Goal: Task Accomplishment & Management: Use online tool/utility

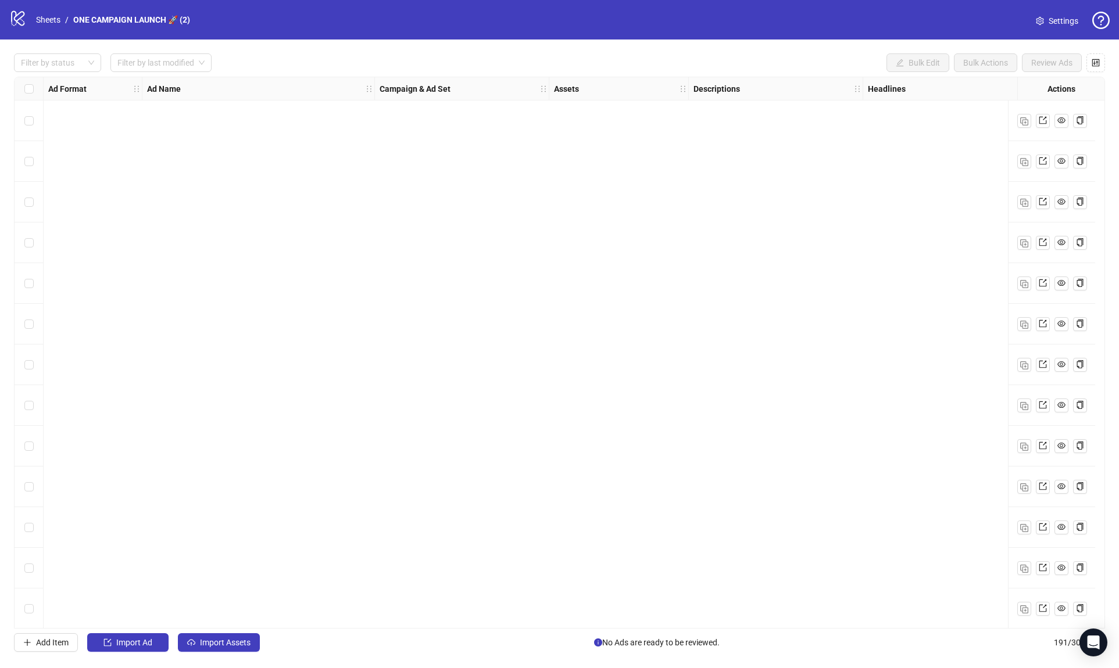
scroll to position [7246, 0]
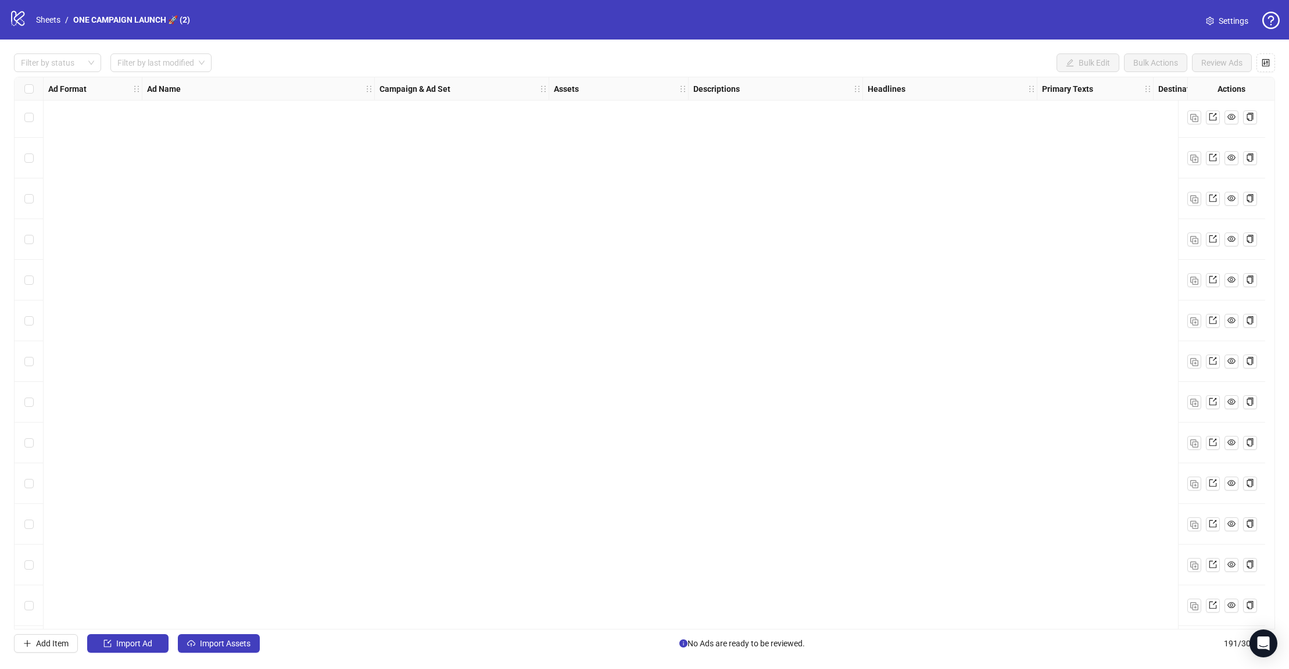
scroll to position [7246, 0]
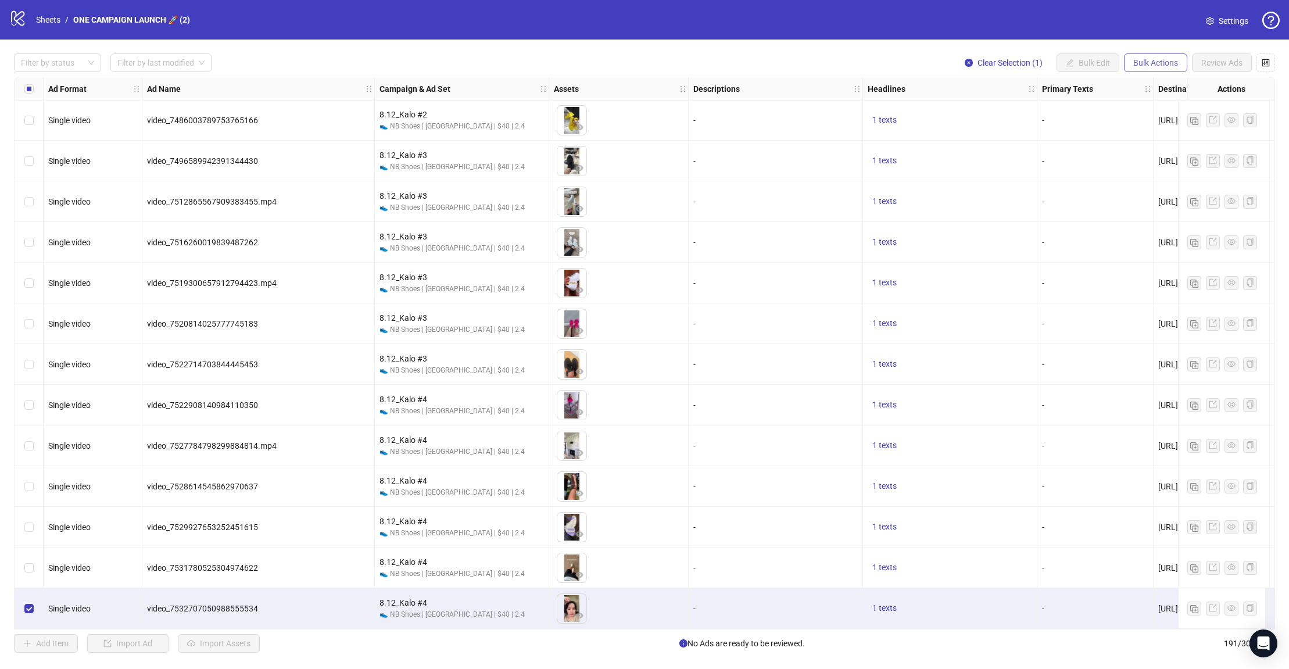
click at [1118, 58] on span "Bulk Actions" at bounding box center [1155, 62] width 45 height 9
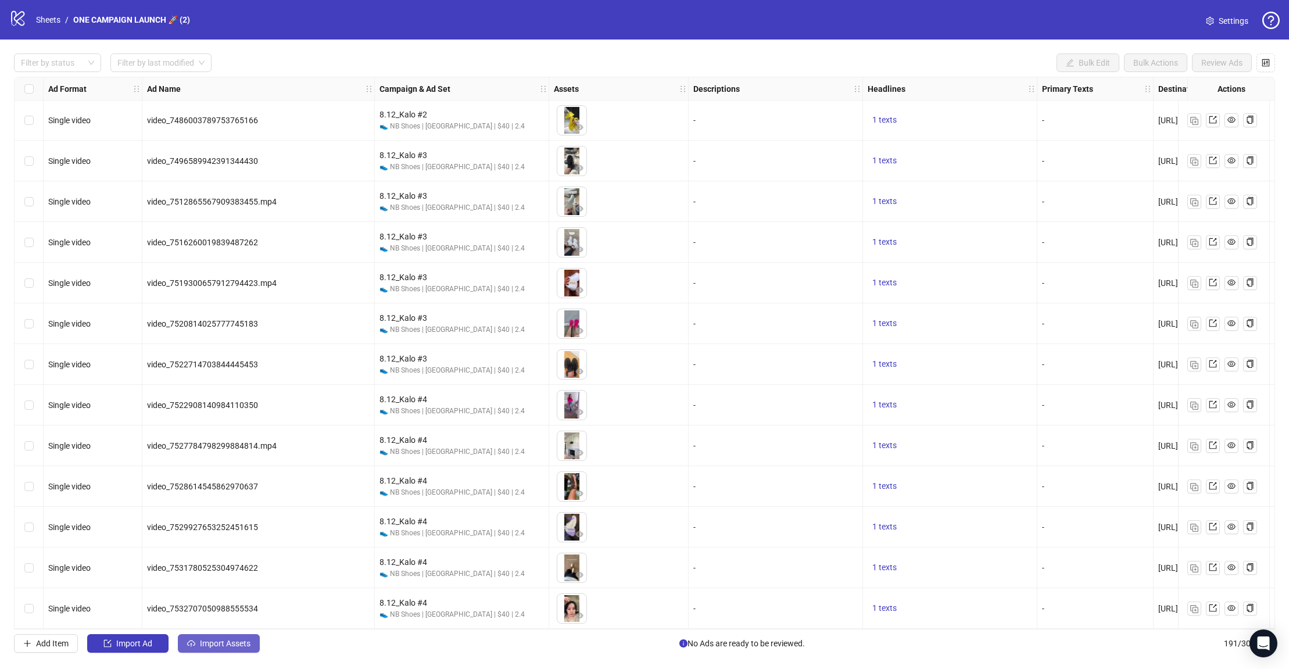
click at [200, 643] on span "Import Assets" at bounding box center [225, 643] width 51 height 9
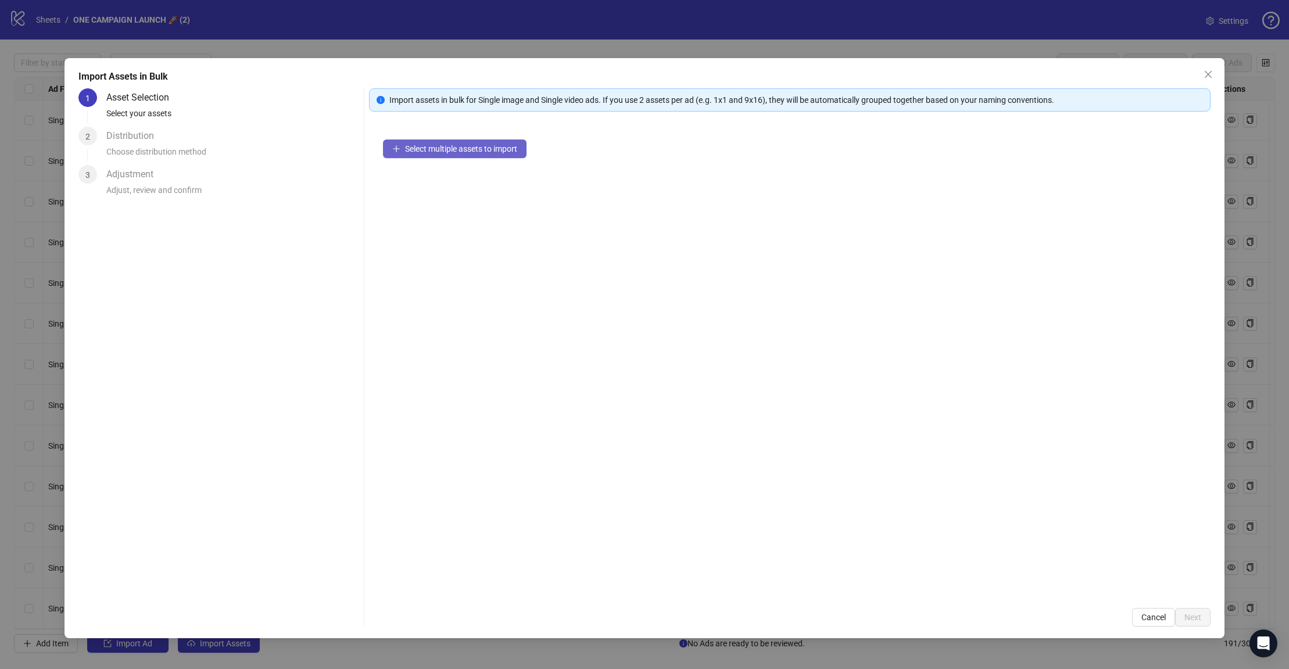
click at [470, 146] on span "Select multiple assets to import" at bounding box center [461, 148] width 112 height 9
click at [393, 153] on icon "collapsed" at bounding box center [396, 153] width 7 height 7
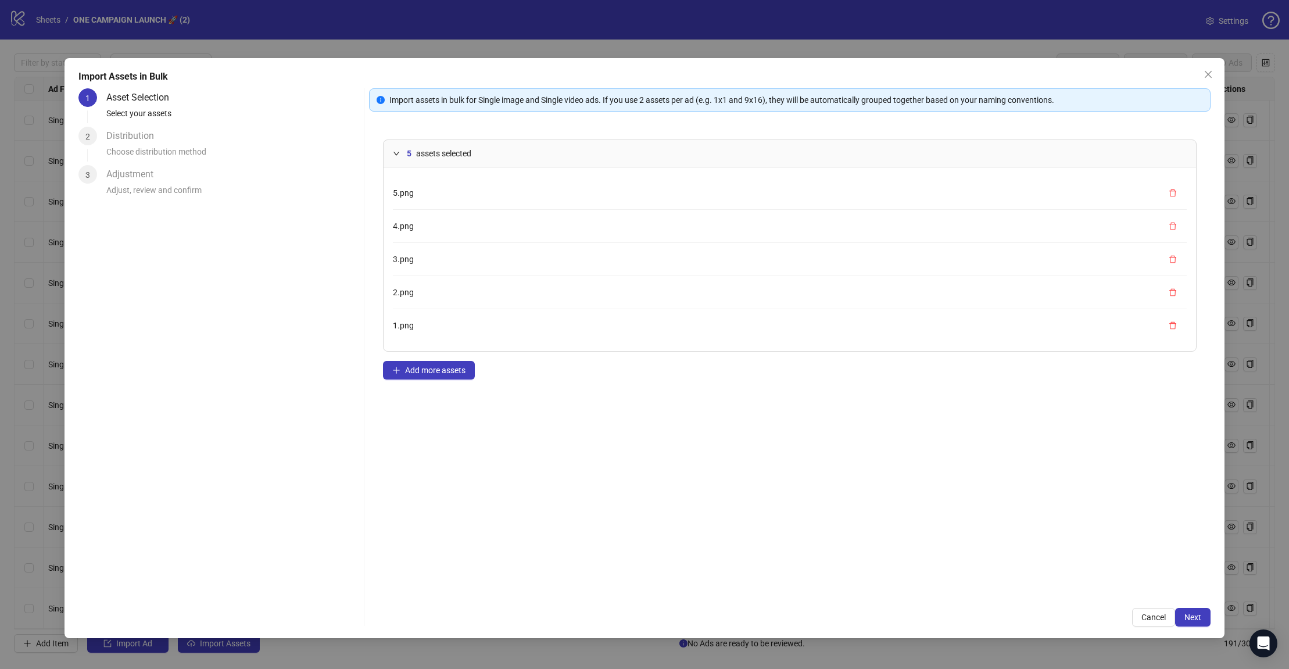
click at [394, 154] on icon "expanded" at bounding box center [396, 153] width 7 height 7
click at [428, 184] on span "Add more assets" at bounding box center [435, 185] width 60 height 9
click at [1118, 612] on button "Next" at bounding box center [1192, 617] width 35 height 19
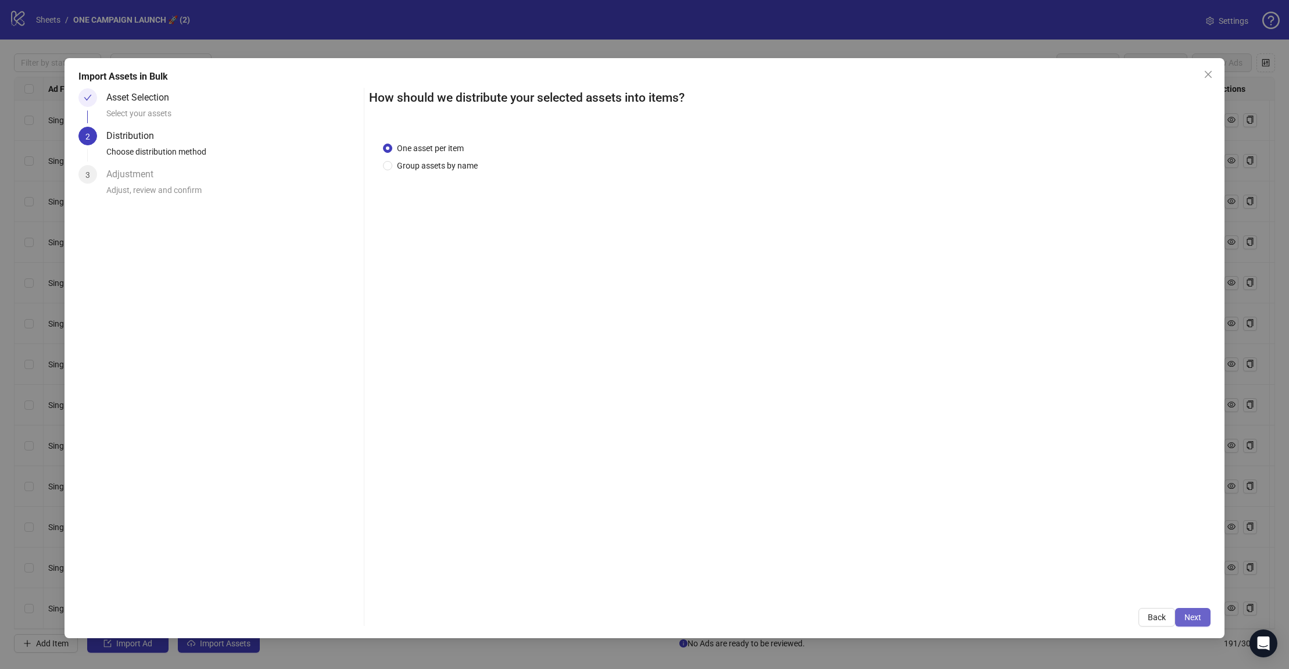
click at [1118, 612] on span "Next" at bounding box center [1192, 616] width 17 height 9
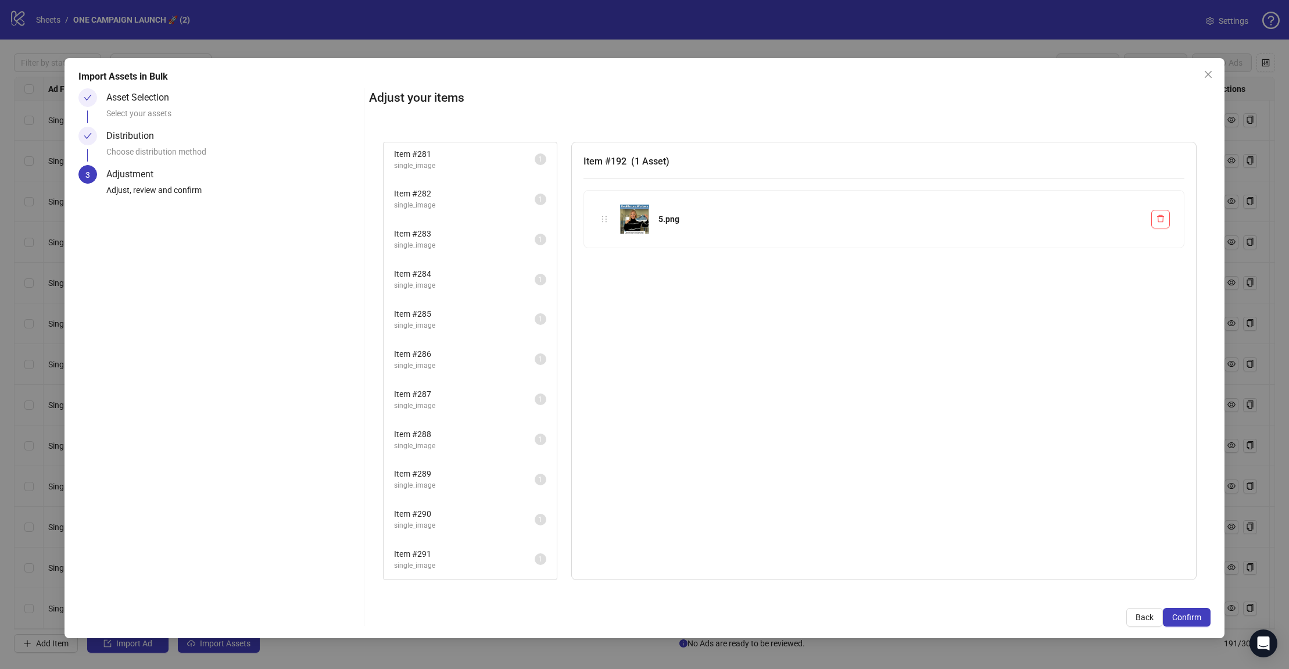
scroll to position [0, 0]
drag, startPoint x: 611, startPoint y: 159, endPoint x: 668, endPoint y: 164, distance: 56.6
click at [624, 160] on h3 "Item # 192 ( 1 Asset )" at bounding box center [883, 161] width 601 height 15
click at [164, 98] on div "Asset Selection" at bounding box center [142, 97] width 72 height 19
click at [132, 132] on div "Distribution" at bounding box center [134, 136] width 57 height 19
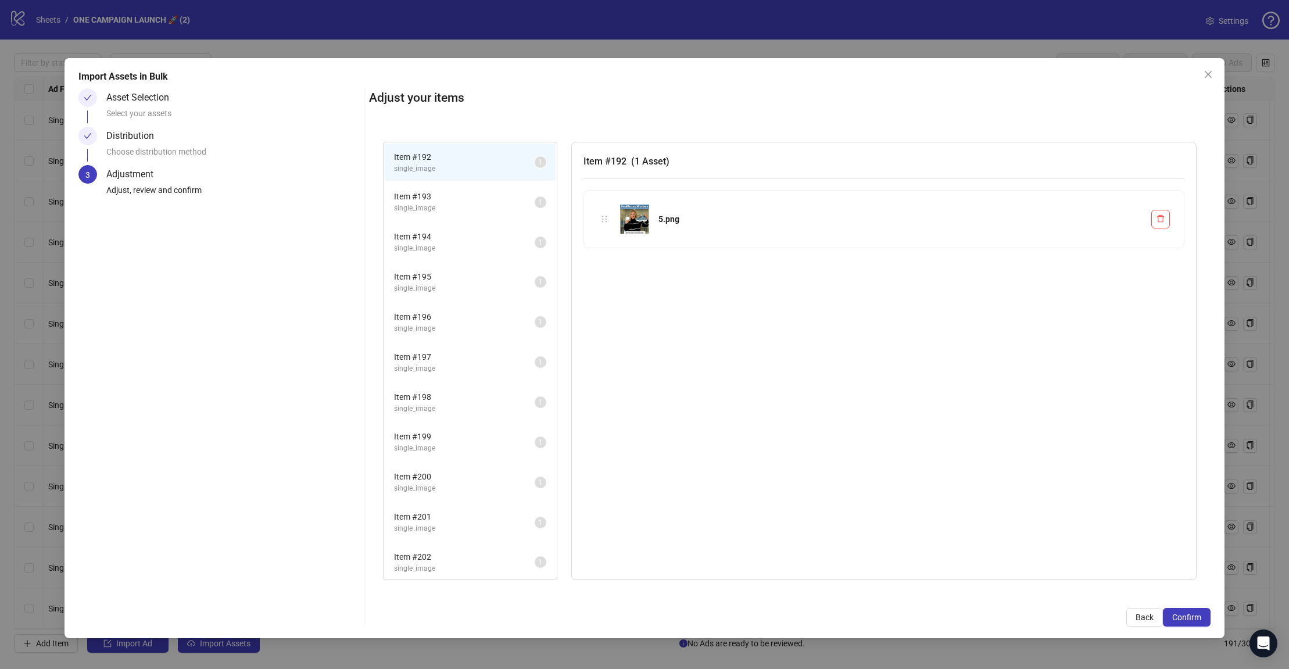
click at [81, 135] on div at bounding box center [87, 136] width 19 height 19
click at [1118, 615] on span "Back" at bounding box center [1144, 616] width 18 height 9
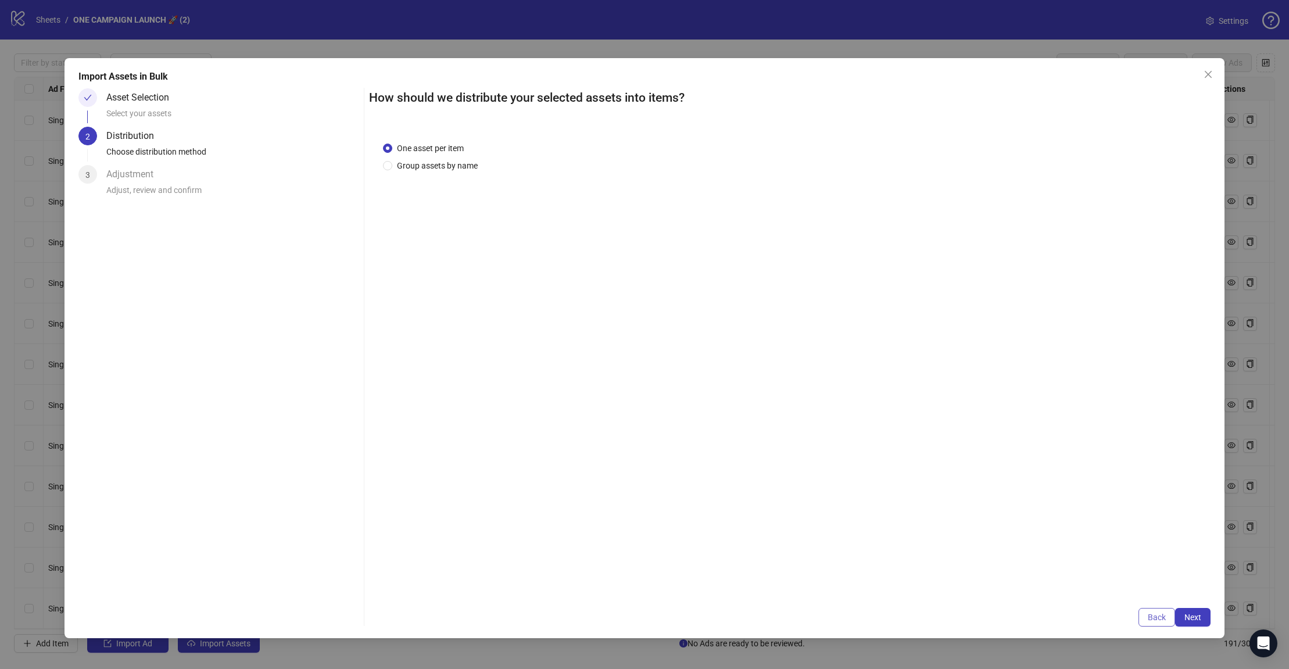
click at [1118, 617] on button "Back" at bounding box center [1156, 617] width 37 height 19
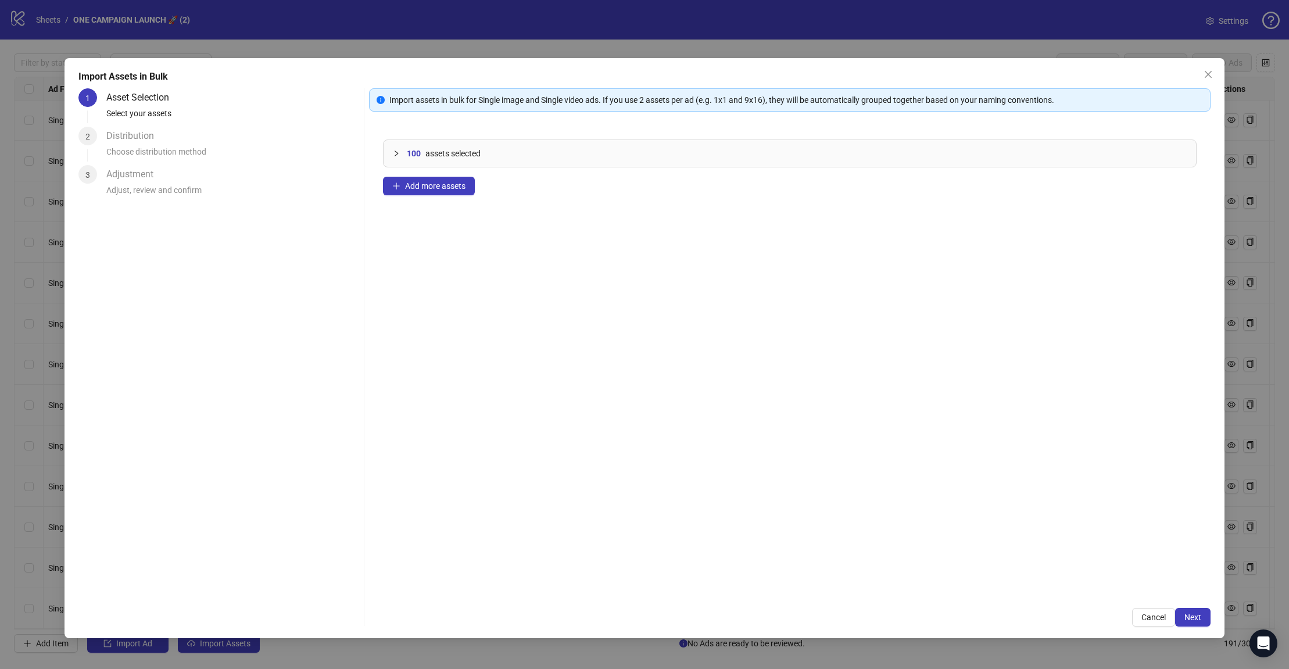
click at [394, 151] on icon "collapsed" at bounding box center [396, 153] width 7 height 7
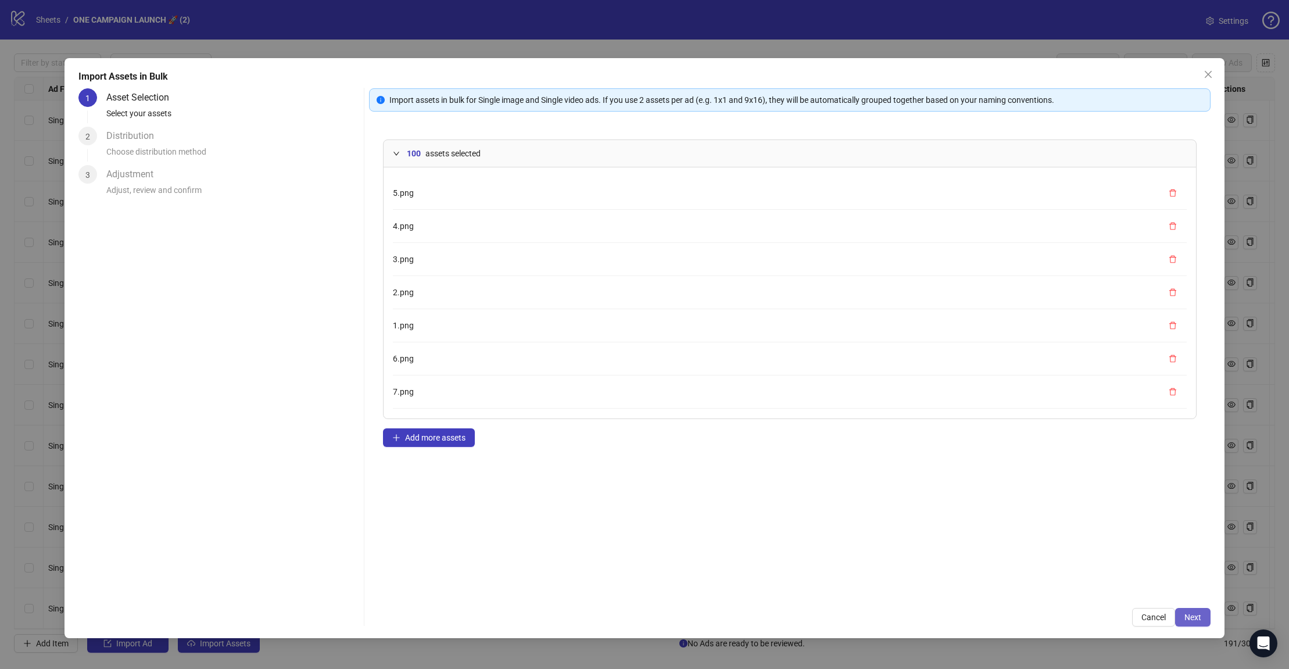
click at [1118, 611] on button "Next" at bounding box center [1192, 617] width 35 height 19
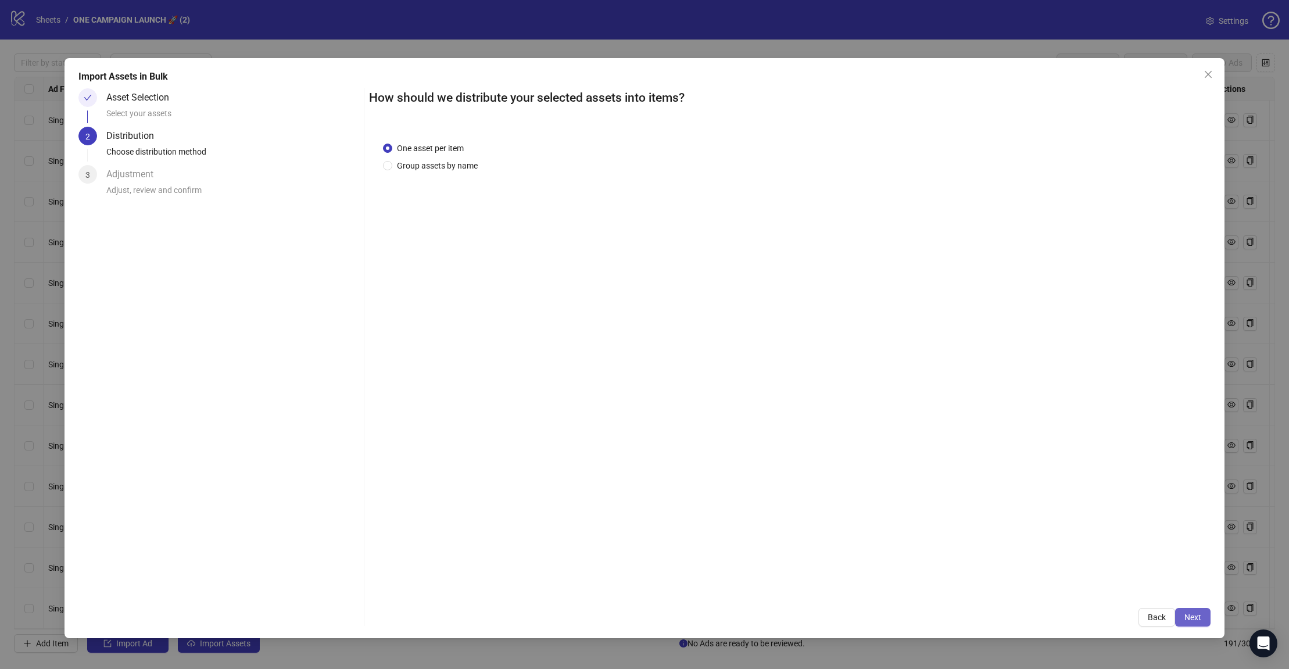
click at [1118, 617] on span "Next" at bounding box center [1192, 616] width 17 height 9
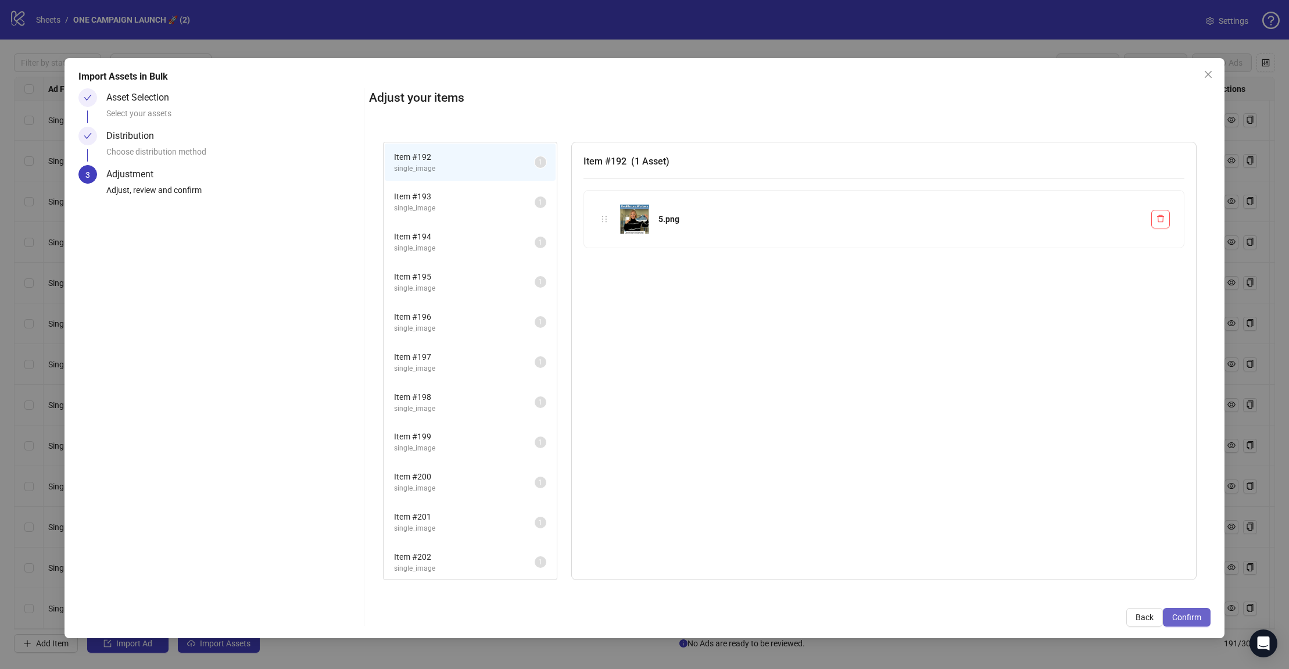
click at [1118, 619] on span "Confirm" at bounding box center [1186, 616] width 29 height 9
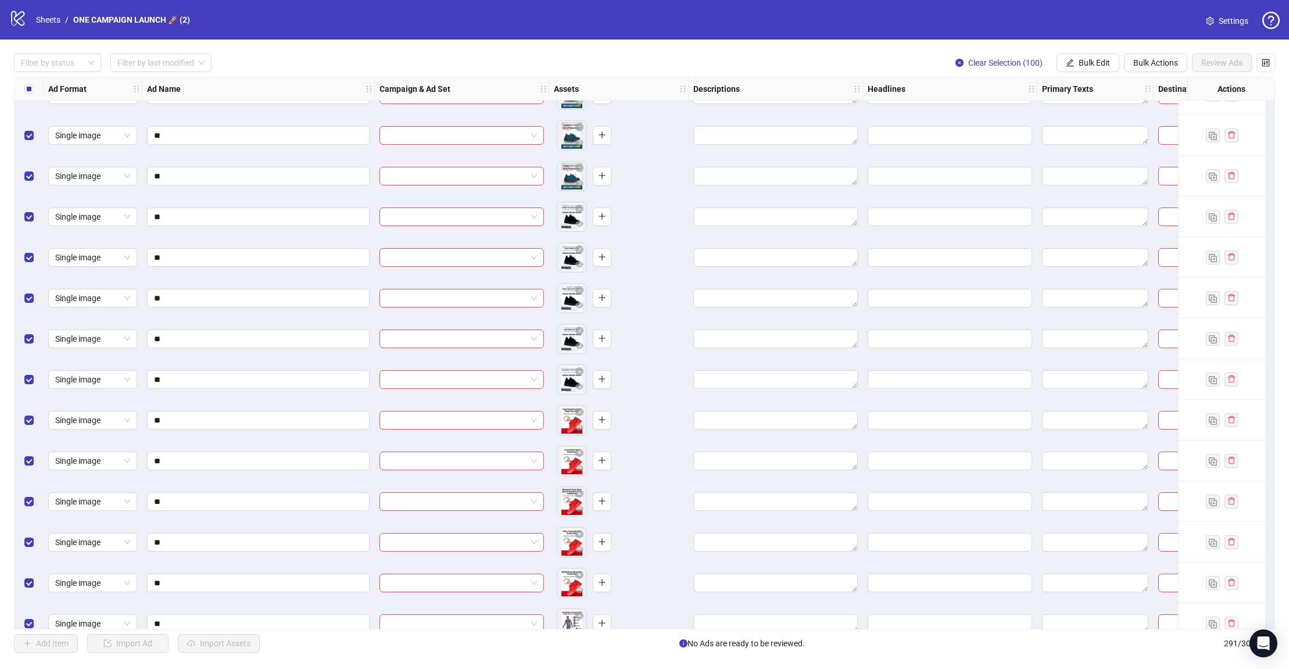
scroll to position [10705, 0]
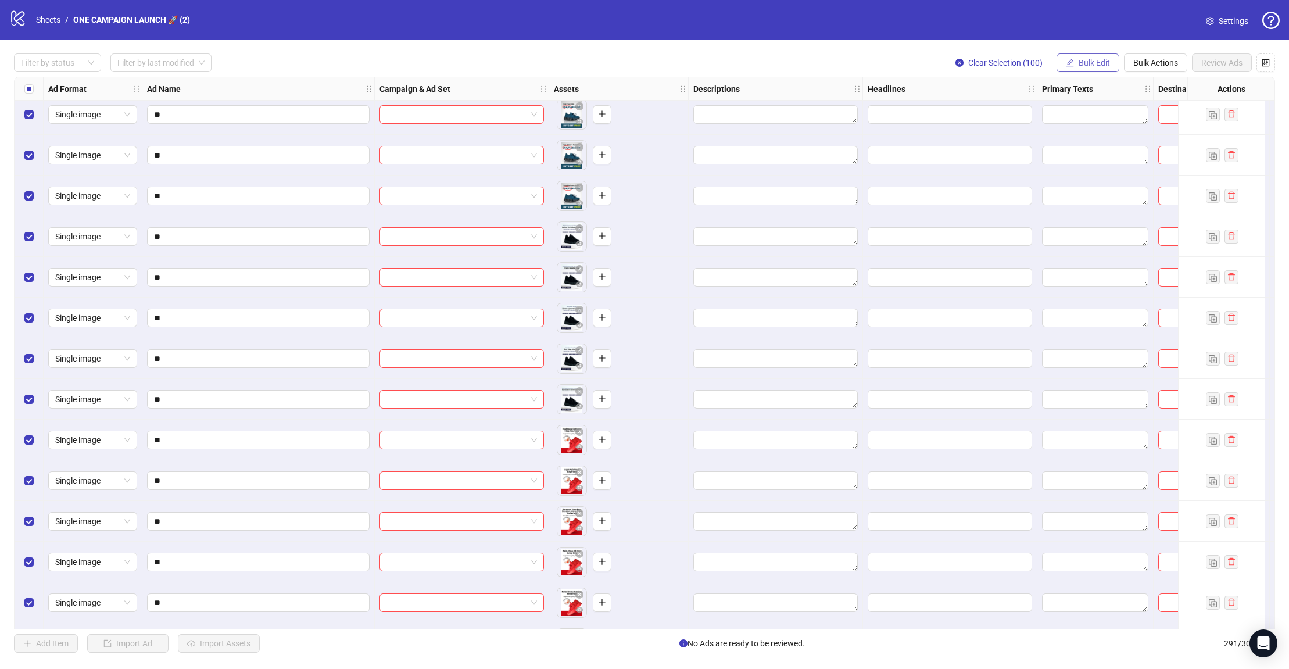
click at [1102, 66] on span "Bulk Edit" at bounding box center [1094, 62] width 31 height 9
click at [1094, 175] on span "Primary Texts" at bounding box center [1099, 179] width 69 height 13
click at [1029, 121] on textarea at bounding box center [1055, 118] width 174 height 31
paste textarea "**********"
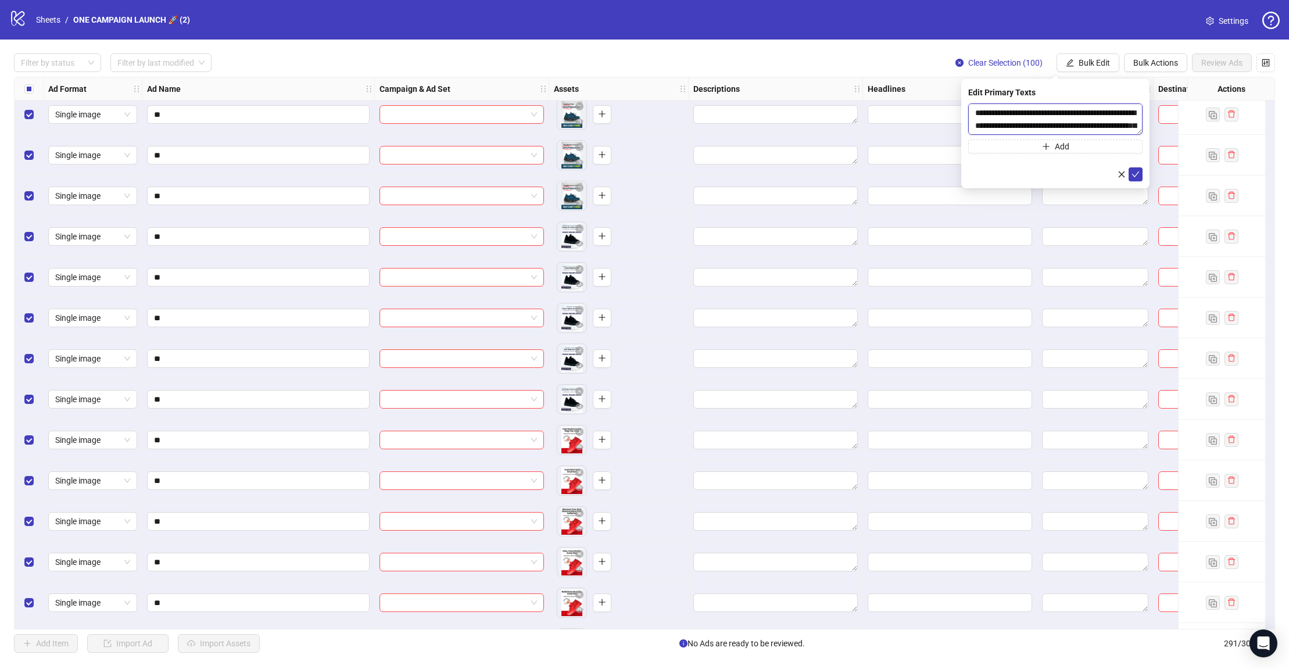
scroll to position [137, 0]
type textarea "**********"
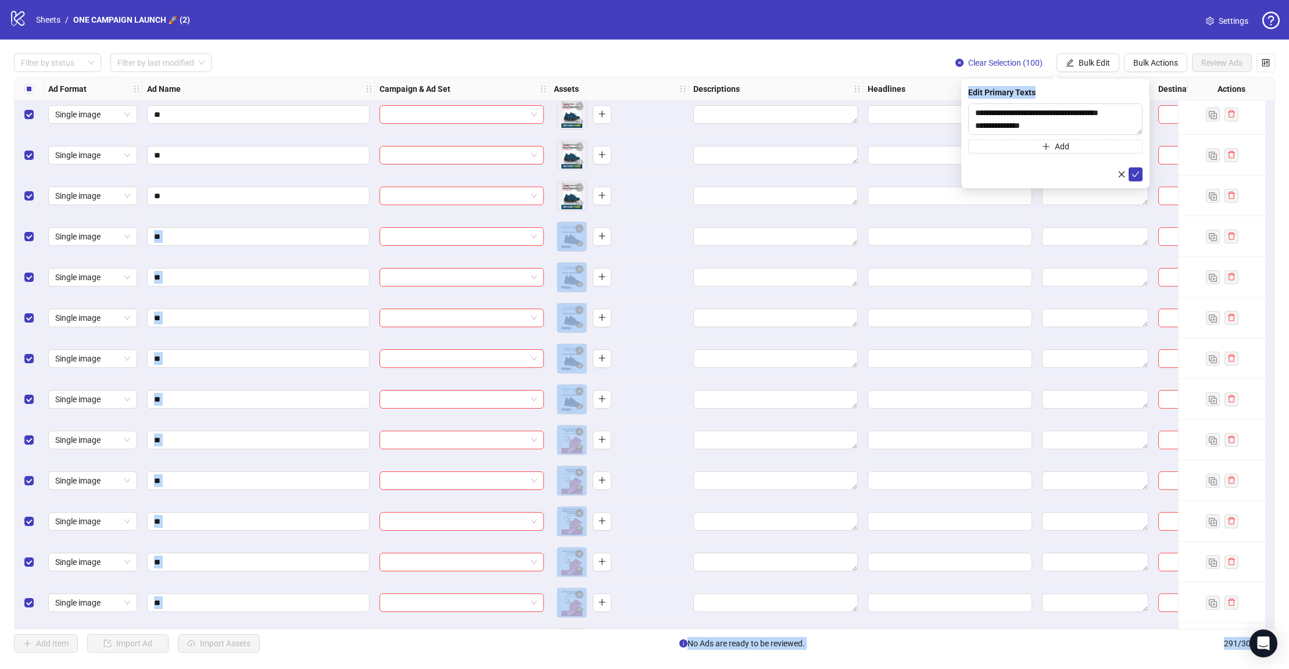
drag, startPoint x: 1146, startPoint y: 186, endPoint x: 1149, endPoint y: 211, distance: 25.2
click at [1118, 211] on body "logo/logo-mobile Sheets / ONE CAMPAIGN LAUNCH 🚀 (2) Settings Filter by status F…" at bounding box center [644, 334] width 1289 height 669
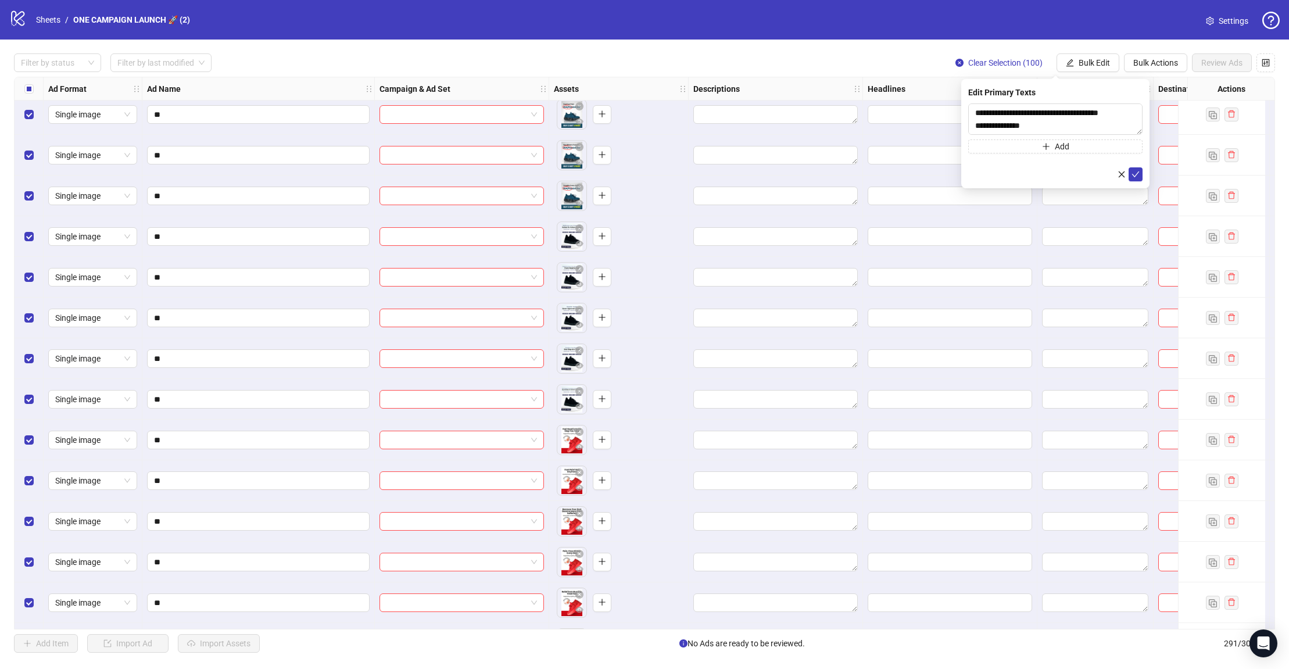
click at [1047, 164] on form "**********" at bounding box center [1055, 142] width 174 height 78
drag, startPoint x: 1142, startPoint y: 132, endPoint x: 1180, endPoint y: 252, distance: 125.5
click at [1118, 284] on body "logo/logo-mobile Sheets / ONE CAMPAIGN LAUNCH 🚀 (2) Settings Filter by status F…" at bounding box center [644, 334] width 1289 height 669
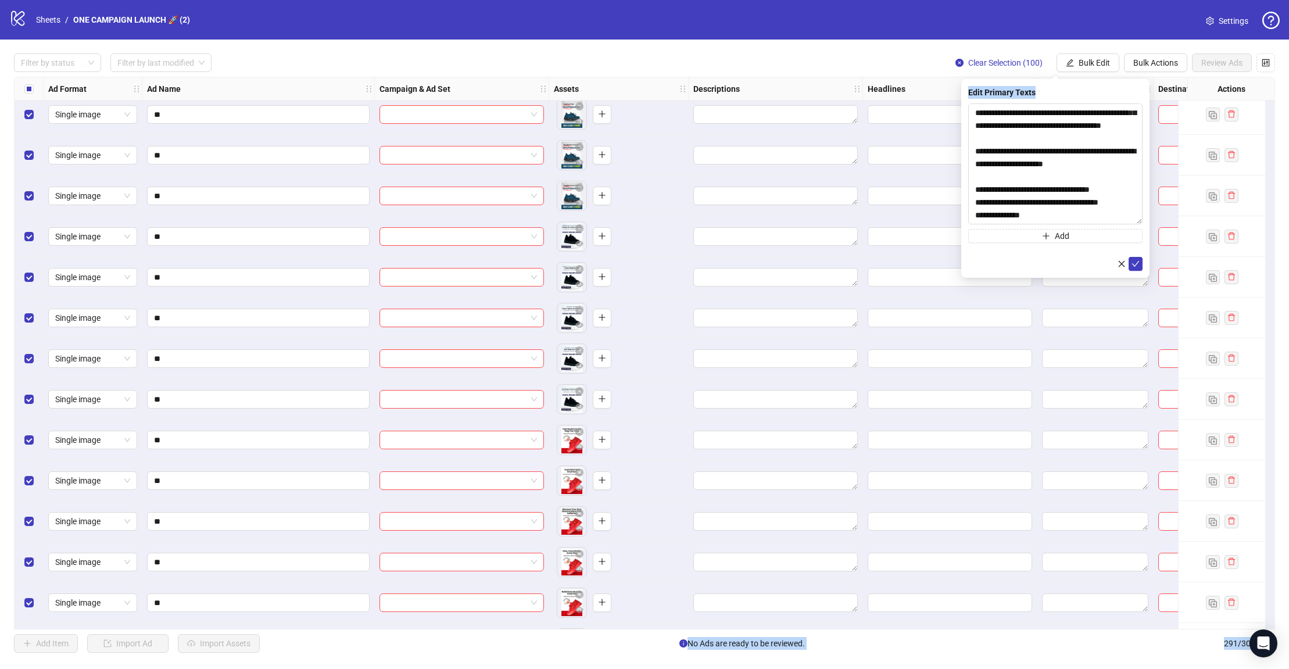
scroll to position [0, 0]
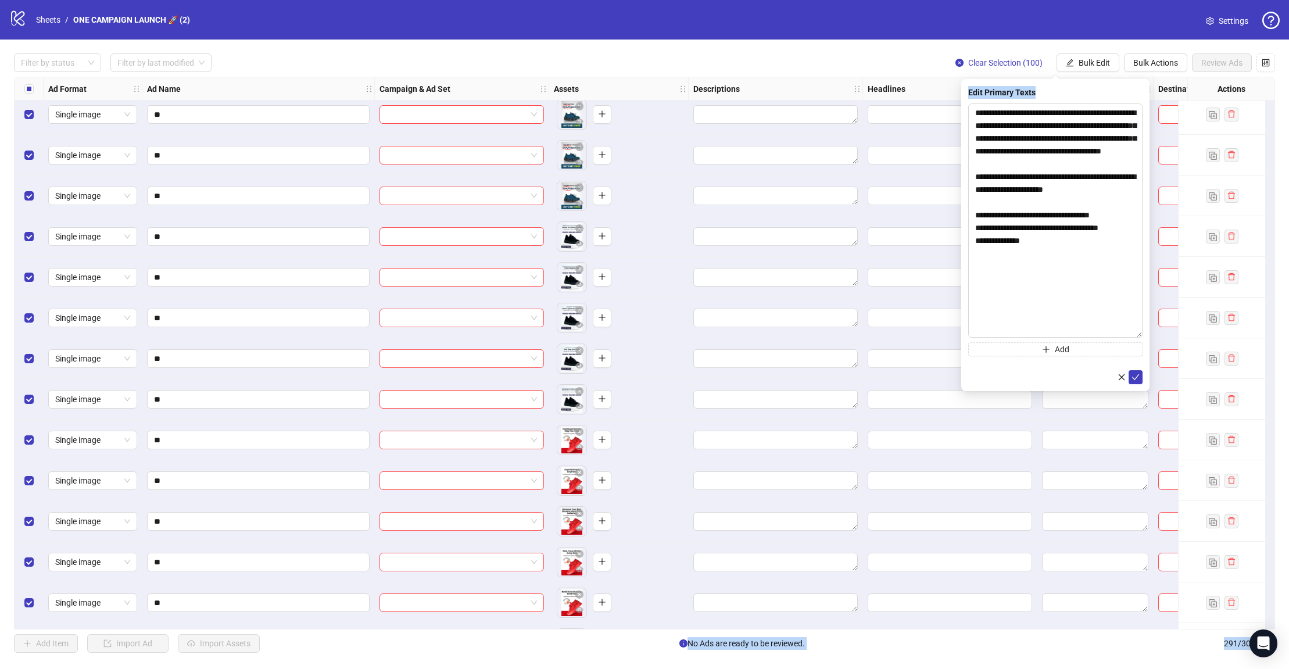
drag, startPoint x: 1138, startPoint y: 132, endPoint x: 1177, endPoint y: 317, distance: 189.5
click at [1118, 332] on body "logo/logo-mobile Sheets / ONE CAMPAIGN LAUNCH 🚀 (2) Settings Filter by status F…" at bounding box center [644, 334] width 1289 height 669
click at [1094, 191] on textarea "**********" at bounding box center [1055, 218] width 174 height 231
click at [1118, 373] on icon "check" at bounding box center [1136, 374] width 8 height 6
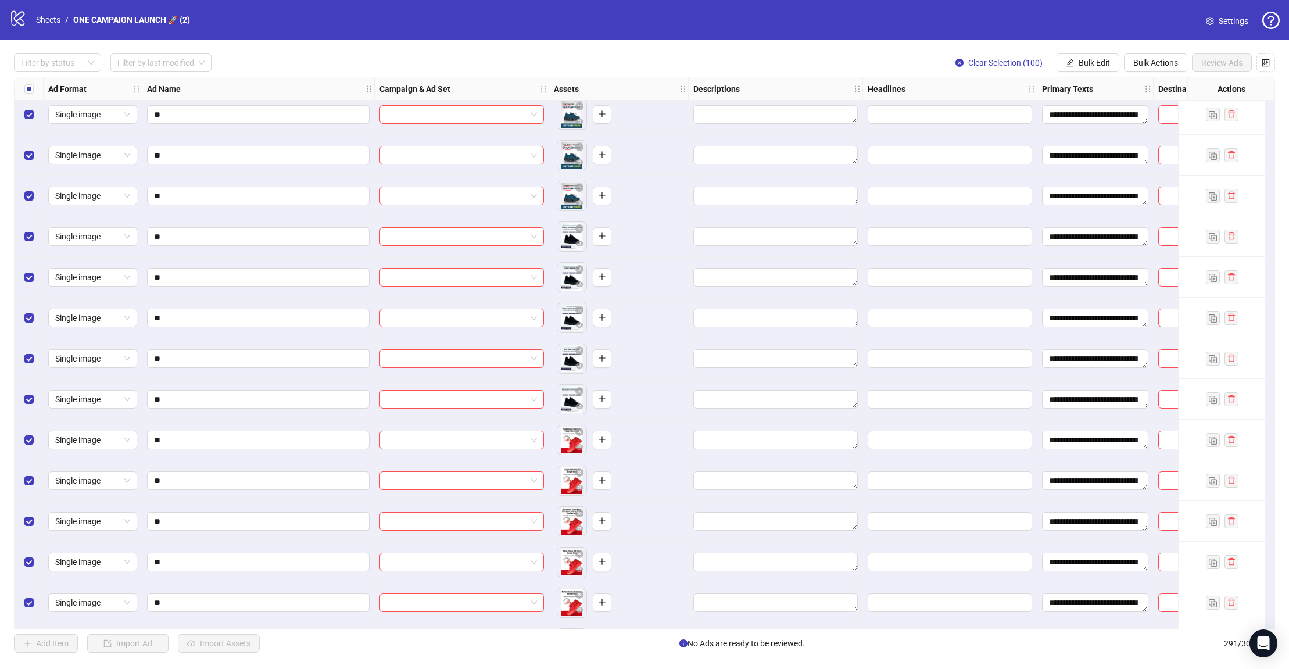
drag, startPoint x: 1110, startPoint y: 66, endPoint x: 1118, endPoint y: 69, distance: 8.6
click at [1111, 66] on button "Bulk Edit" at bounding box center [1087, 62] width 63 height 19
click at [1098, 164] on span "Headlines" at bounding box center [1099, 160] width 69 height 13
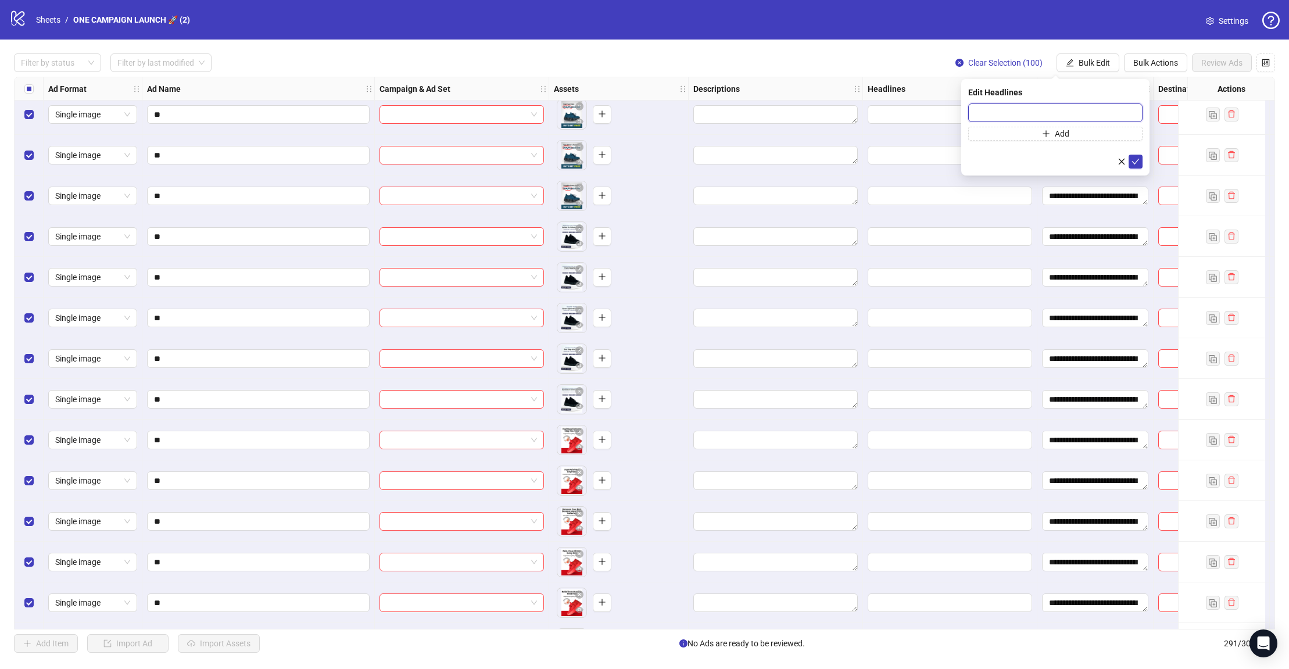
click at [1035, 108] on input "text" at bounding box center [1055, 112] width 174 height 19
paste input "**********"
type input "**********"
click at [1118, 163] on icon "check" at bounding box center [1135, 161] width 8 height 8
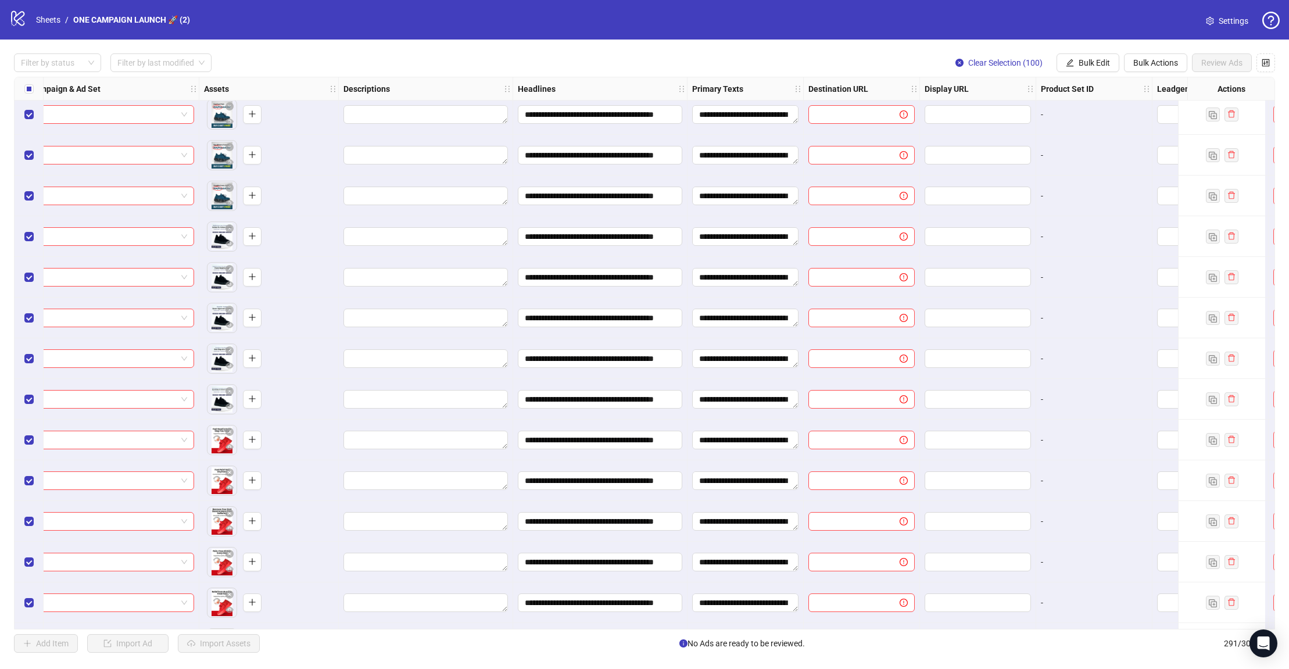
scroll to position [10705, 368]
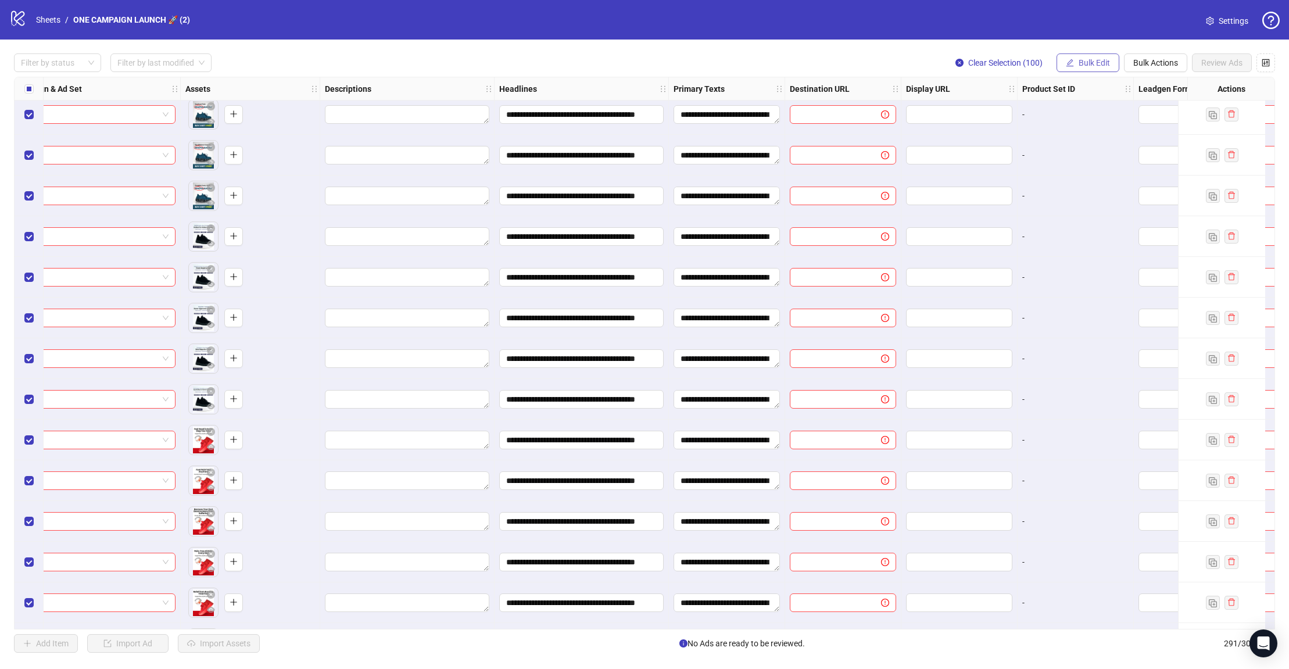
click at [1100, 65] on span "Bulk Edit" at bounding box center [1094, 62] width 31 height 9
click at [1101, 198] on span "Destination URL" at bounding box center [1099, 197] width 69 height 13
click at [1054, 117] on input "text" at bounding box center [1050, 112] width 151 height 13
paste input "**********"
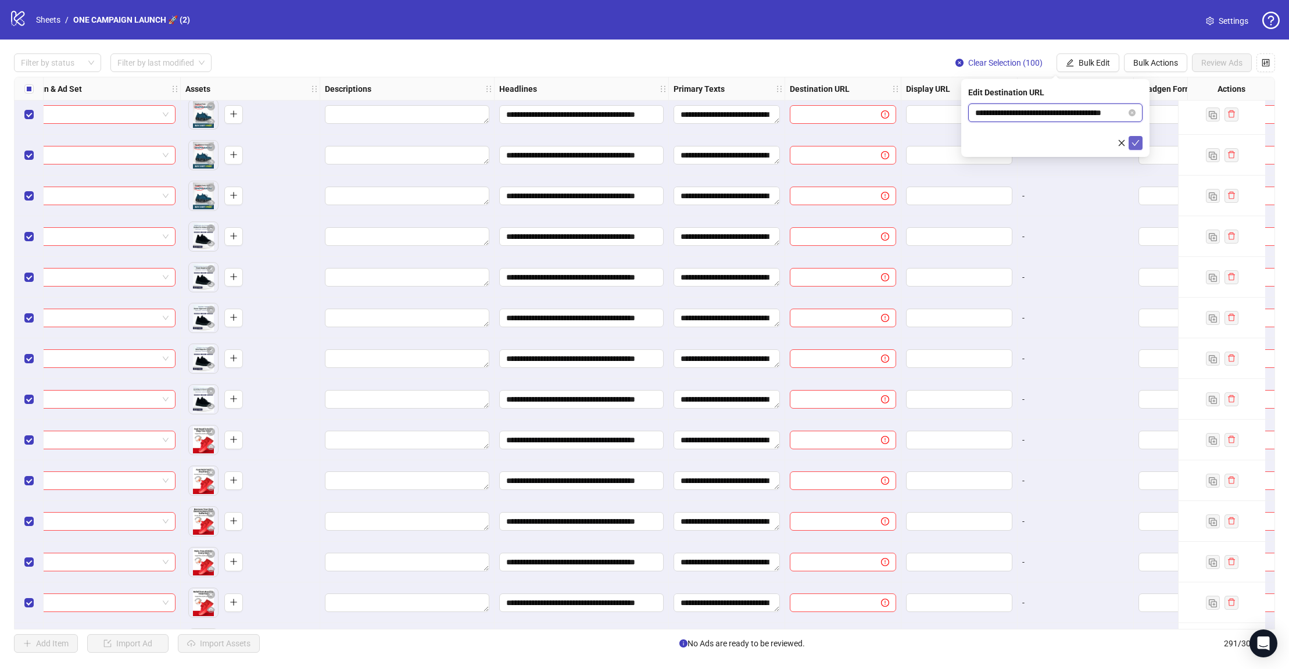
type input "**********"
click at [1118, 142] on button "submit" at bounding box center [1136, 143] width 14 height 14
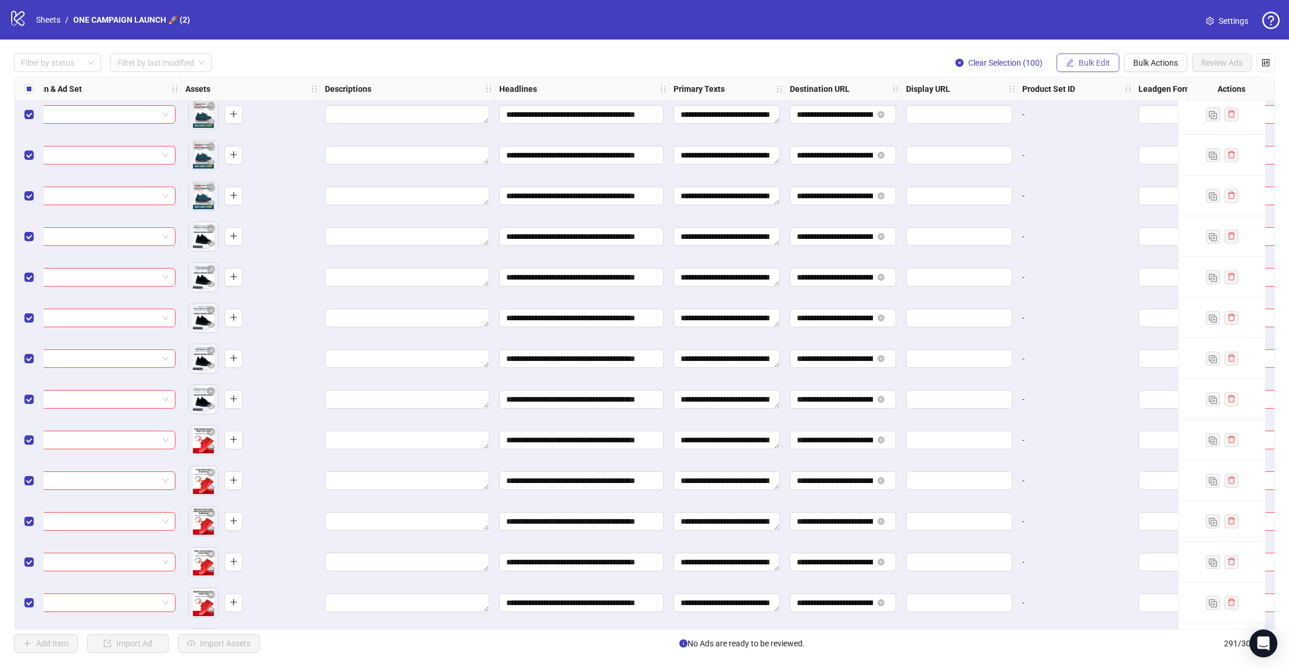
click at [1093, 58] on span "Bulk Edit" at bounding box center [1094, 62] width 31 height 9
click at [1101, 216] on span "Display URL" at bounding box center [1099, 216] width 69 height 13
click at [1066, 114] on input "text" at bounding box center [1055, 112] width 174 height 19
type input "**********"
click at [1118, 145] on icon "check" at bounding box center [1135, 143] width 8 height 8
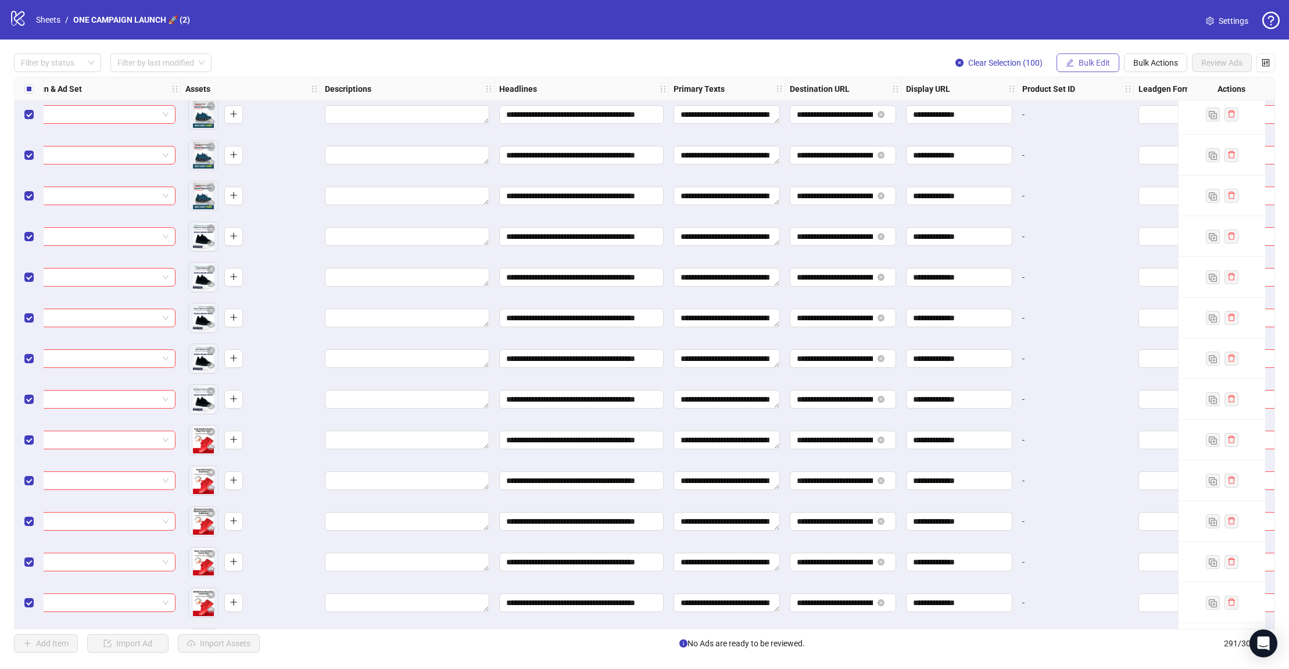
click at [1093, 64] on span "Bulk Edit" at bounding box center [1094, 62] width 31 height 9
click at [1096, 249] on span "Call to Action" at bounding box center [1099, 253] width 69 height 13
click at [1083, 114] on input "search" at bounding box center [1050, 112] width 150 height 17
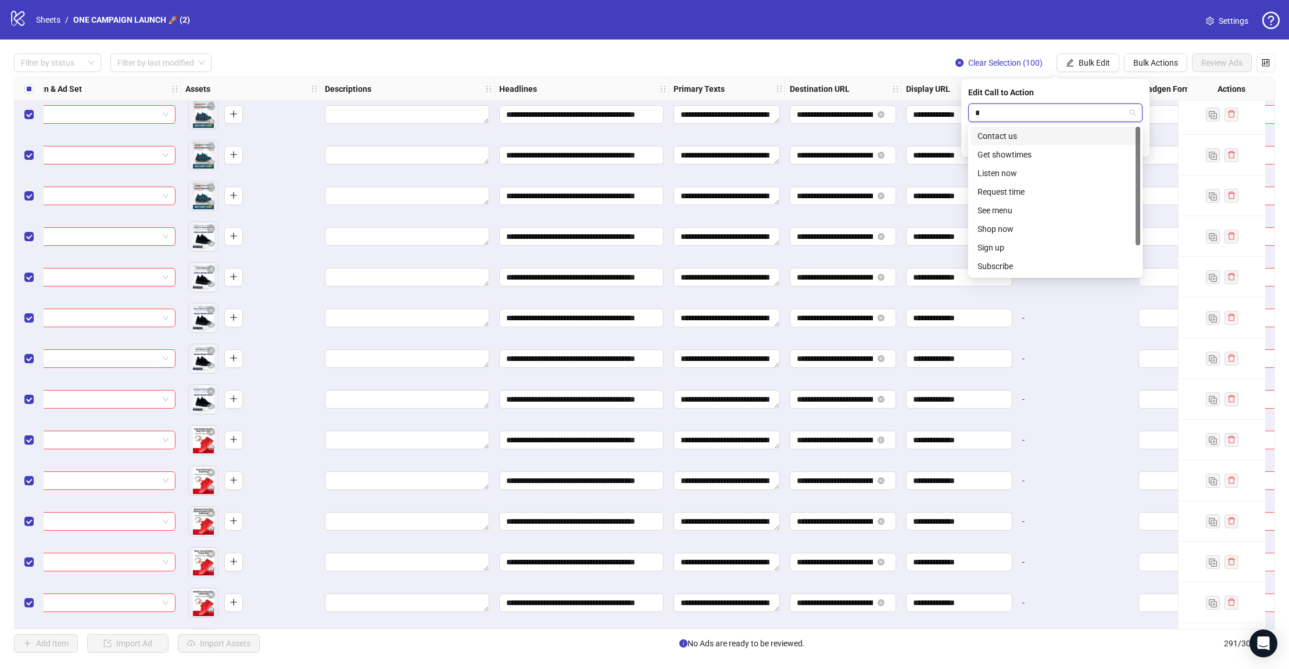
type input "**"
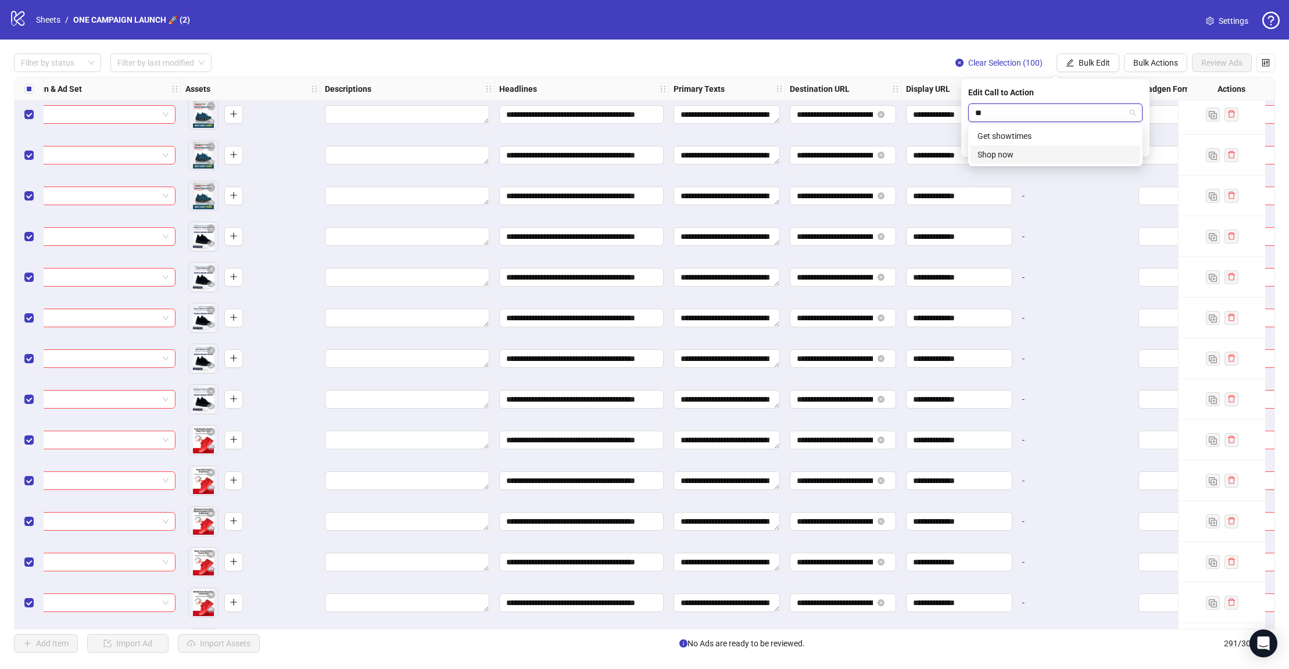
click at [1048, 154] on div "Shop now" at bounding box center [1055, 154] width 156 height 13
click at [1118, 139] on icon "check" at bounding box center [1135, 143] width 8 height 8
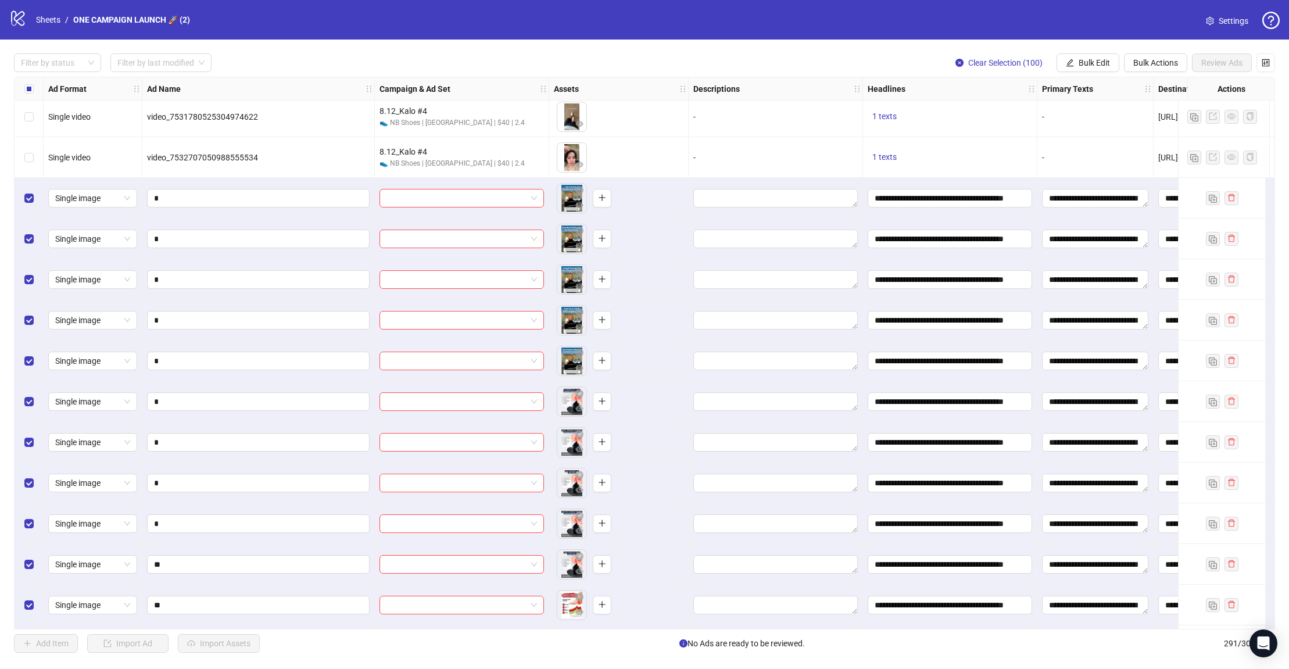
scroll to position [7735, 0]
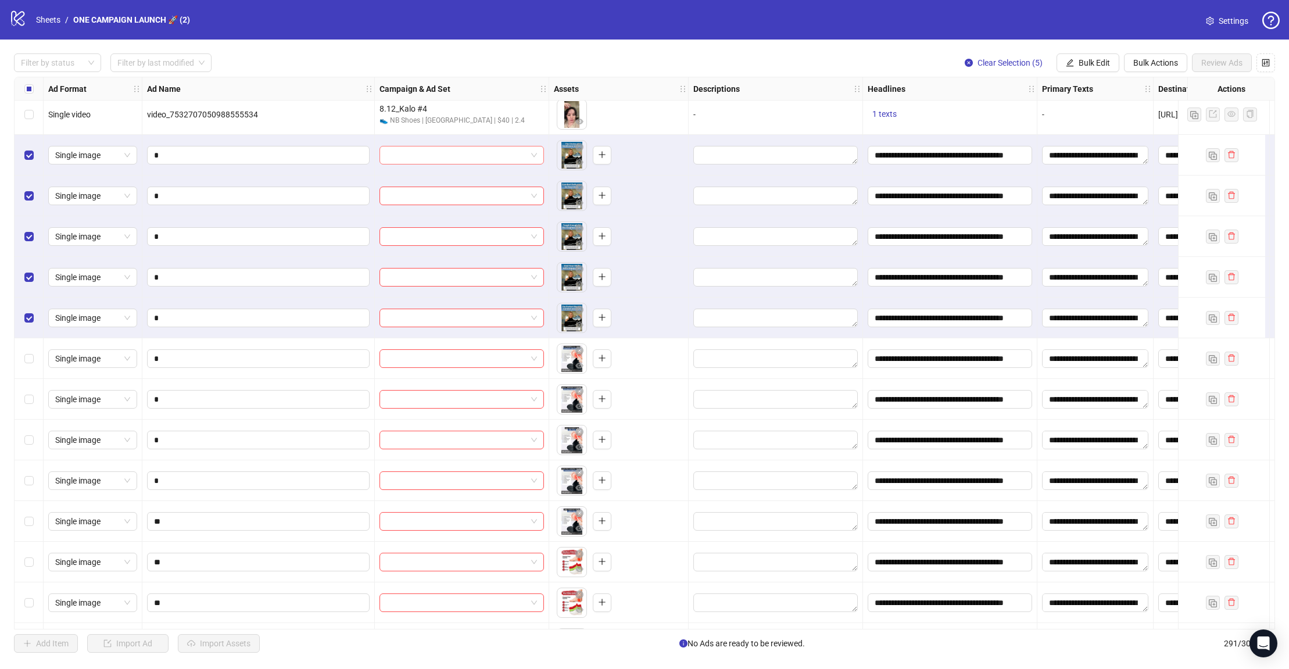
click at [538, 158] on div at bounding box center [461, 155] width 164 height 19
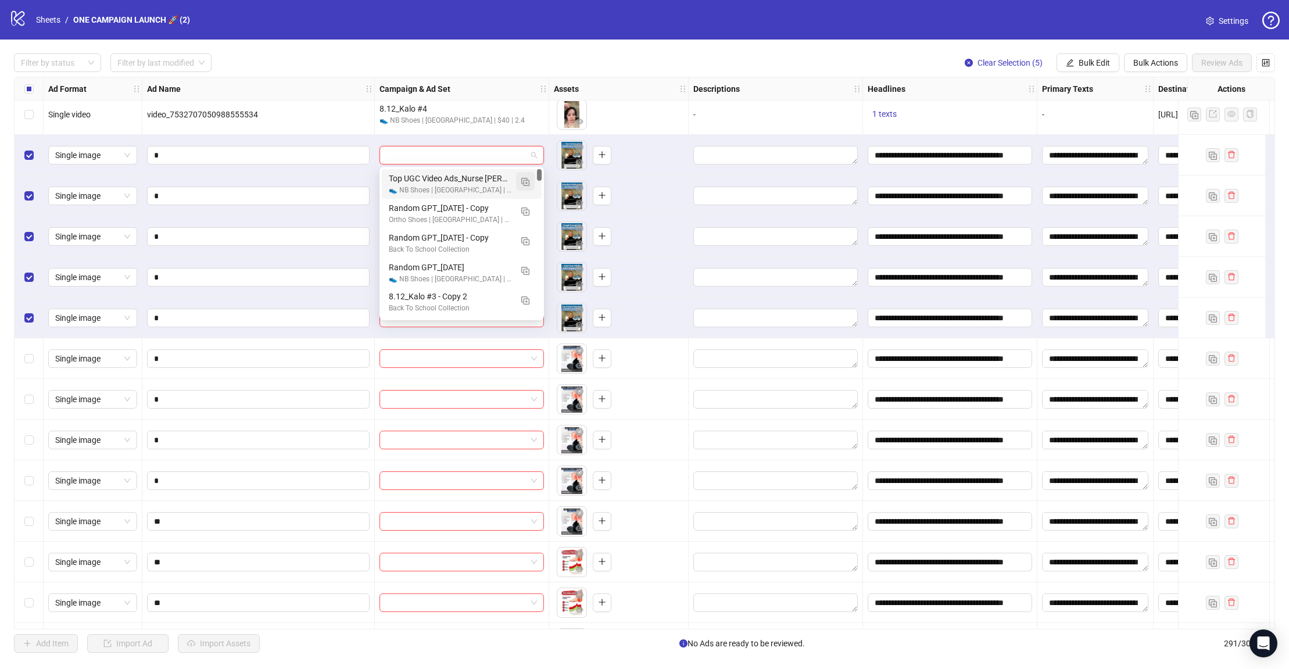
click at [524, 185] on img "button" at bounding box center [525, 182] width 8 height 8
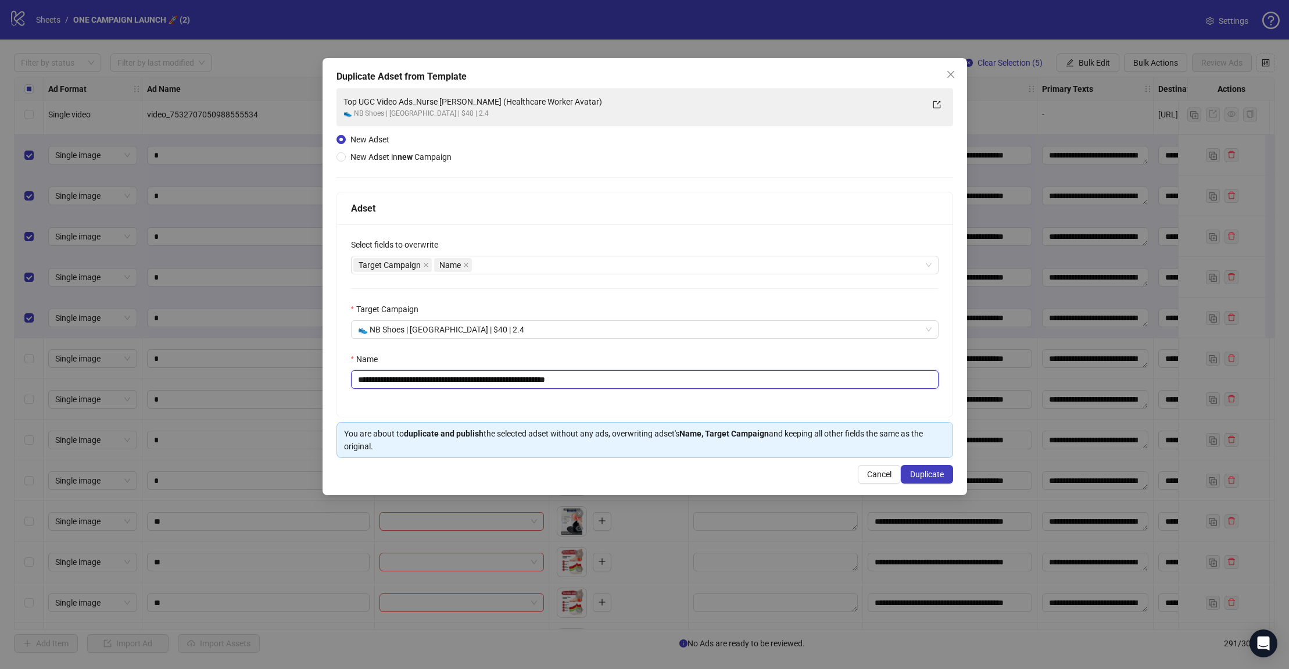
drag, startPoint x: 628, startPoint y: 379, endPoint x: 339, endPoint y: 384, distance: 289.4
click at [339, 384] on div "**********" at bounding box center [644, 320] width 615 height 192
type input "**********"
click at [925, 474] on span "Duplicate" at bounding box center [927, 474] width 34 height 9
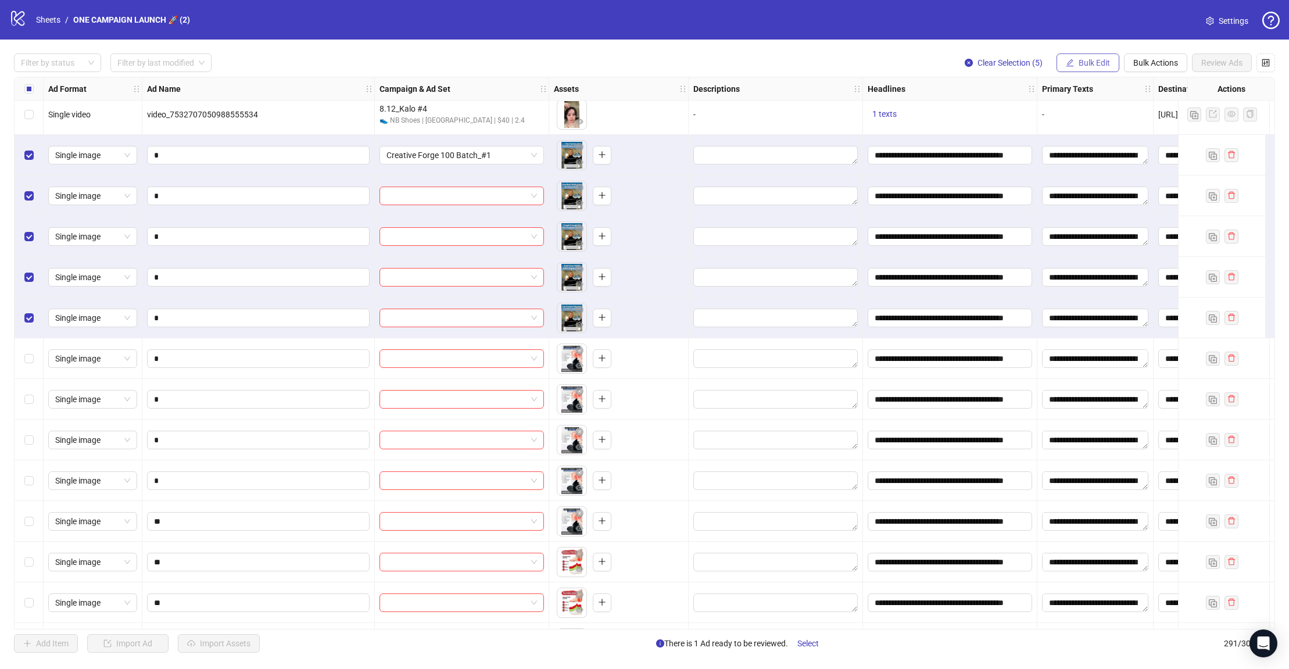
click at [1101, 59] on span "Bulk Edit" at bounding box center [1094, 62] width 31 height 9
click at [1104, 126] on span "Campaign & Ad Set" at bounding box center [1099, 123] width 69 height 13
click at [1118, 144] on icon "check" at bounding box center [1135, 143] width 8 height 8
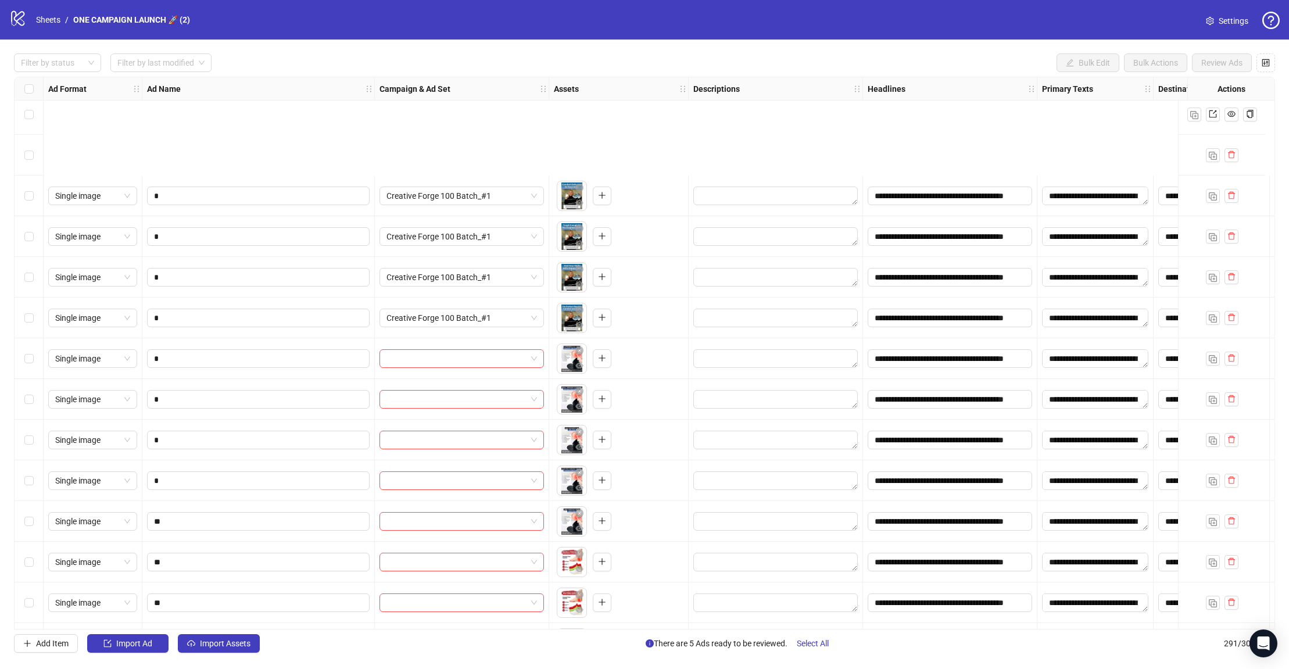
scroll to position [7899, 0]
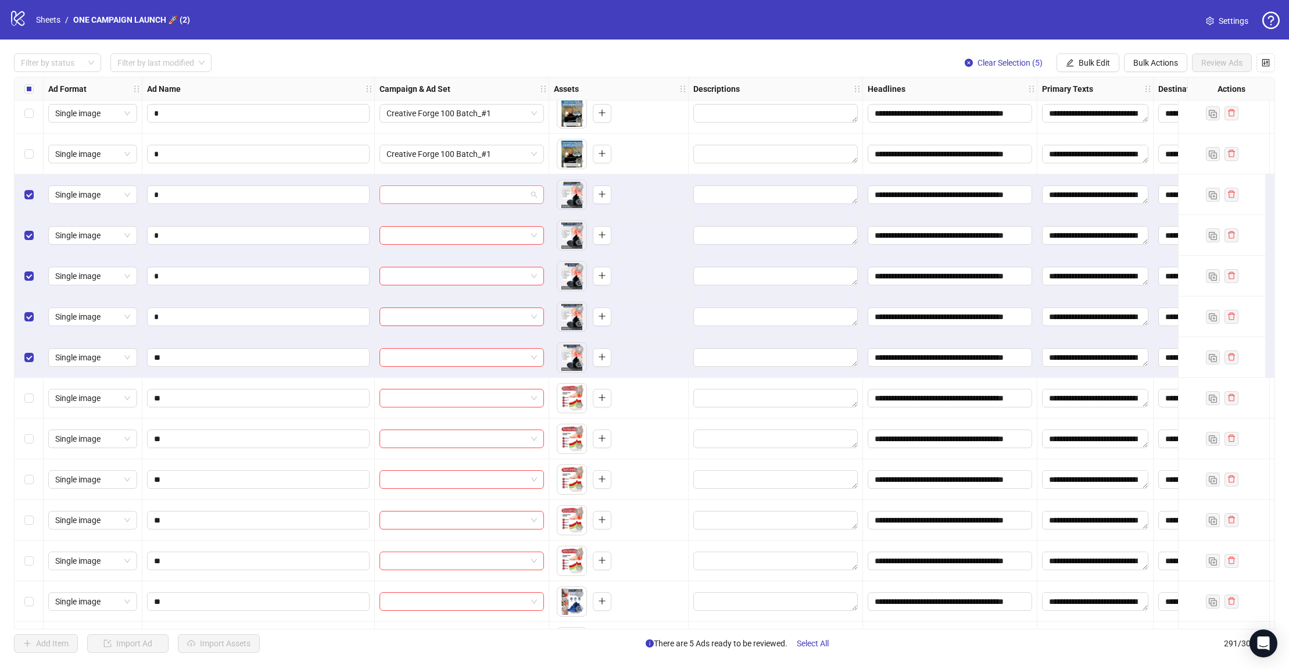
click at [537, 193] on div at bounding box center [461, 194] width 164 height 19
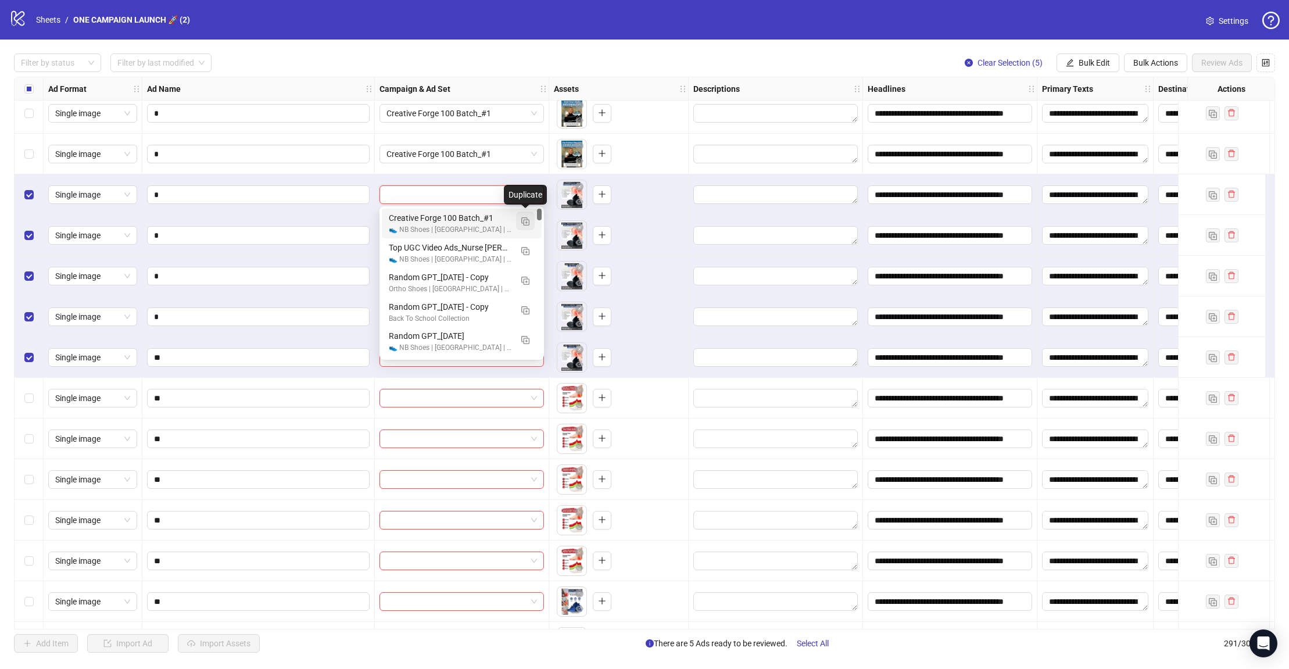
click at [527, 218] on img "button" at bounding box center [525, 221] width 8 height 8
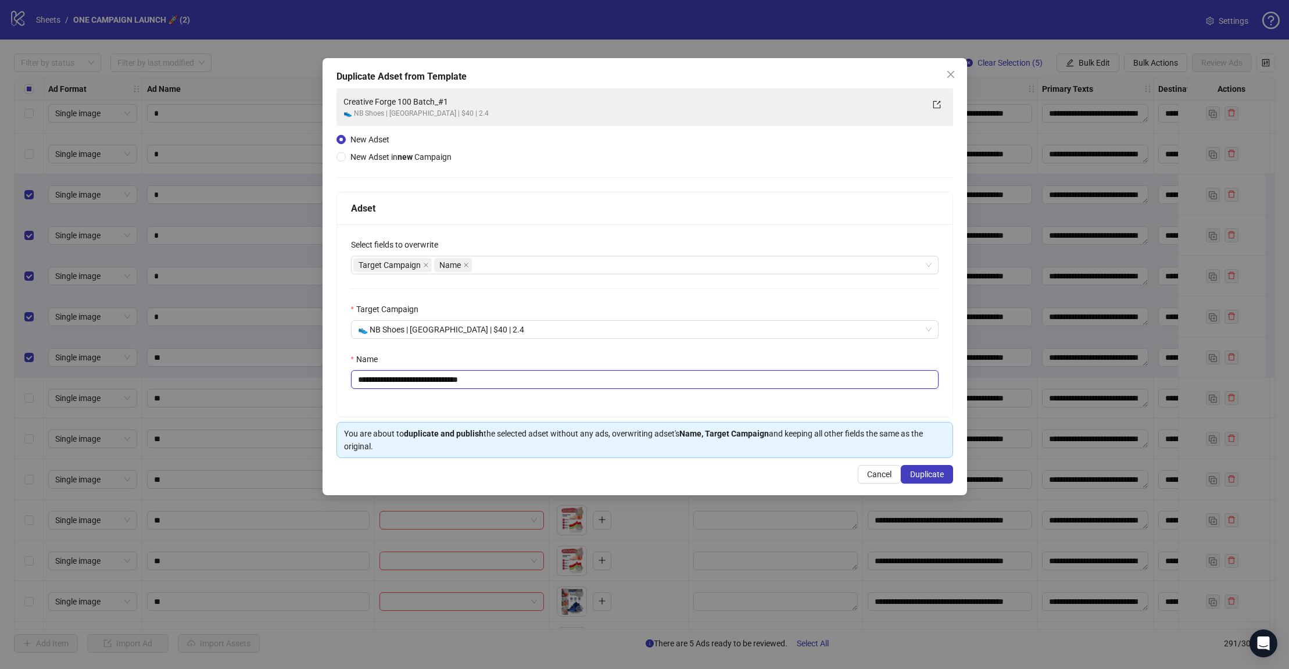
click at [512, 383] on input "**********" at bounding box center [644, 379] width 587 height 19
paste input "text"
drag, startPoint x: 476, startPoint y: 379, endPoint x: 458, endPoint y: 381, distance: 17.5
click at [458, 381] on input "**********" at bounding box center [644, 379] width 587 height 19
type input "**********"
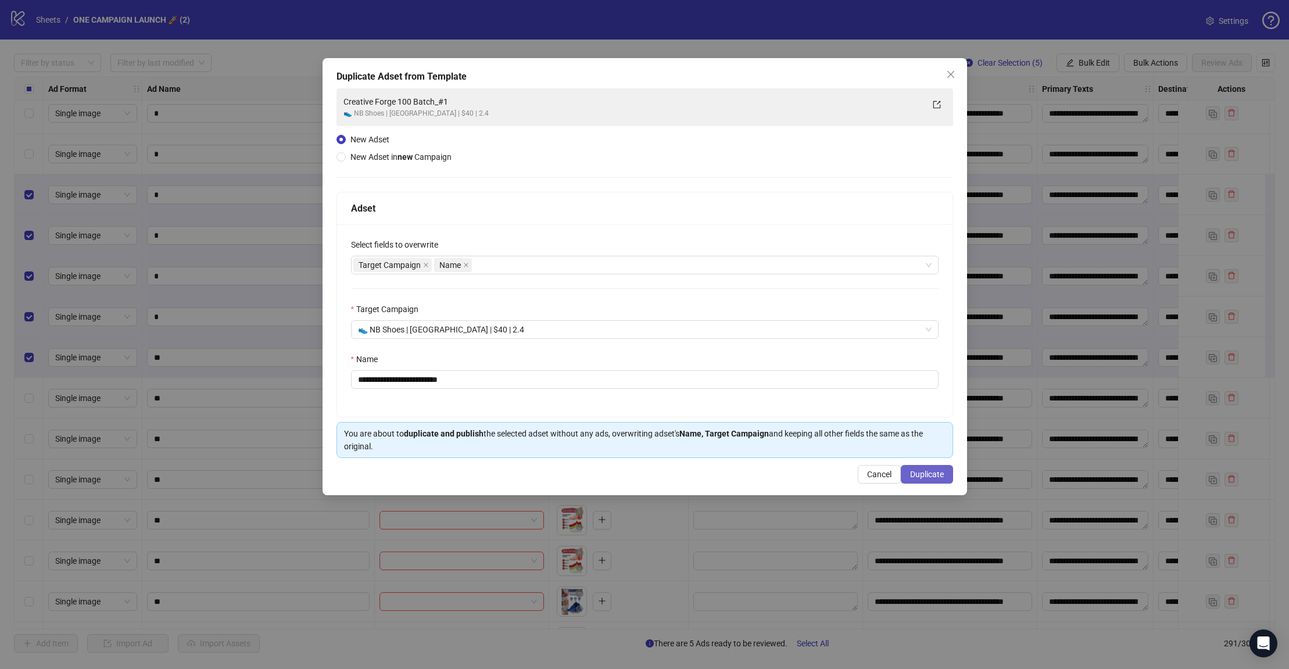
click at [931, 478] on span "Duplicate" at bounding box center [927, 474] width 34 height 9
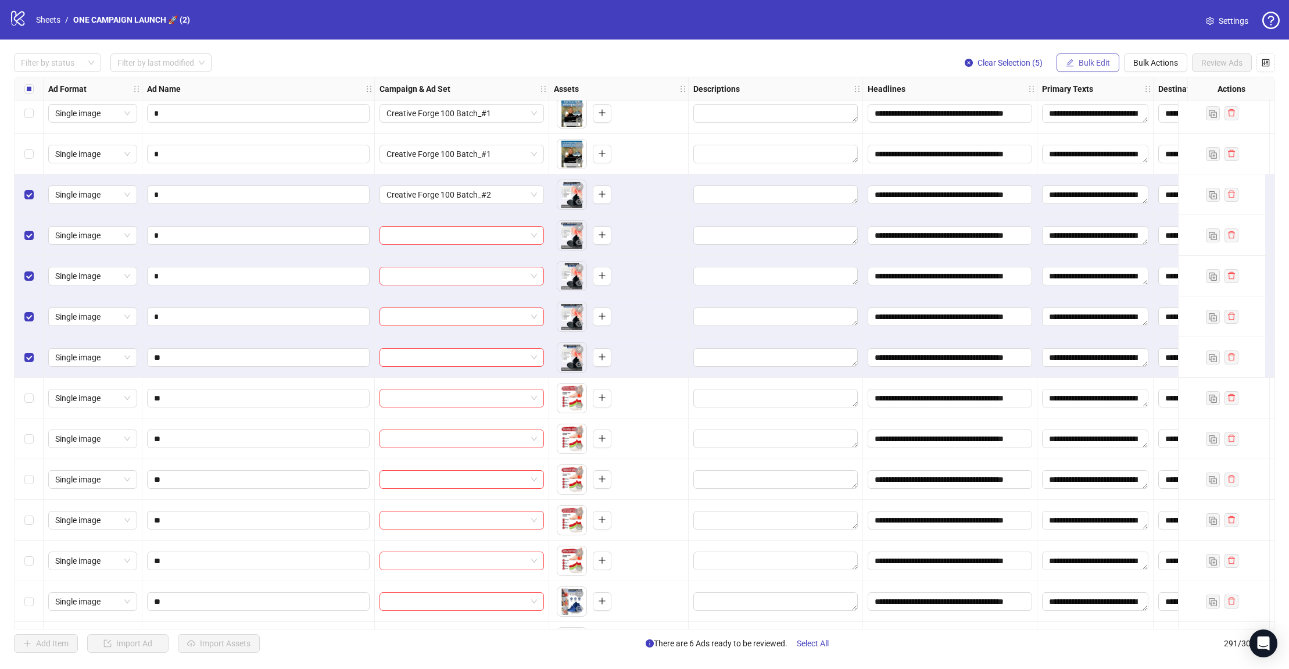
click at [1085, 63] on span "Bulk Edit" at bounding box center [1094, 62] width 31 height 9
click at [1112, 123] on span "Campaign & Ad Set" at bounding box center [1099, 123] width 69 height 13
click at [1118, 144] on icon "check" at bounding box center [1136, 143] width 8 height 6
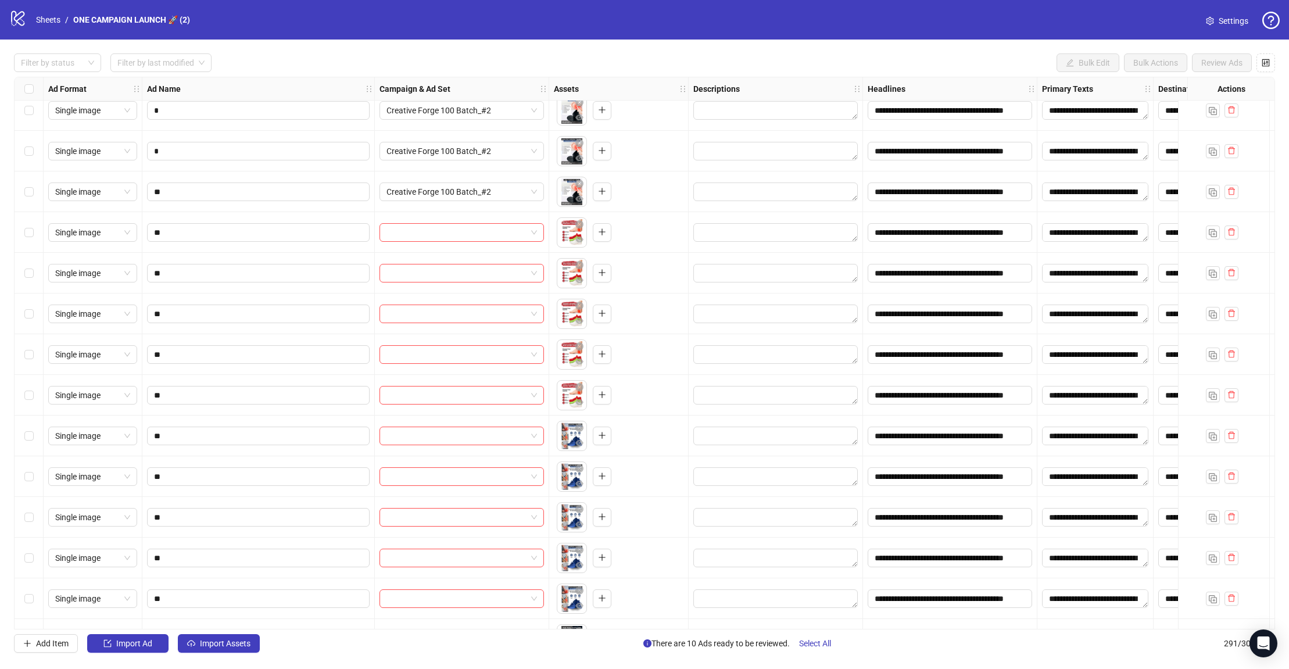
scroll to position [8096, 0]
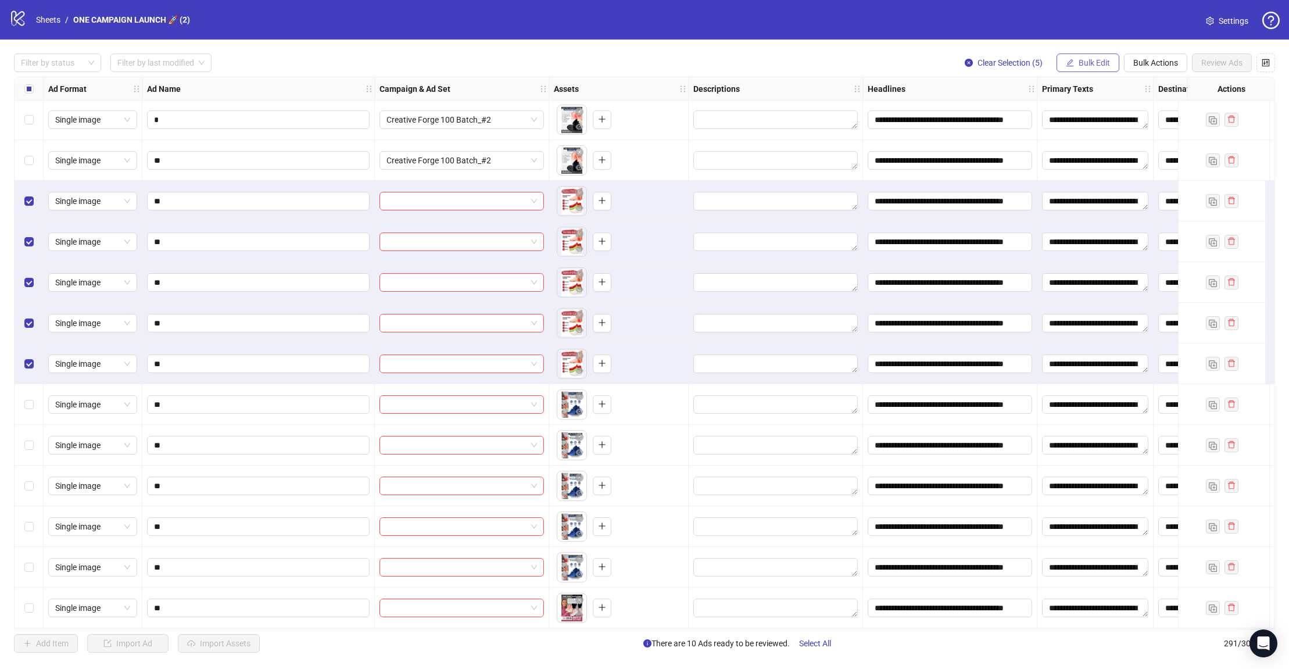
click at [1094, 70] on button "Bulk Edit" at bounding box center [1087, 62] width 63 height 19
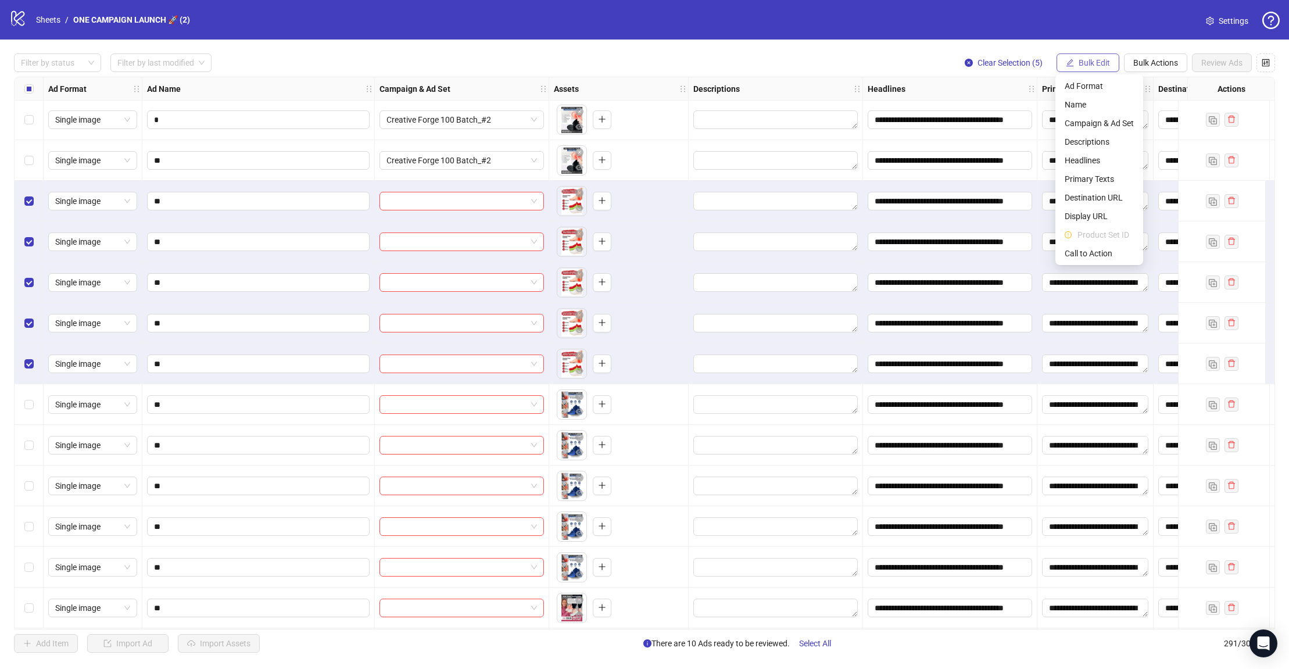
click at [1094, 66] on span "Bulk Edit" at bounding box center [1094, 62] width 31 height 9
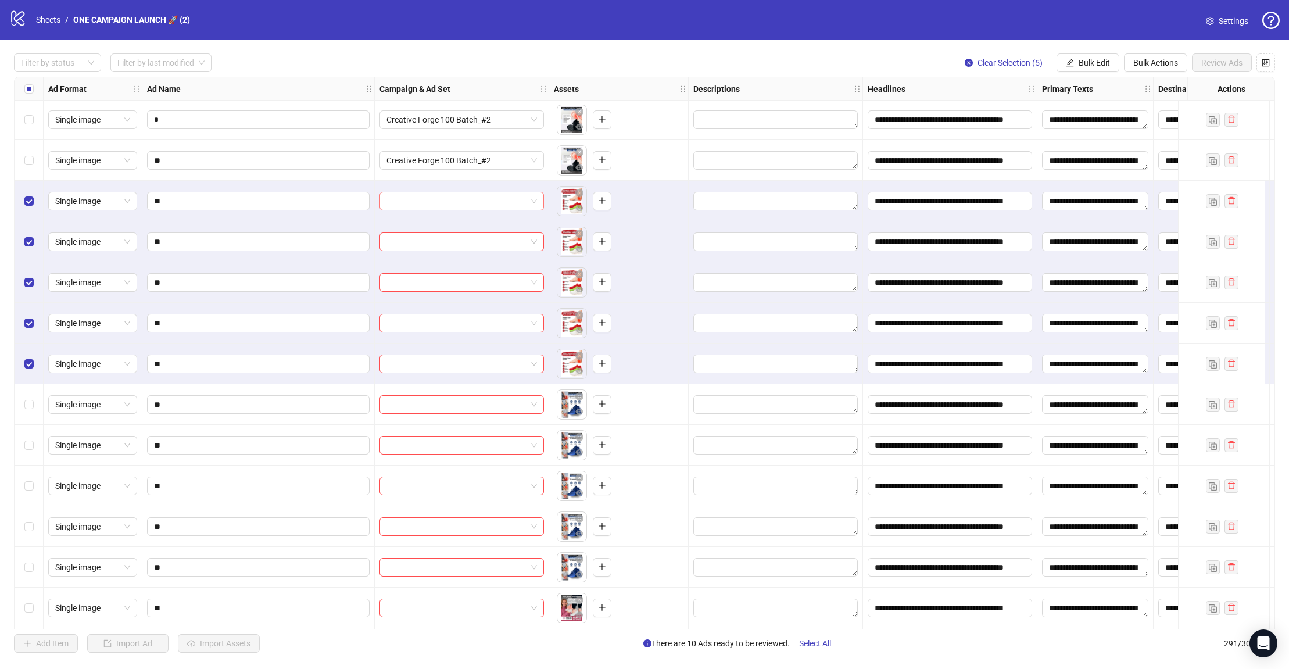
click at [533, 203] on span at bounding box center [461, 200] width 151 height 17
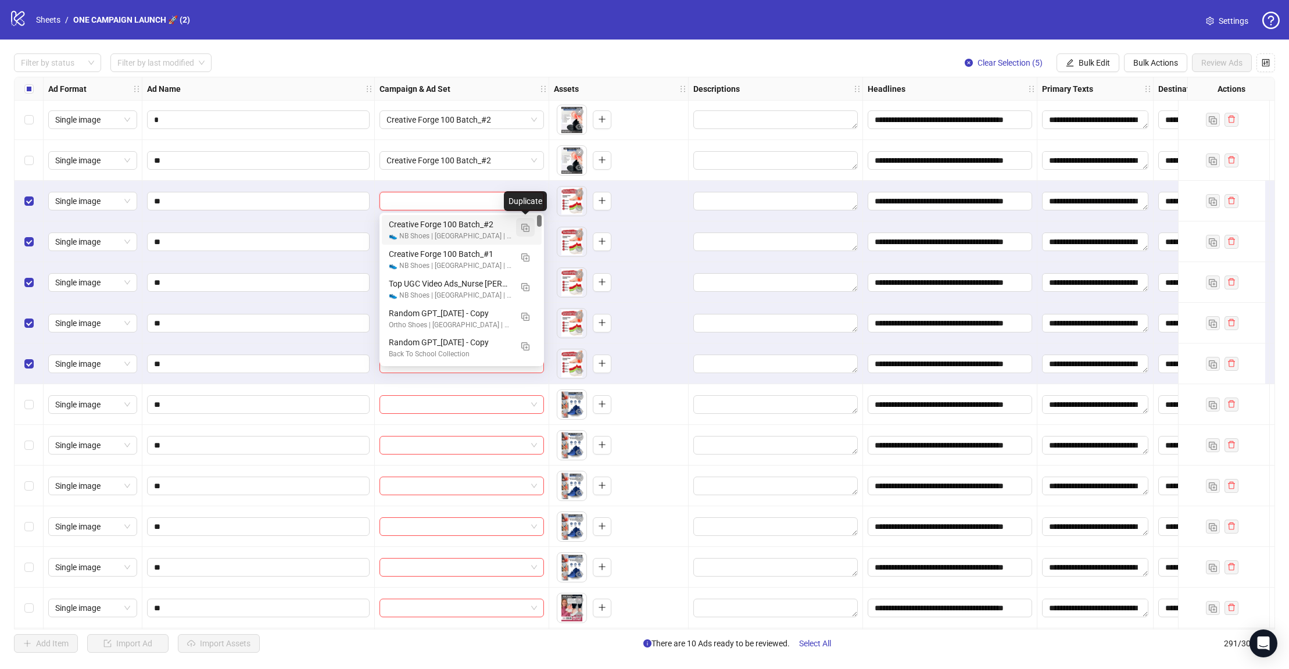
click at [528, 228] on img "button" at bounding box center [525, 228] width 8 height 8
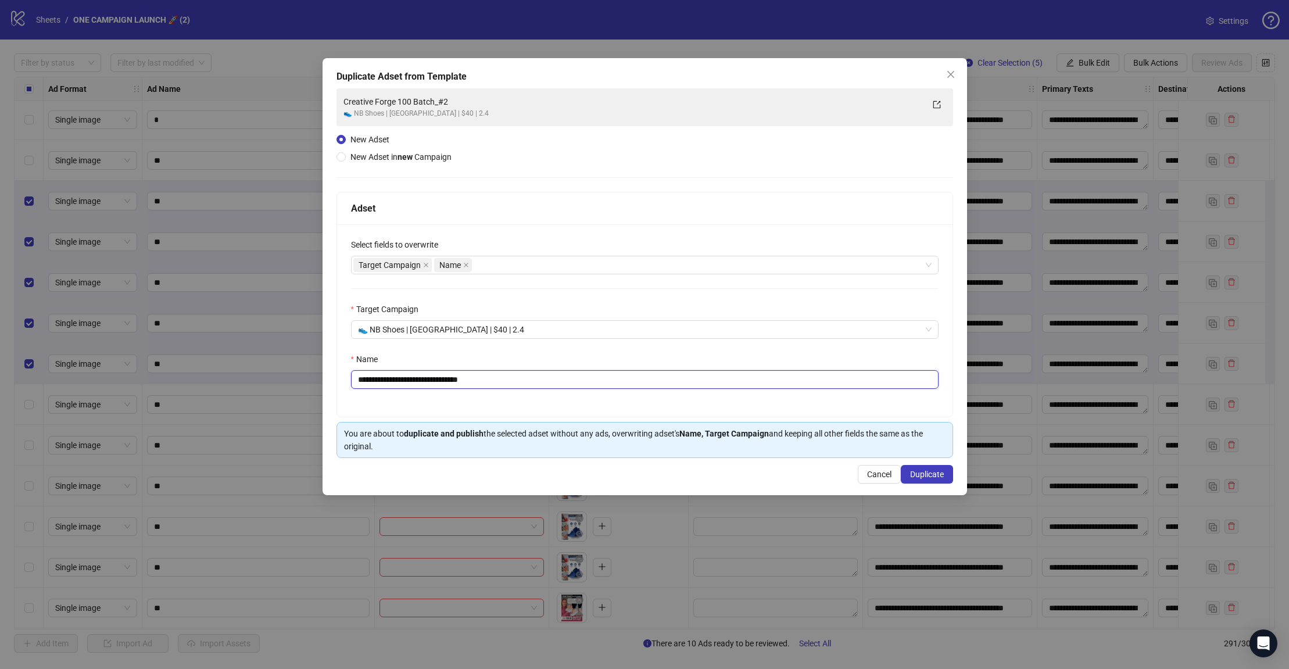
drag, startPoint x: 486, startPoint y: 378, endPoint x: 456, endPoint y: 382, distance: 29.9
click at [456, 382] on input "**********" at bounding box center [644, 379] width 587 height 19
type input "**********"
click at [934, 481] on button "Duplicate" at bounding box center [927, 474] width 52 height 19
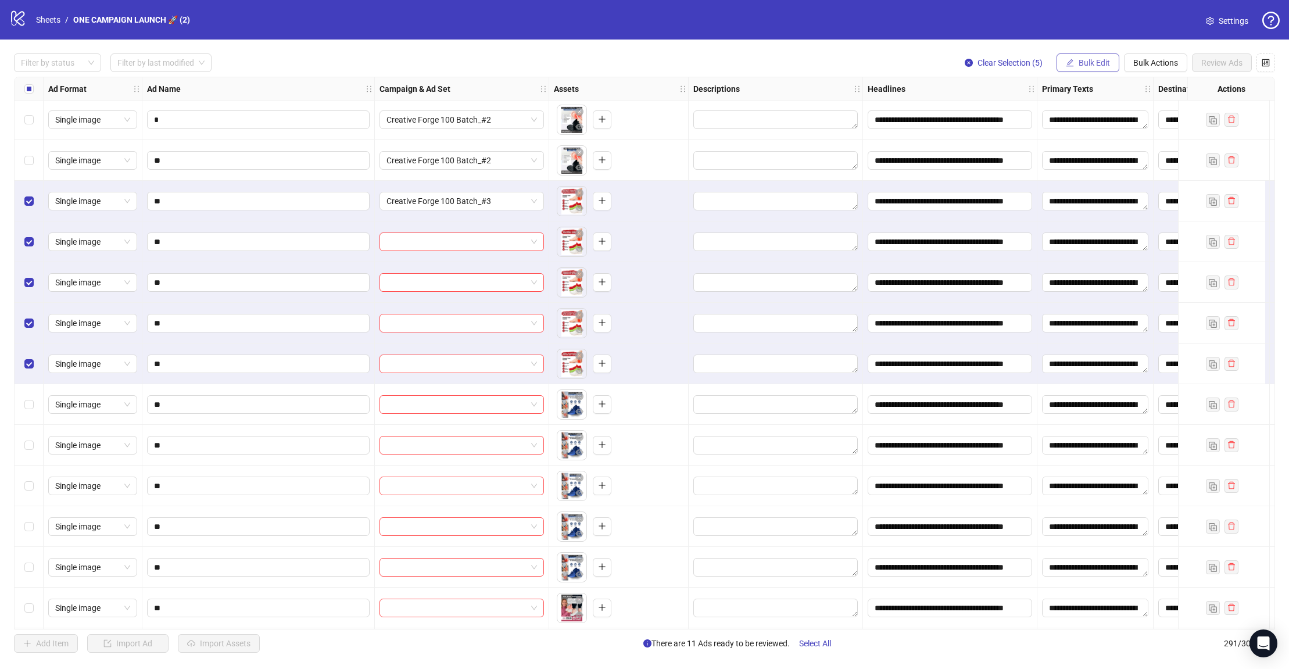
click at [1101, 69] on button "Bulk Edit" at bounding box center [1087, 62] width 63 height 19
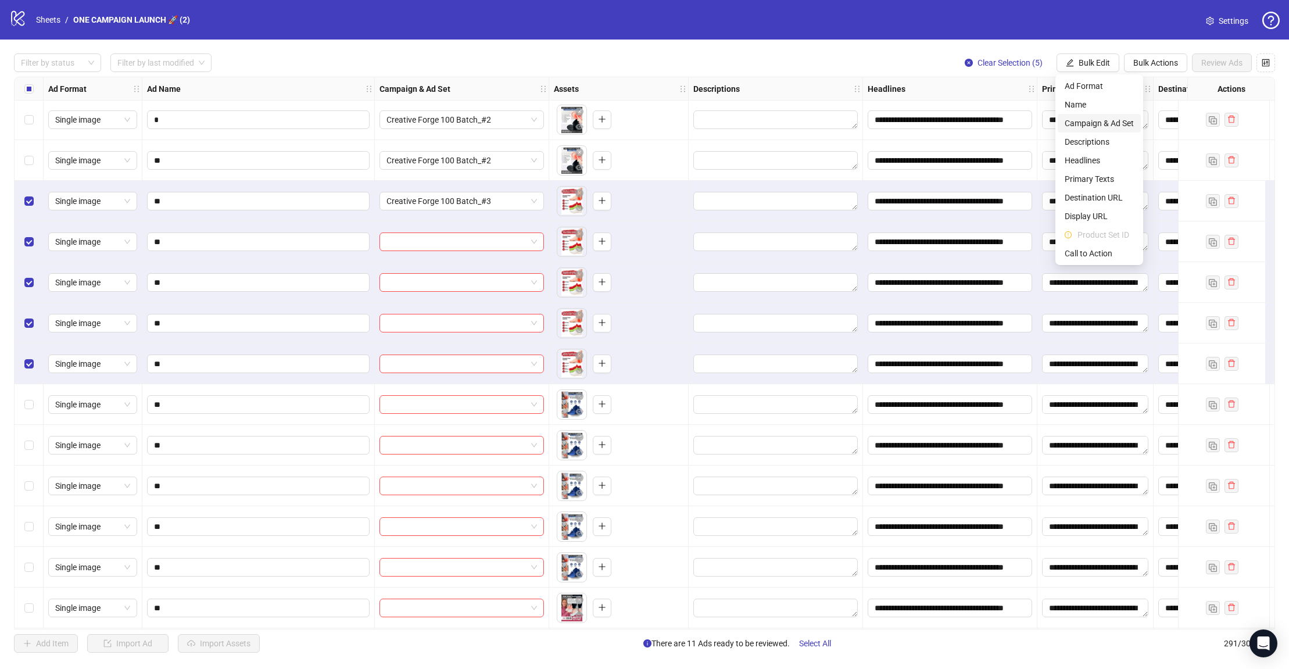
click at [1094, 121] on span "Campaign & Ad Set" at bounding box center [1099, 123] width 69 height 13
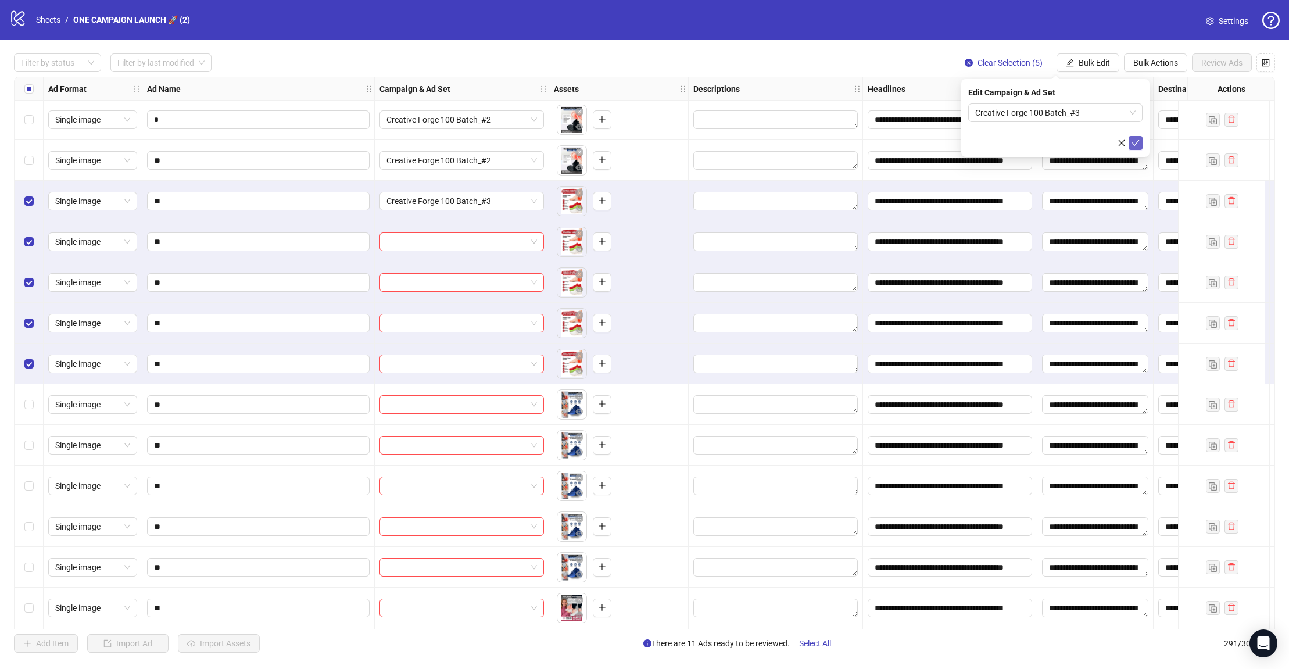
click at [1118, 140] on icon "check" at bounding box center [1135, 143] width 8 height 8
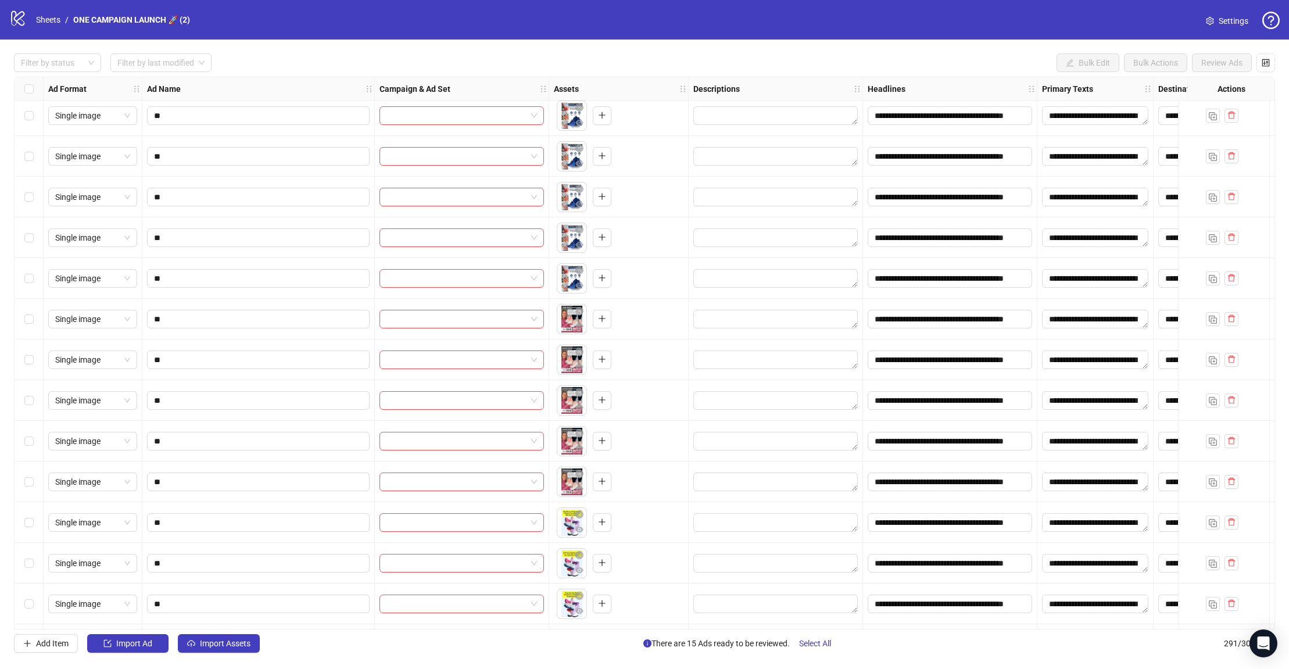
scroll to position [8301, 0]
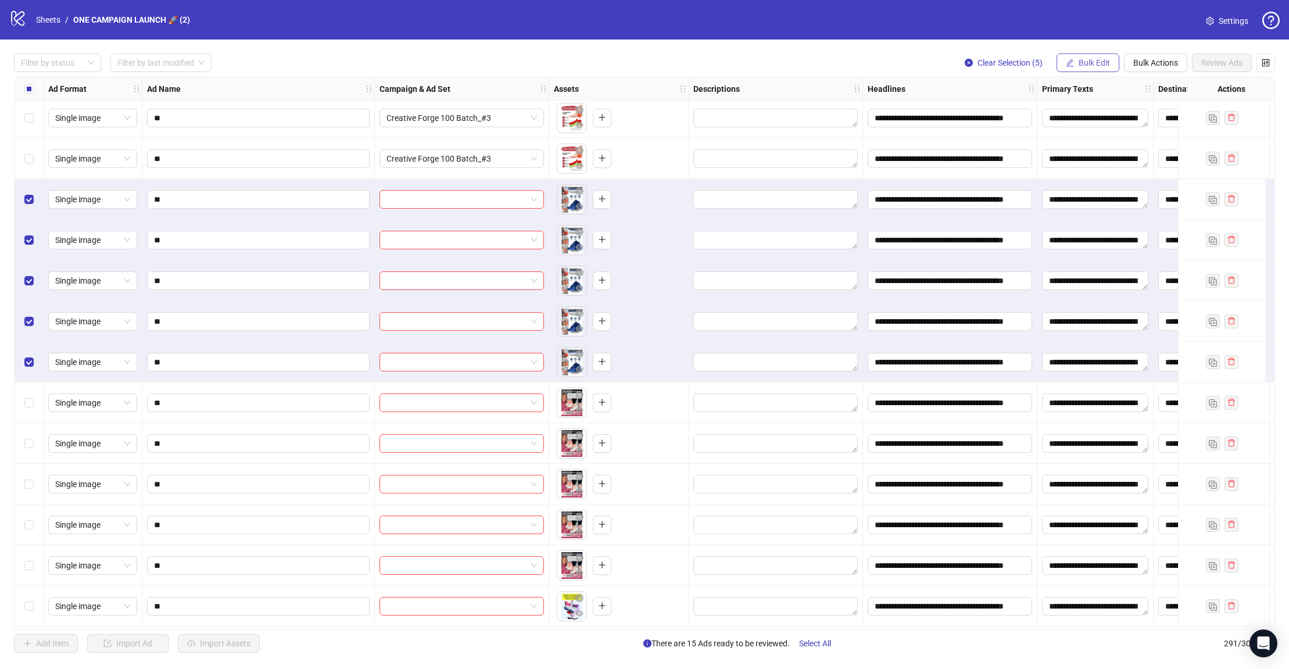
click at [1105, 67] on span "Bulk Edit" at bounding box center [1094, 62] width 31 height 9
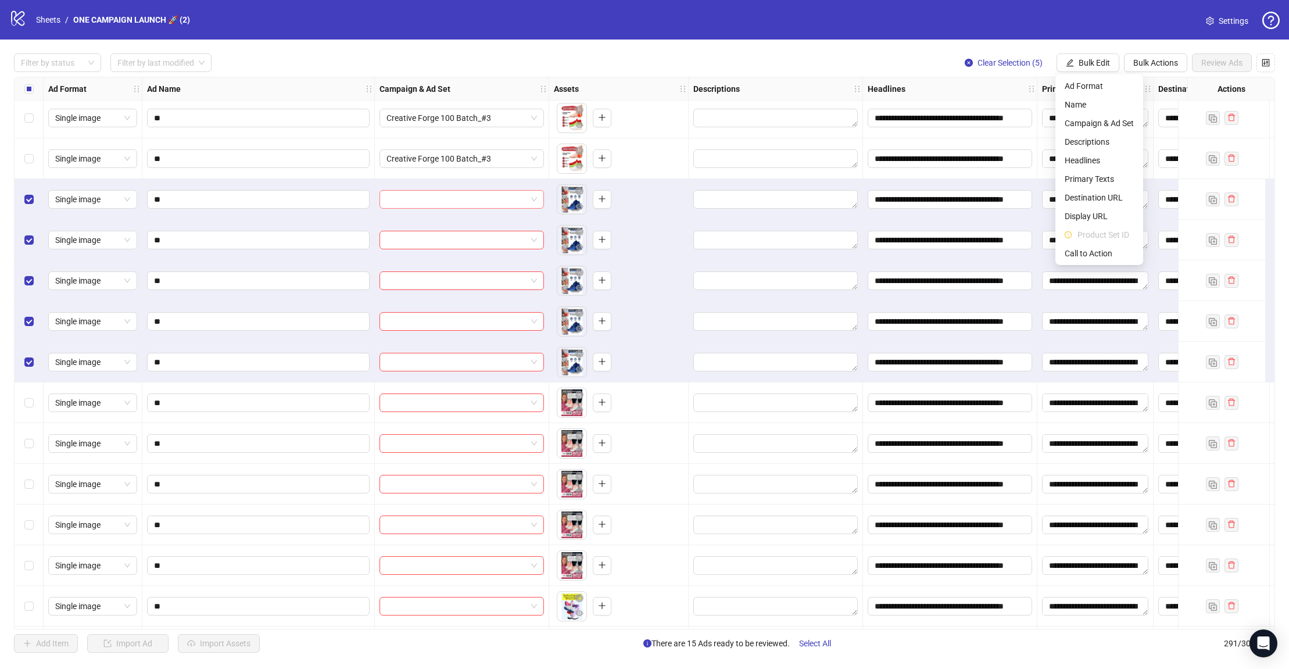
click at [538, 203] on div at bounding box center [461, 199] width 164 height 19
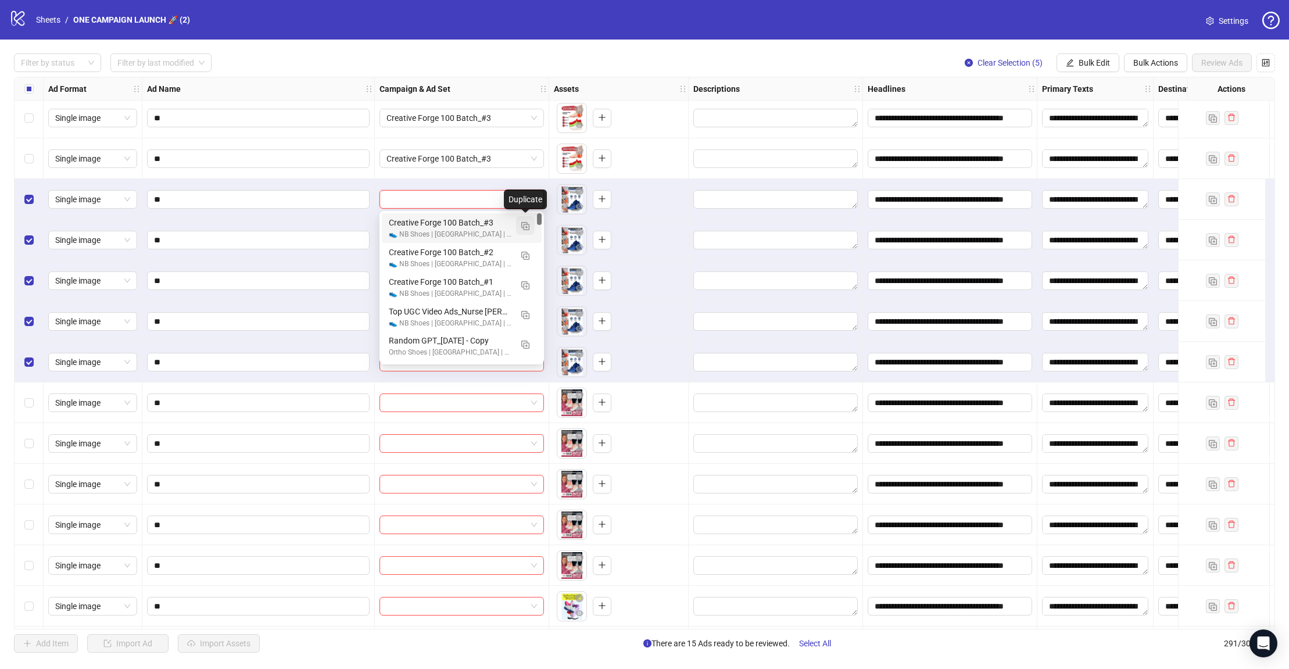
click at [528, 225] on img "button" at bounding box center [525, 226] width 8 height 8
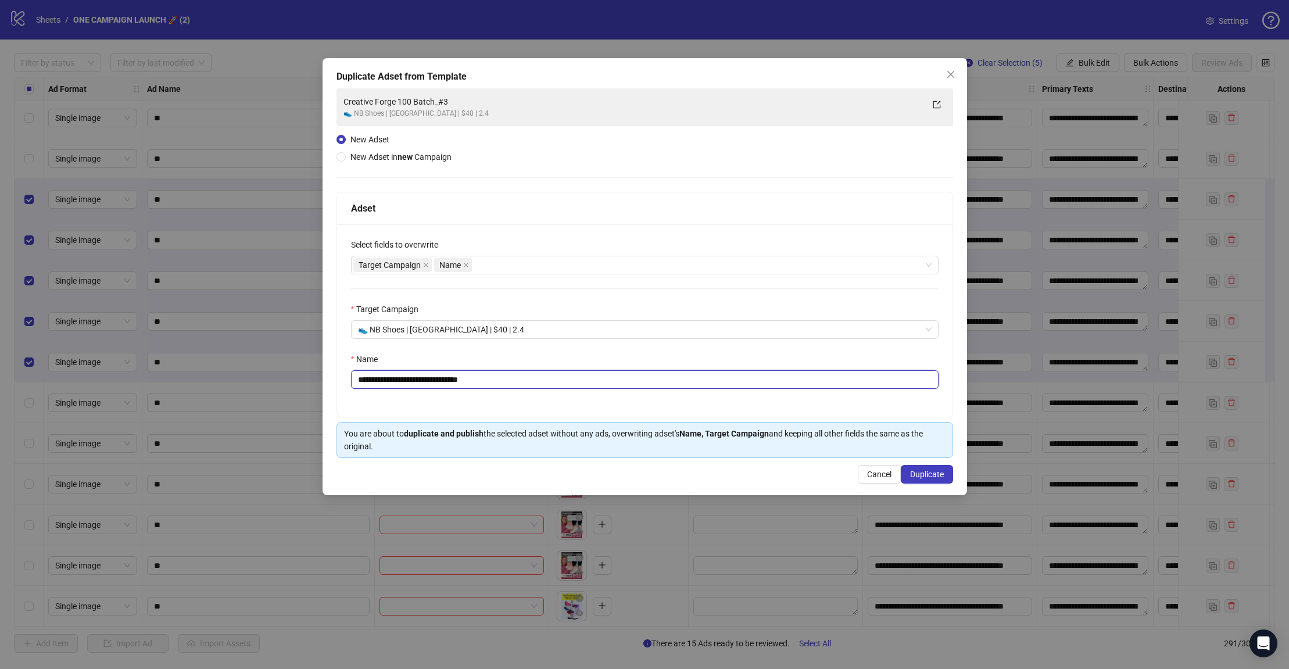
drag, startPoint x: 497, startPoint y: 384, endPoint x: 457, endPoint y: 383, distance: 40.7
click at [457, 383] on input "**********" at bounding box center [644, 379] width 587 height 19
type input "**********"
click at [913, 472] on span "Duplicate" at bounding box center [927, 474] width 34 height 9
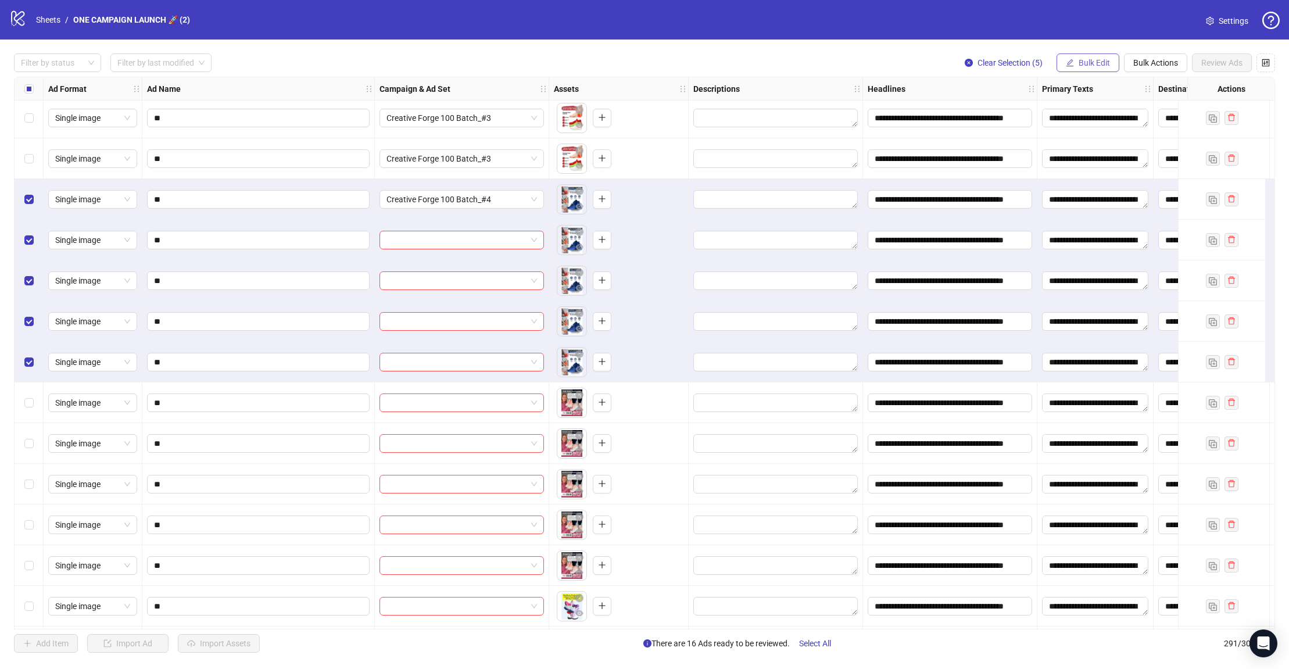
click at [1090, 61] on span "Bulk Edit" at bounding box center [1094, 62] width 31 height 9
click at [1110, 126] on span "Campaign & Ad Set" at bounding box center [1099, 123] width 69 height 13
click at [1118, 144] on icon "check" at bounding box center [1135, 143] width 8 height 8
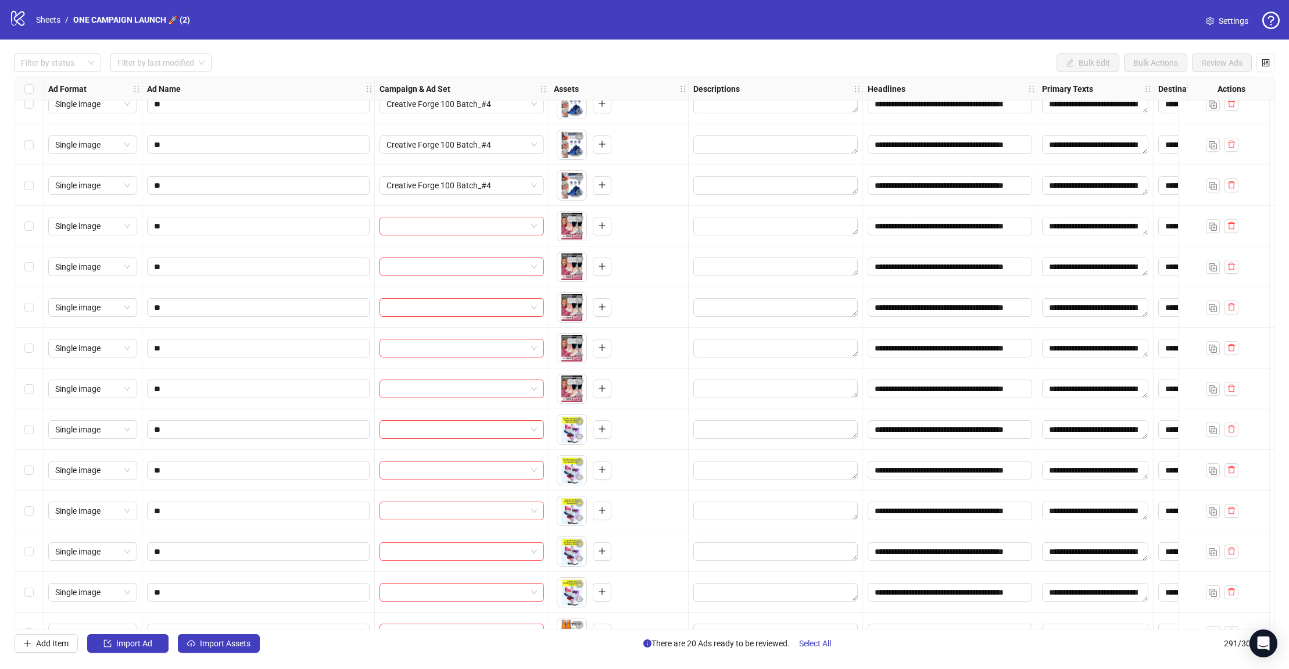
scroll to position [8480, 0]
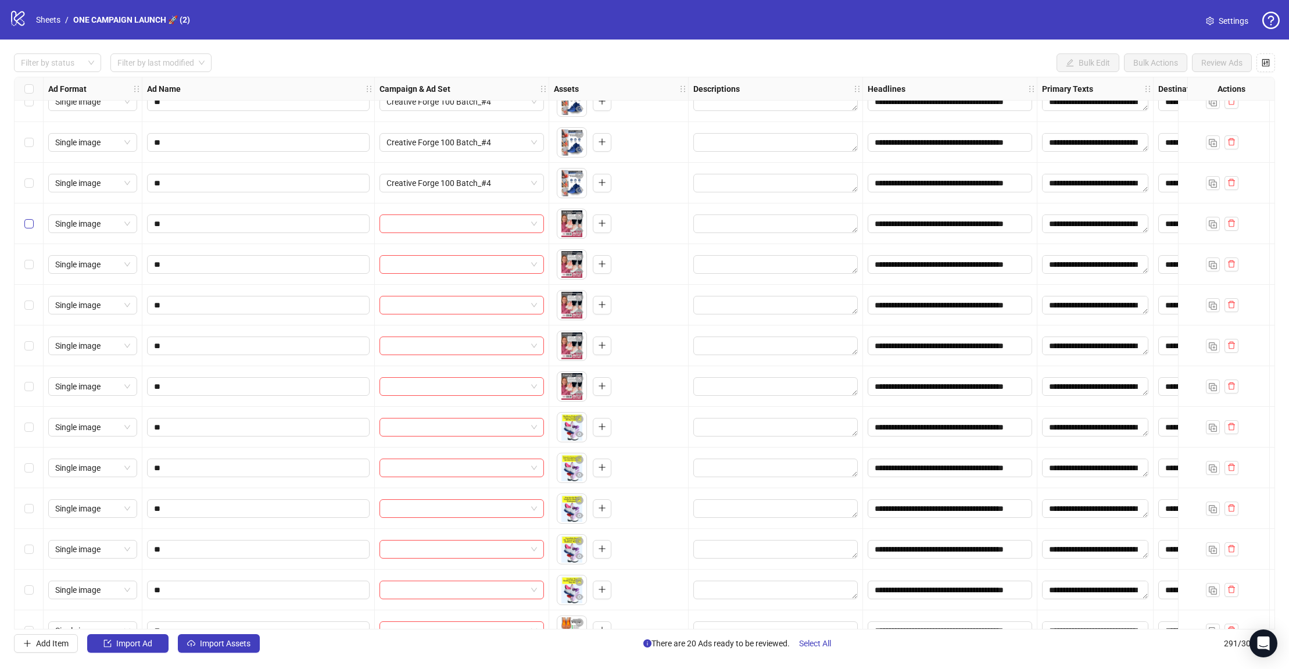
click at [28, 228] on label "Select row 212" at bounding box center [28, 223] width 9 height 13
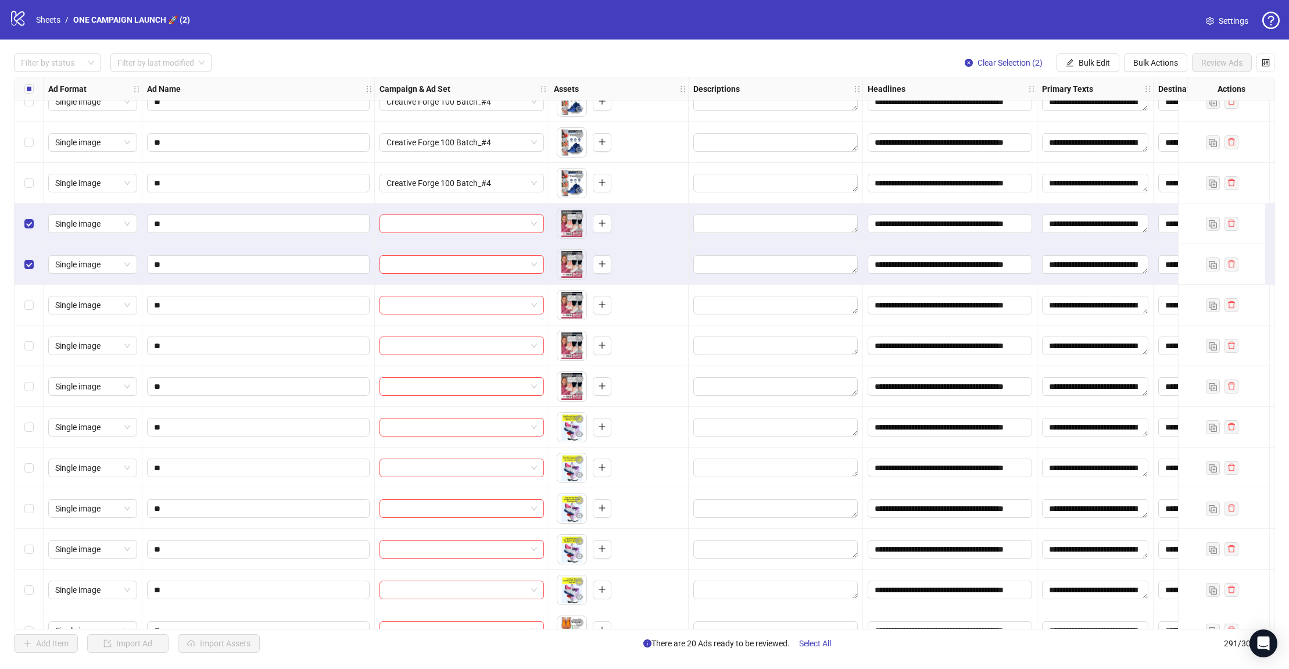
click at [34, 384] on div "Select row 216" at bounding box center [29, 386] width 29 height 41
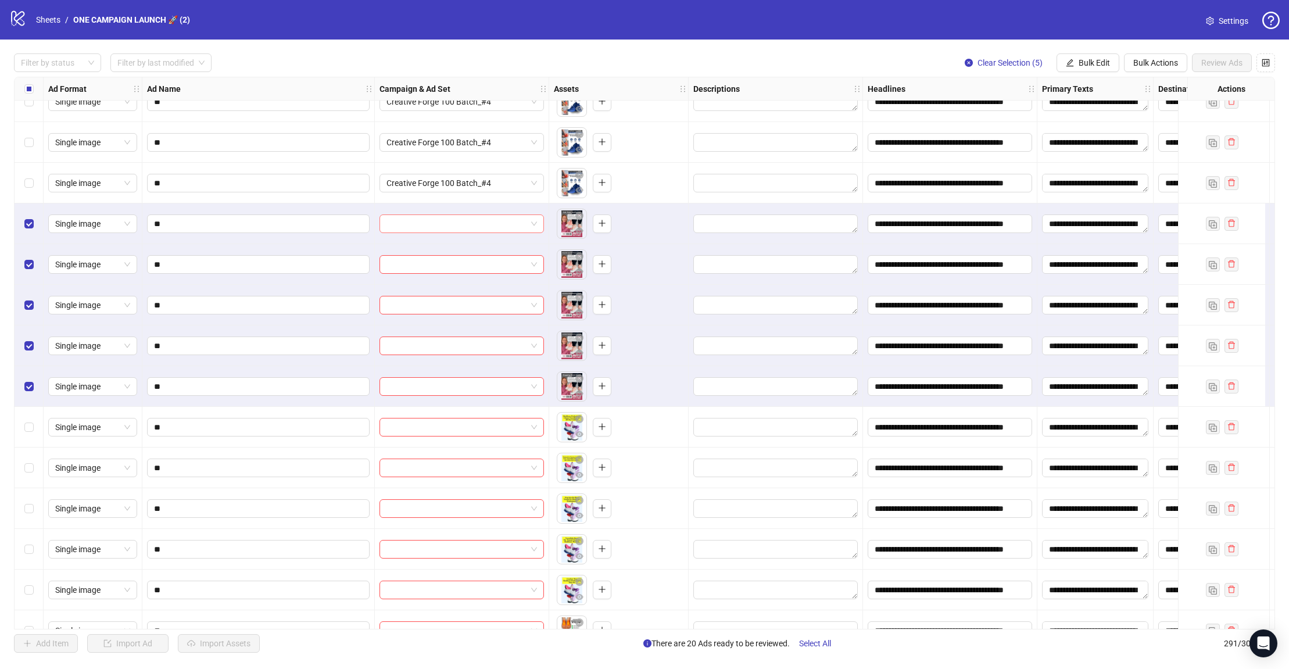
click at [534, 228] on span at bounding box center [461, 223] width 151 height 17
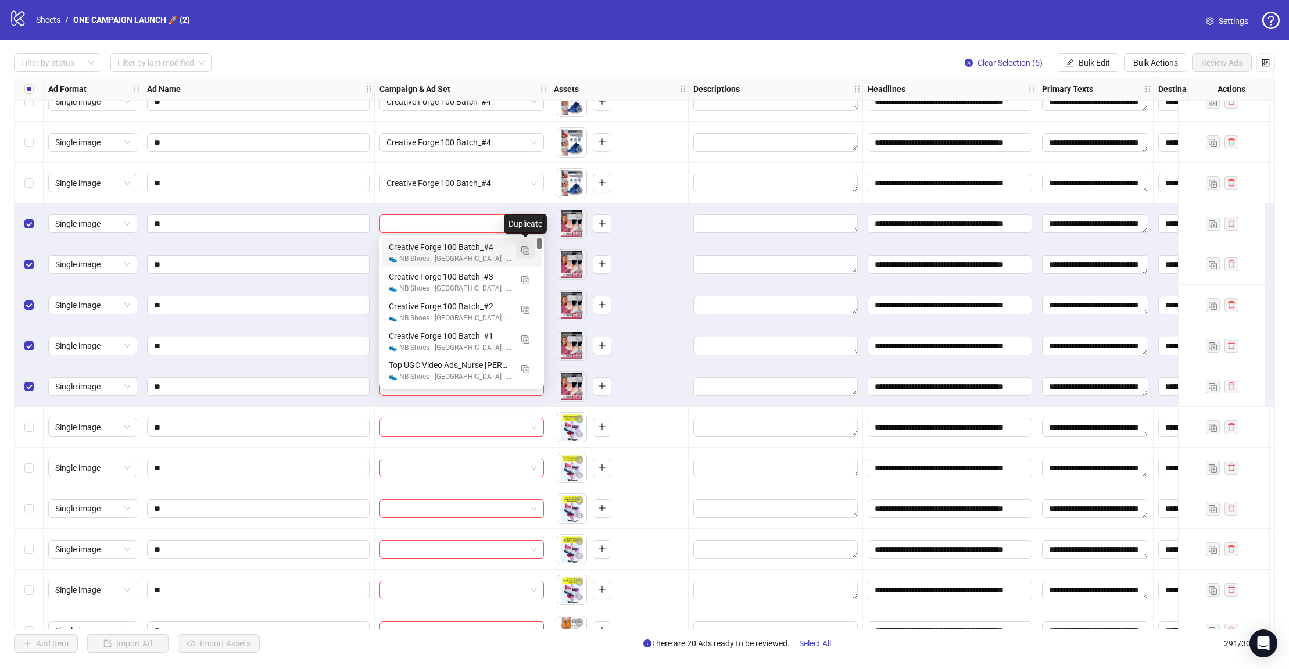
click at [524, 253] on img "button" at bounding box center [525, 250] width 8 height 8
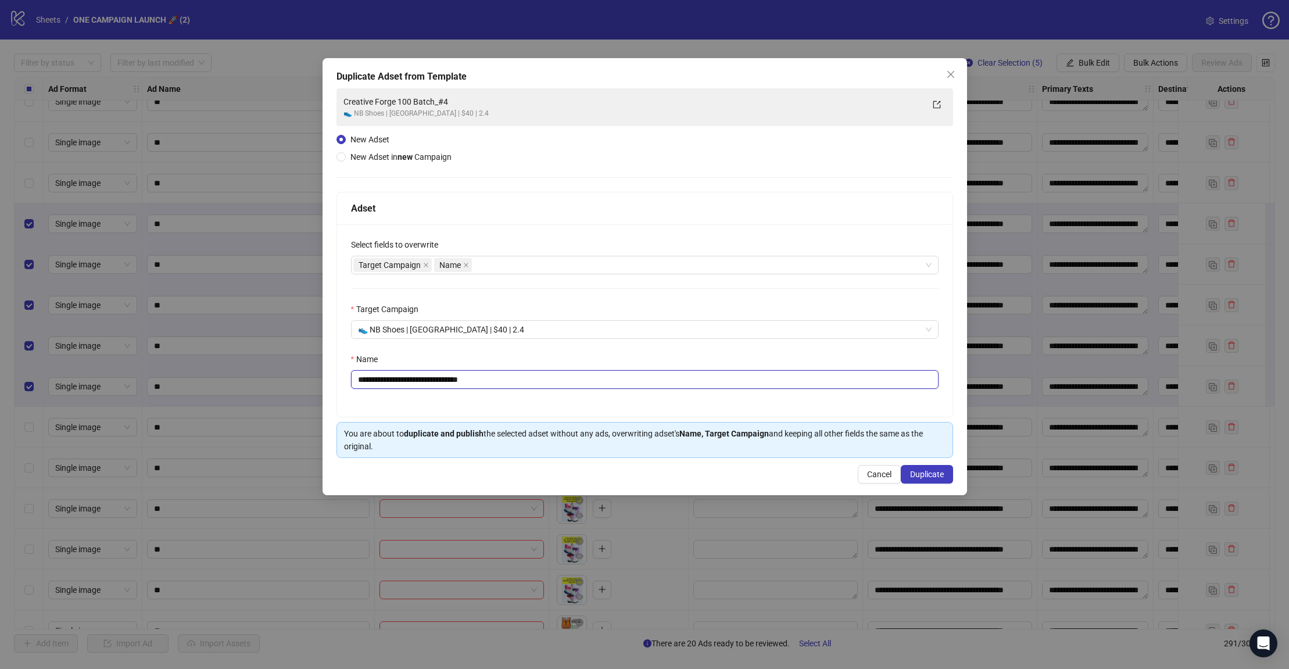
drag, startPoint x: 493, startPoint y: 381, endPoint x: 458, endPoint y: 379, distance: 34.9
click at [458, 379] on input "**********" at bounding box center [644, 379] width 587 height 19
type input "**********"
click at [925, 477] on span "Duplicate" at bounding box center [927, 474] width 34 height 9
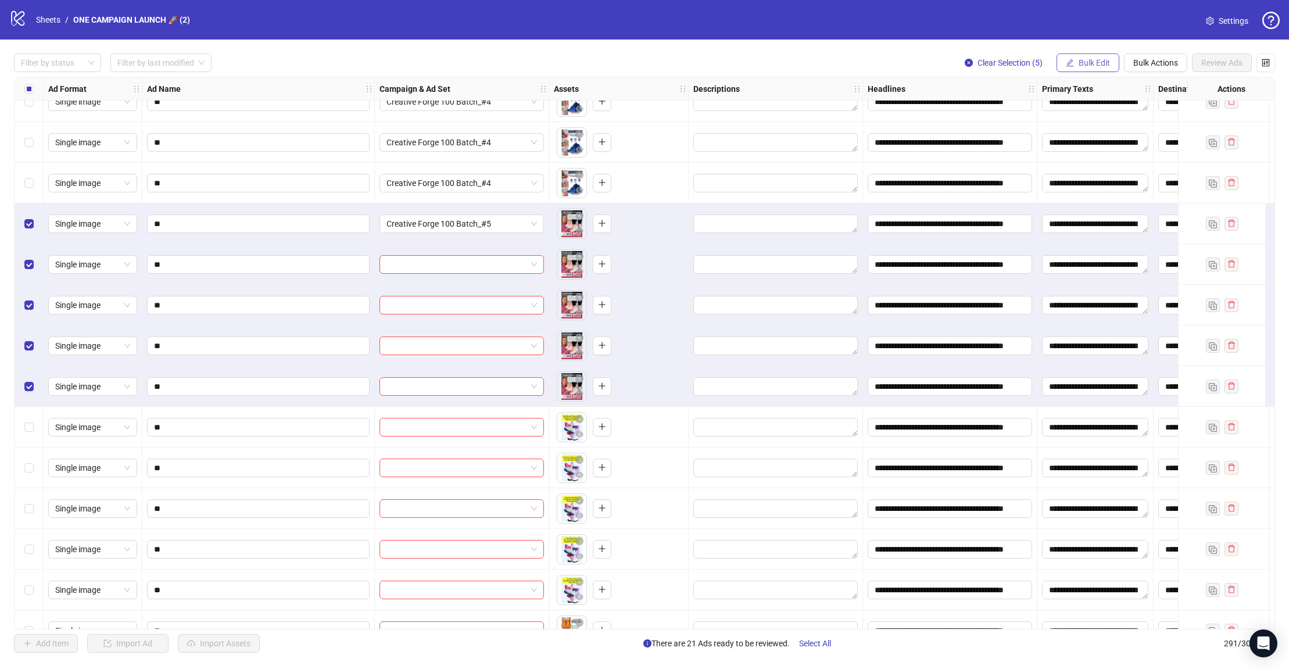
click at [1092, 69] on button "Bulk Edit" at bounding box center [1087, 62] width 63 height 19
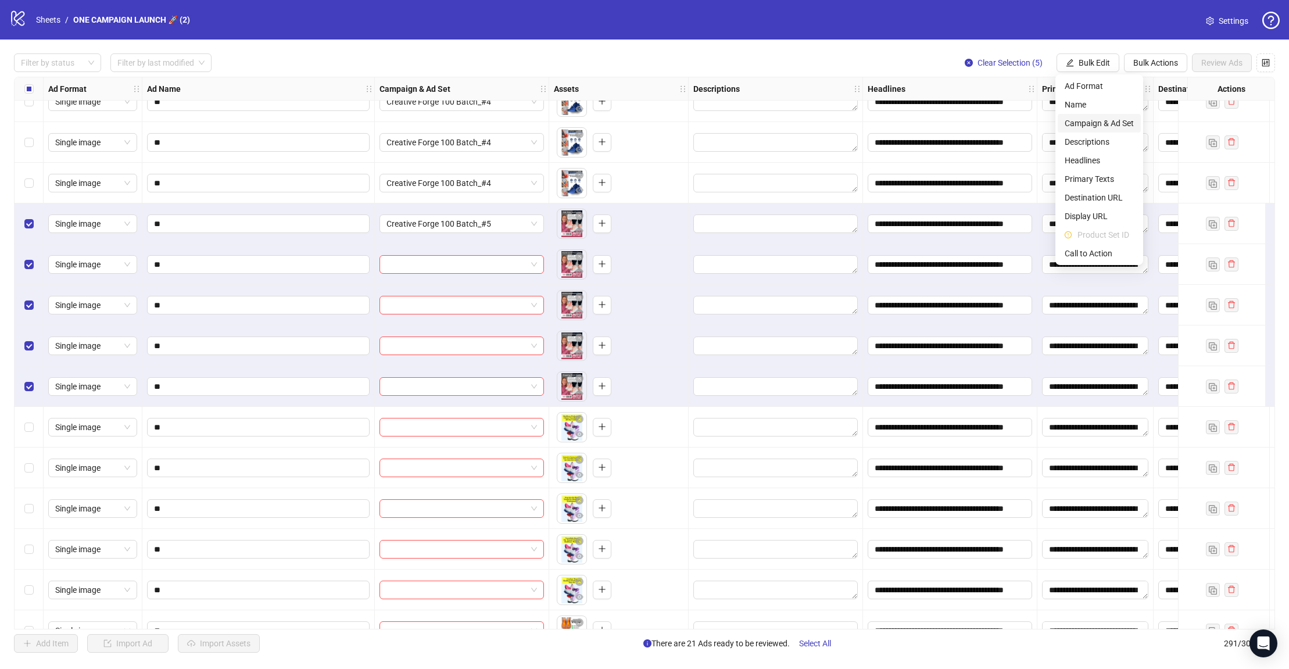
click at [1111, 126] on span "Campaign & Ad Set" at bounding box center [1099, 123] width 69 height 13
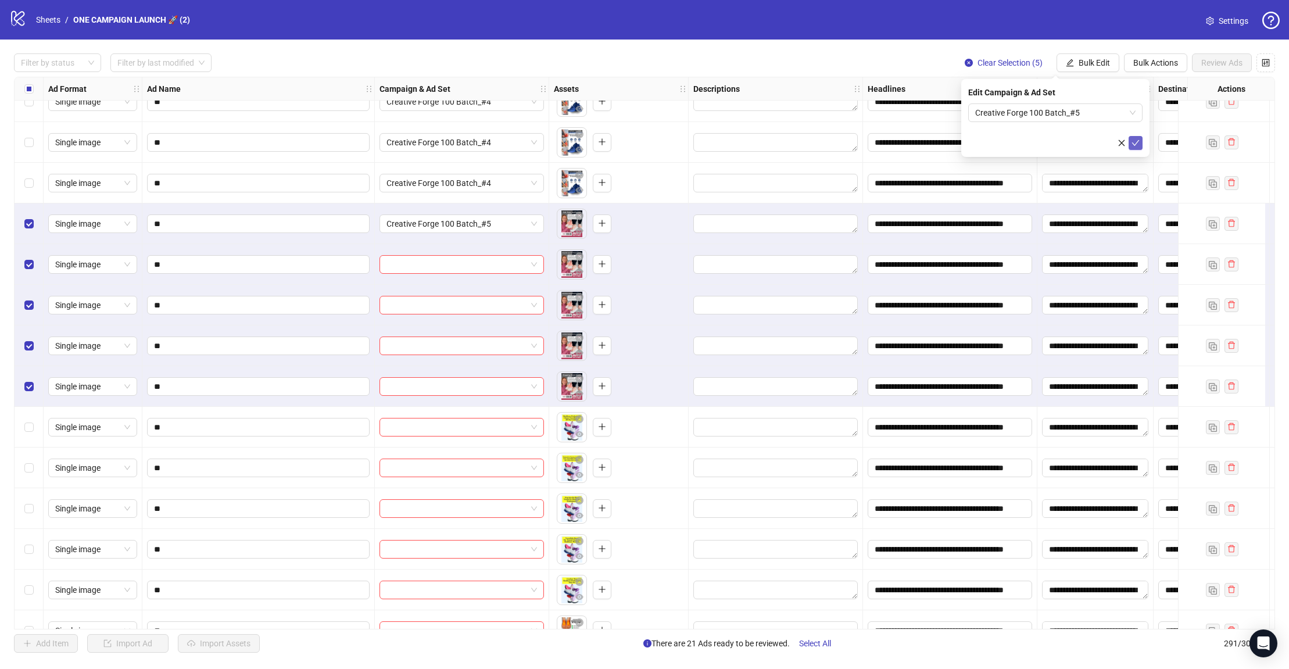
click at [1118, 146] on button "submit" at bounding box center [1136, 143] width 14 height 14
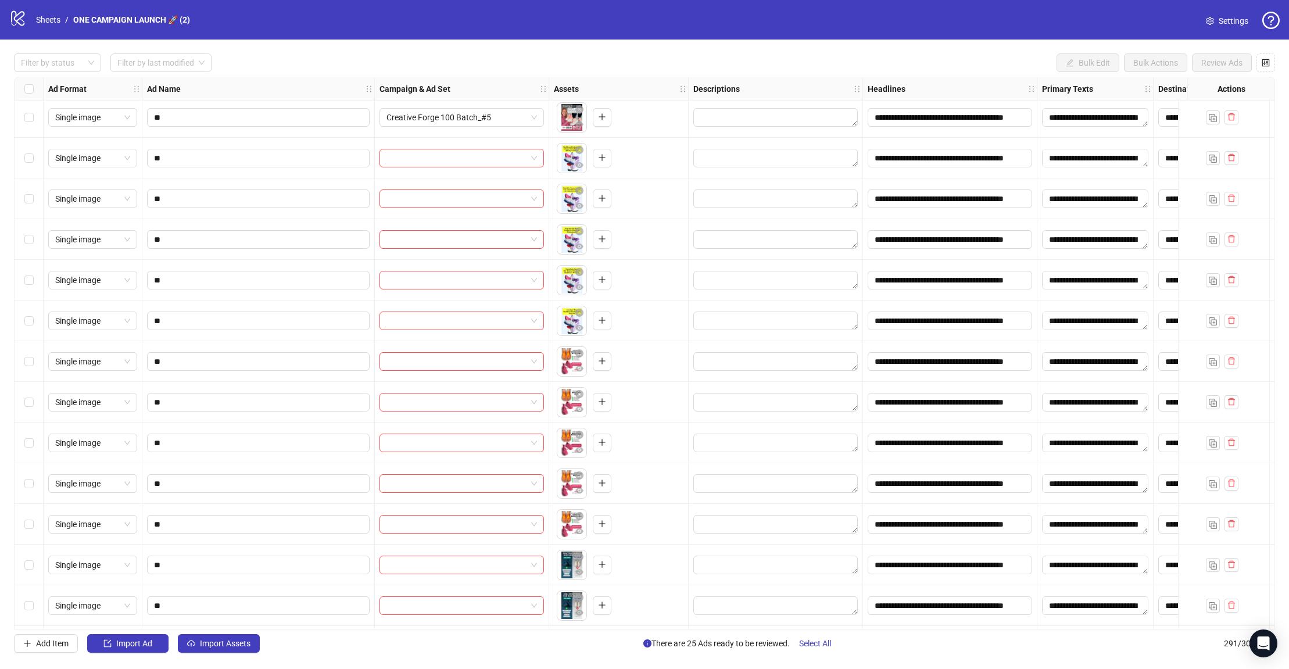
scroll to position [8762, 0]
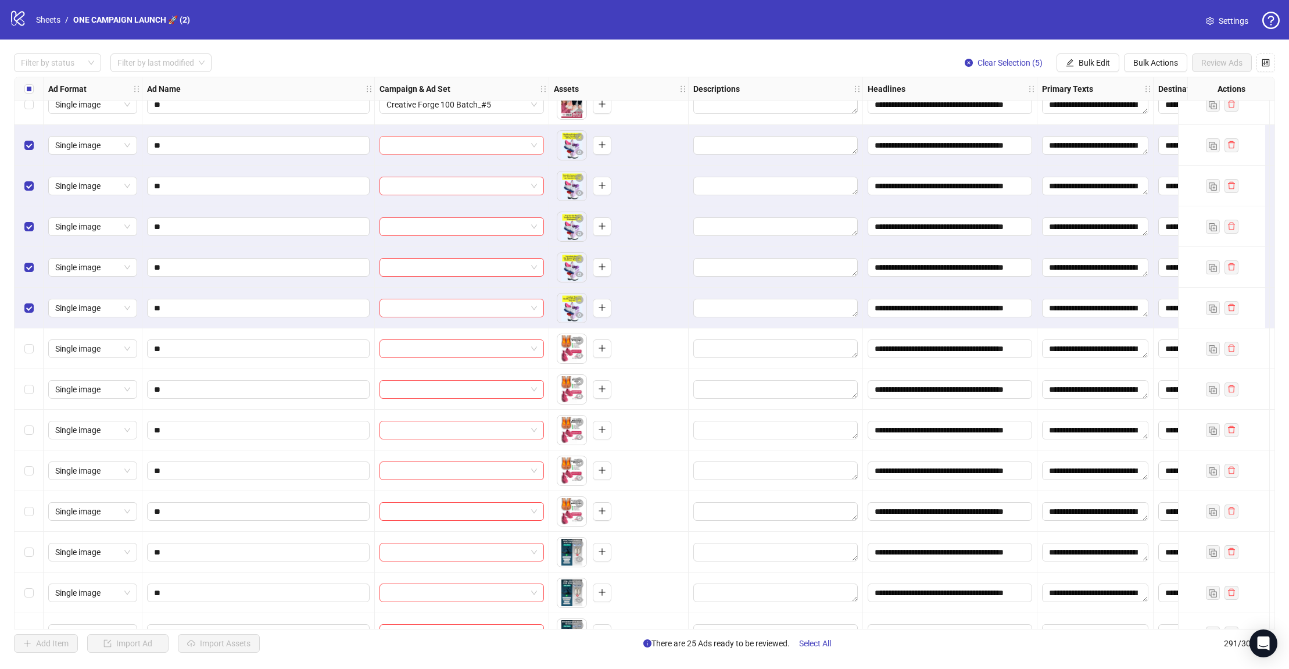
click at [536, 146] on span at bounding box center [461, 145] width 151 height 17
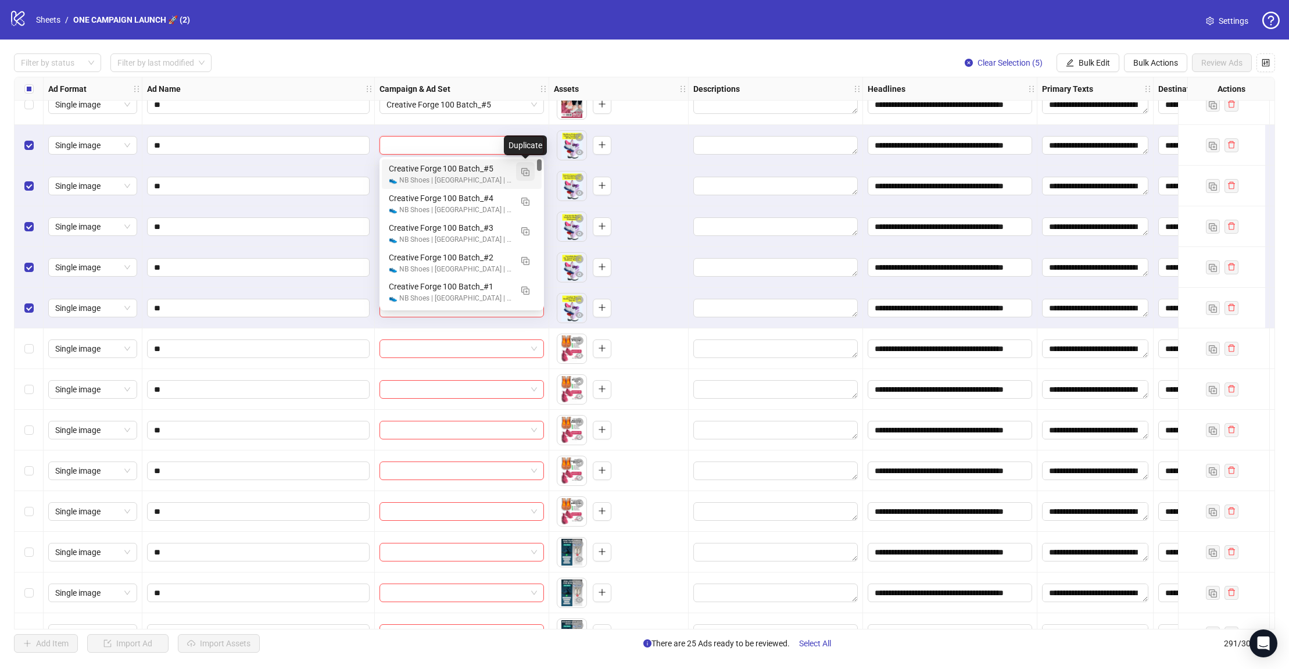
click at [527, 170] on img "button" at bounding box center [525, 172] width 8 height 8
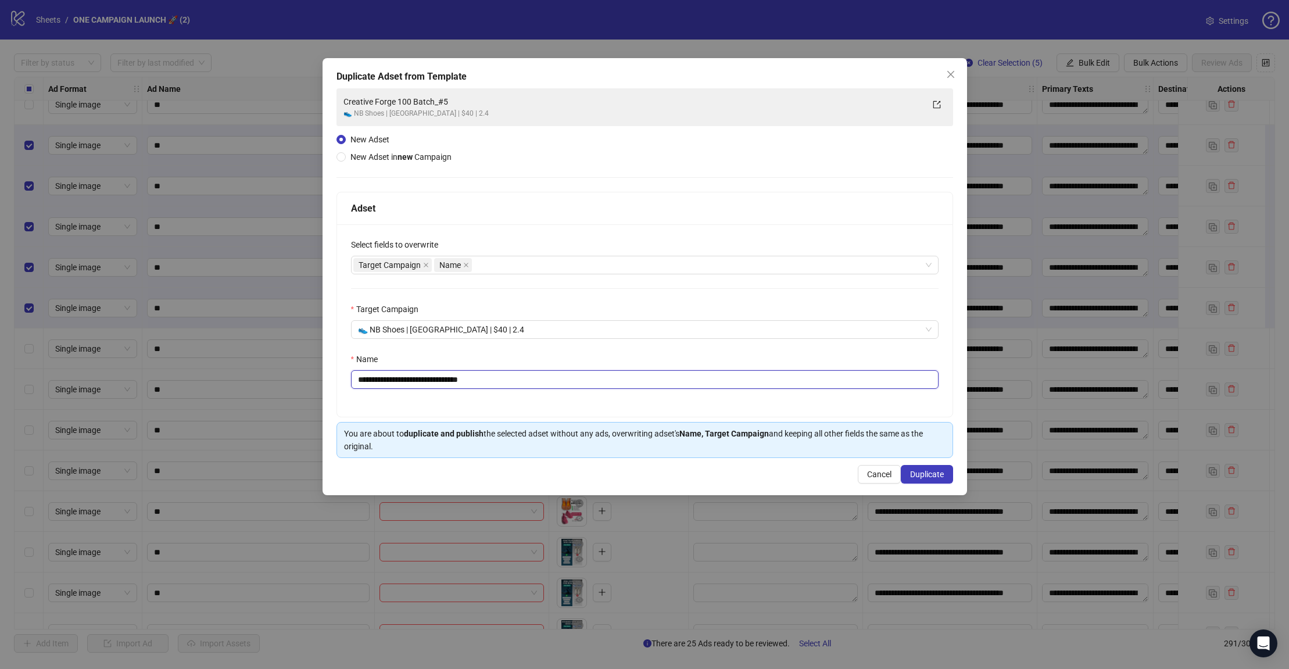
drag, startPoint x: 492, startPoint y: 375, endPoint x: 458, endPoint y: 379, distance: 33.9
click at [458, 379] on input "**********" at bounding box center [644, 379] width 587 height 19
type input "**********"
click at [912, 472] on span "Duplicate" at bounding box center [927, 474] width 34 height 9
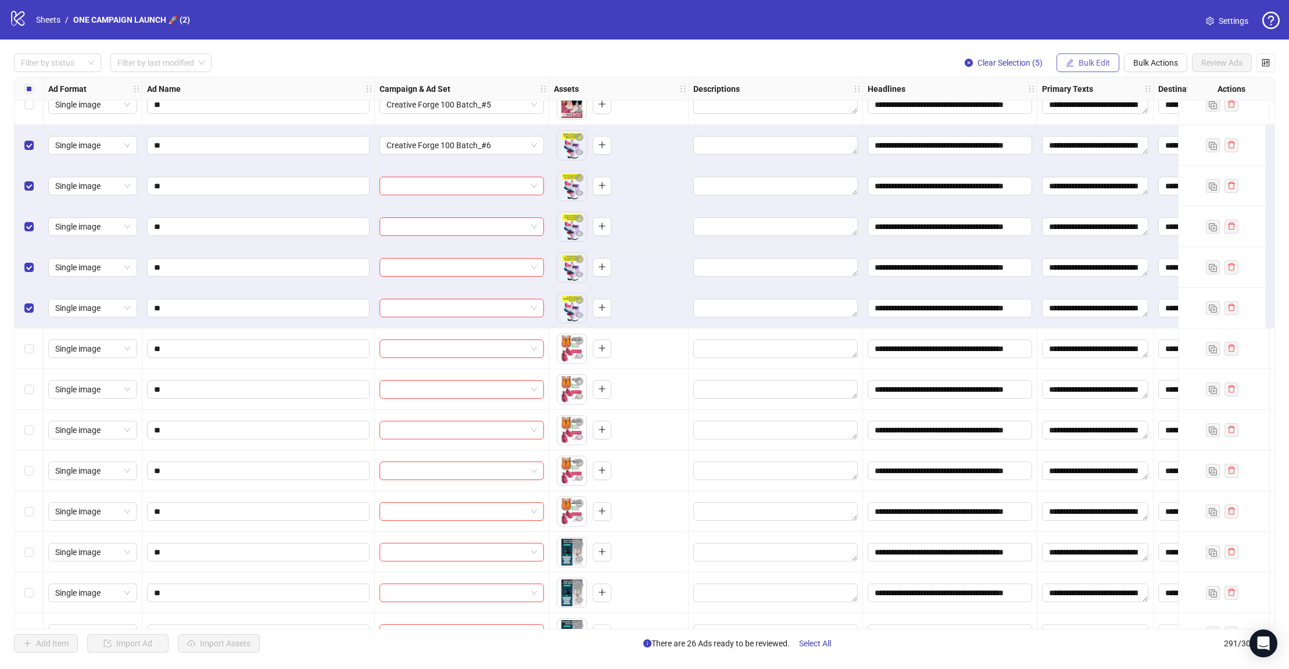
click at [1080, 55] on button "Bulk Edit" at bounding box center [1087, 62] width 63 height 19
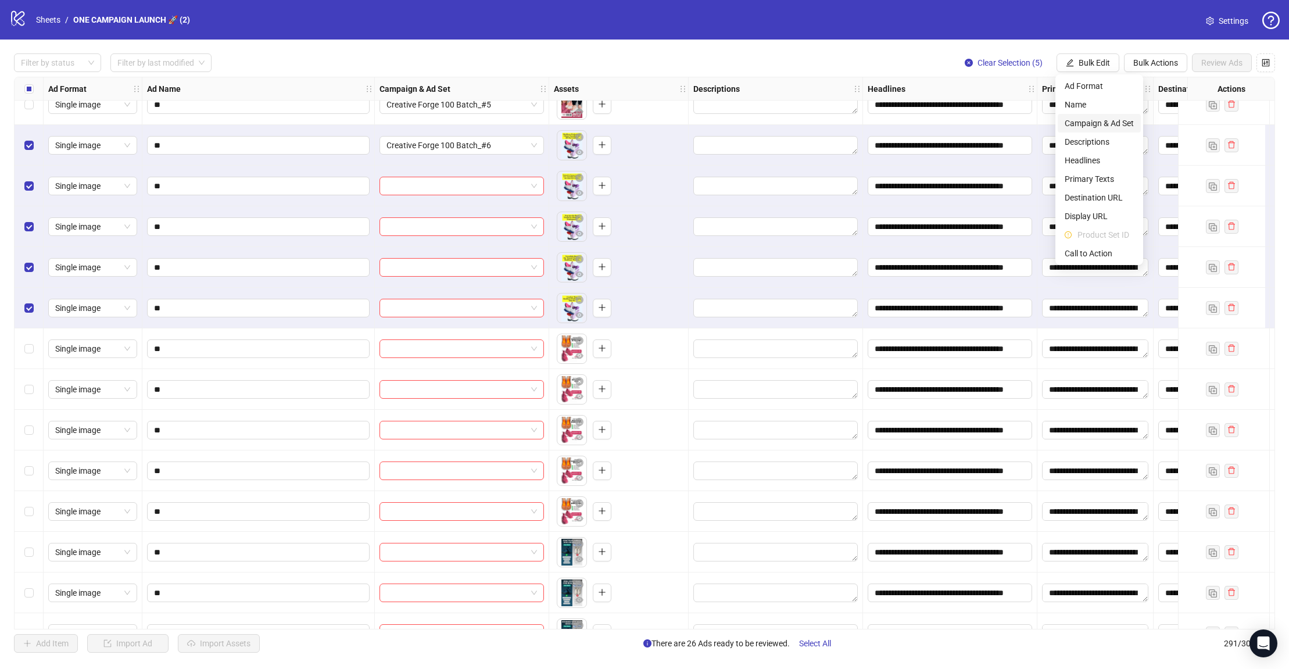
click at [1118, 126] on li "Campaign & Ad Set" at bounding box center [1099, 123] width 83 height 19
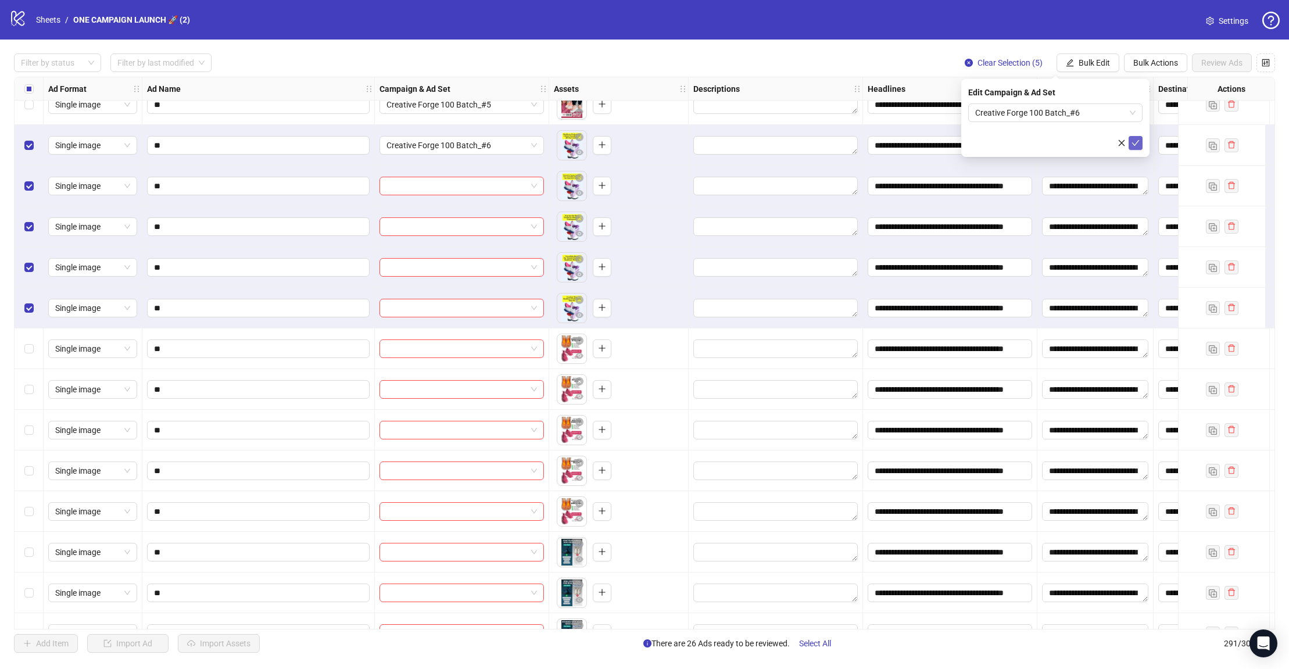
click at [1118, 146] on button "submit" at bounding box center [1136, 143] width 14 height 14
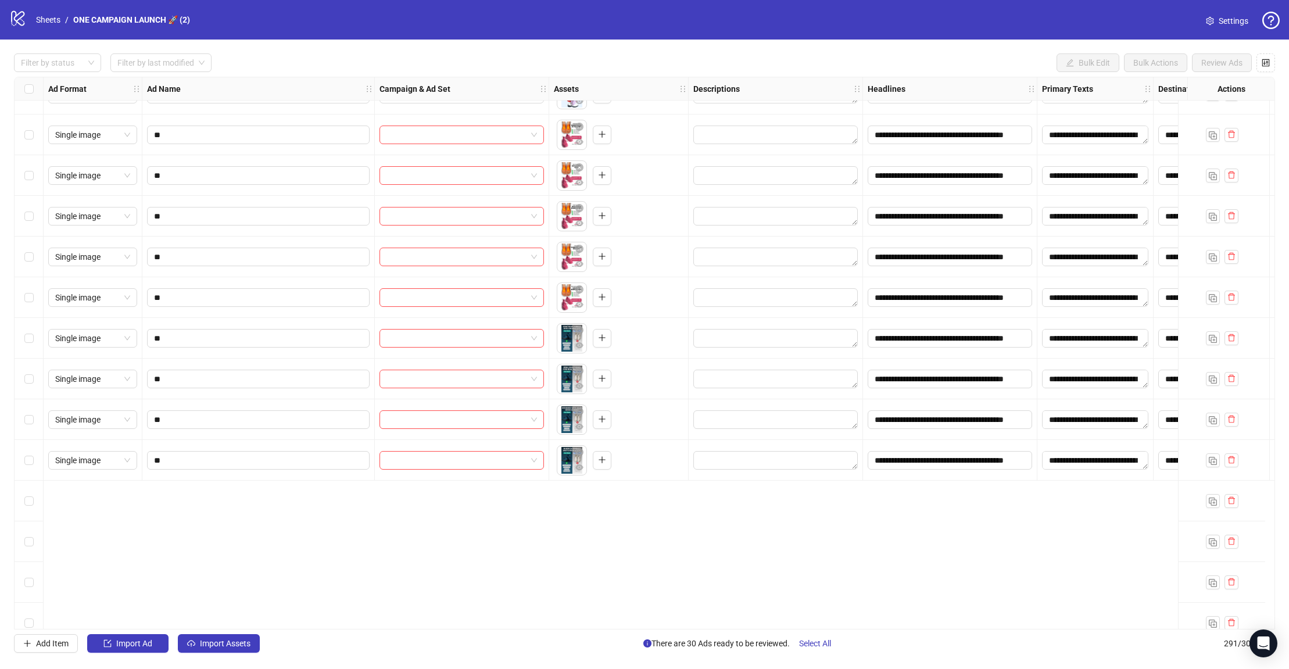
scroll to position [8767, 0]
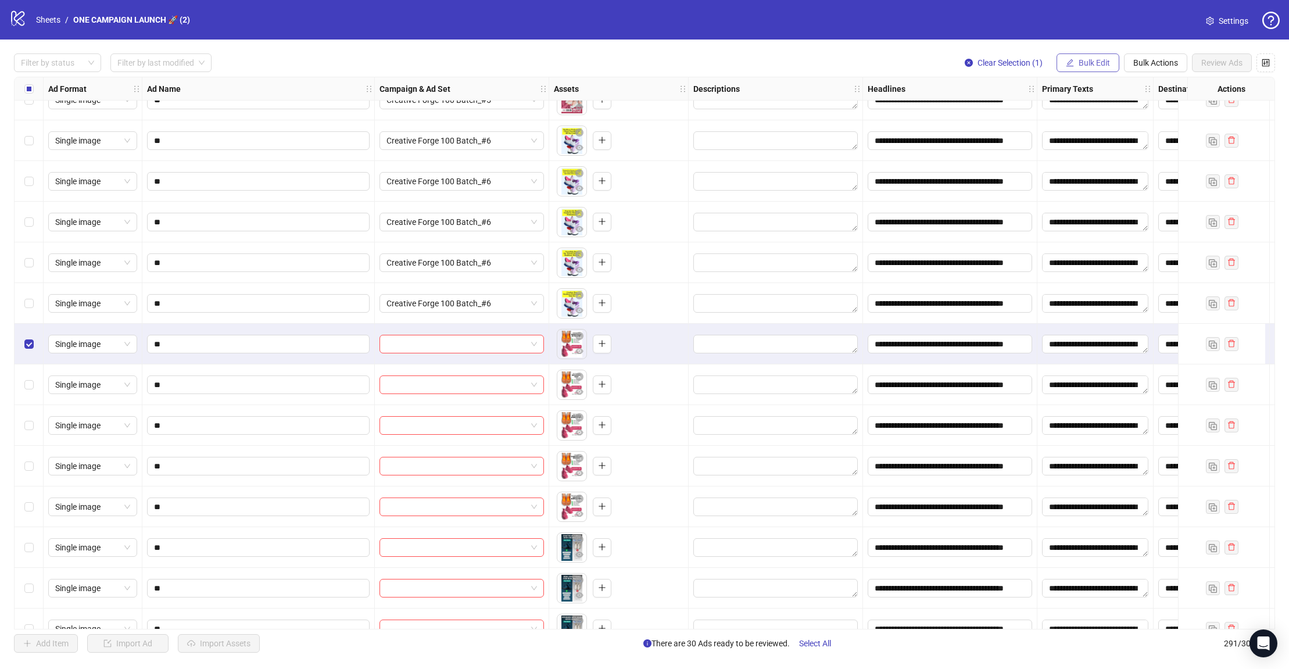
click at [1090, 67] on span "Bulk Edit" at bounding box center [1094, 62] width 31 height 9
click at [1103, 125] on span "Campaign & Ad Set" at bounding box center [1099, 123] width 69 height 13
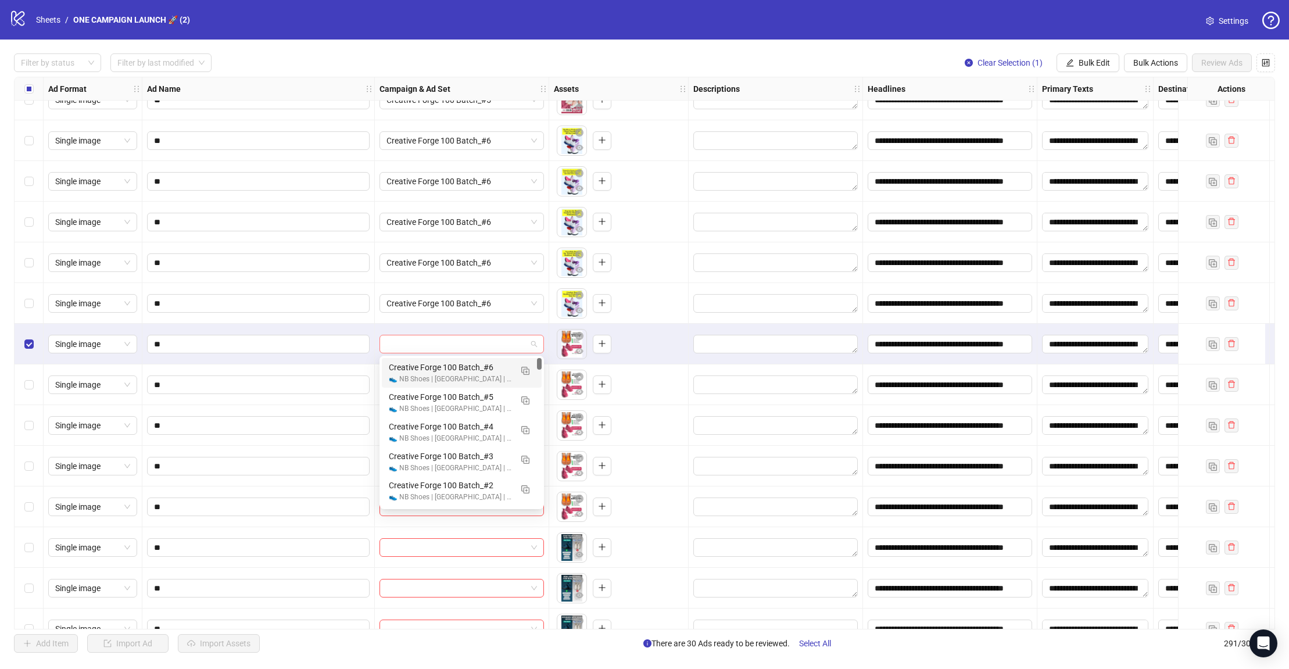
click at [538, 350] on div at bounding box center [461, 344] width 164 height 19
click at [533, 372] on button "button" at bounding box center [525, 370] width 19 height 19
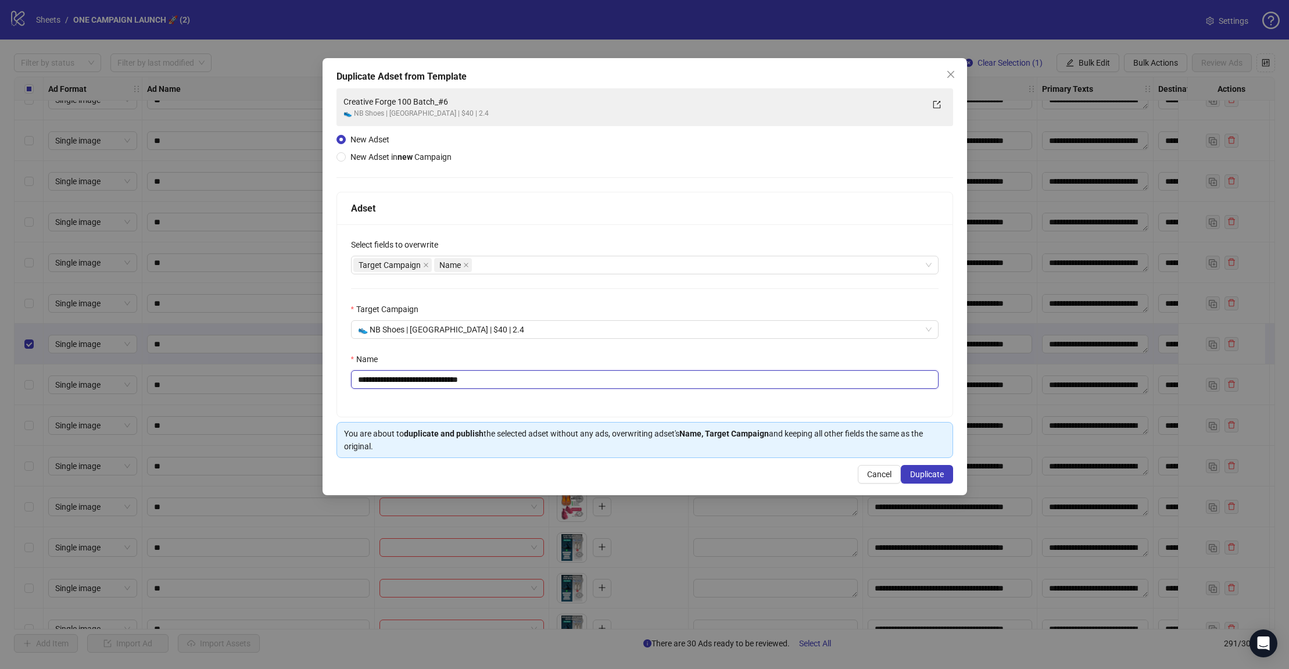
drag, startPoint x: 507, startPoint y: 377, endPoint x: 456, endPoint y: 381, distance: 51.9
click at [456, 381] on input "**********" at bounding box center [644, 379] width 587 height 19
type input "**********"
click at [920, 470] on span "Duplicate" at bounding box center [927, 474] width 34 height 9
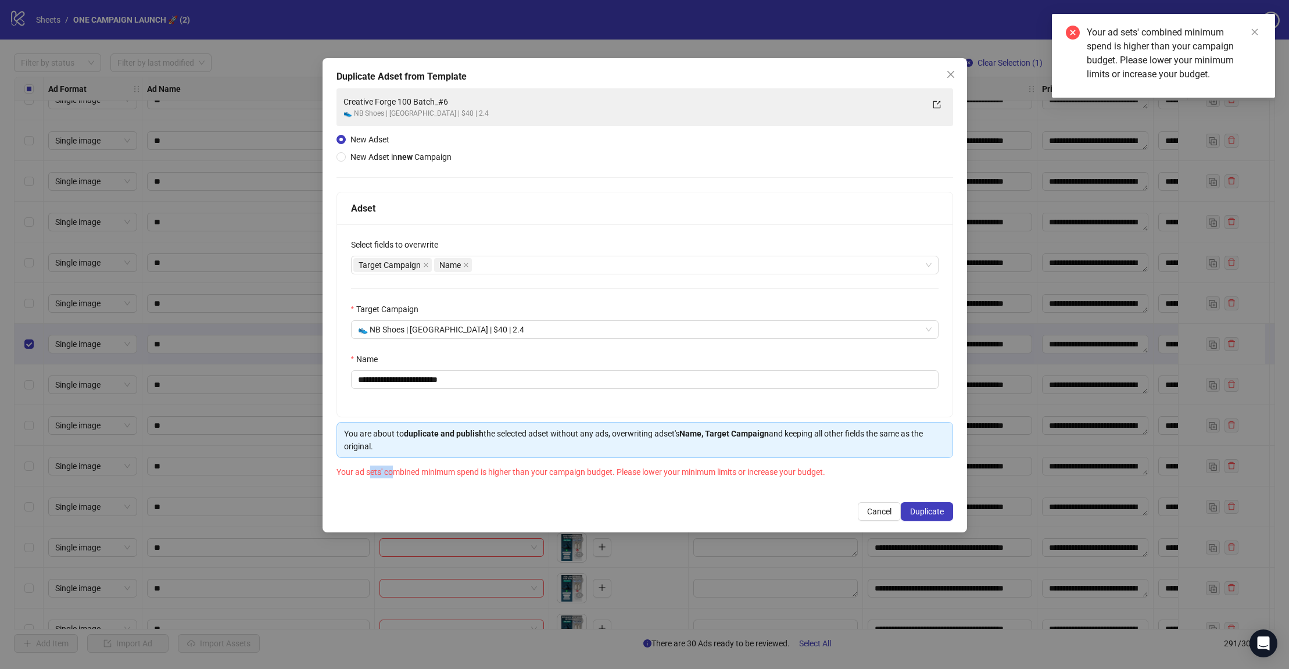
drag, startPoint x: 371, startPoint y: 472, endPoint x: 393, endPoint y: 470, distance: 22.8
click at [393, 470] on span "Your ad sets' combined minimum spend is higher than your campaign budget. Pleas…" at bounding box center [580, 471] width 489 height 9
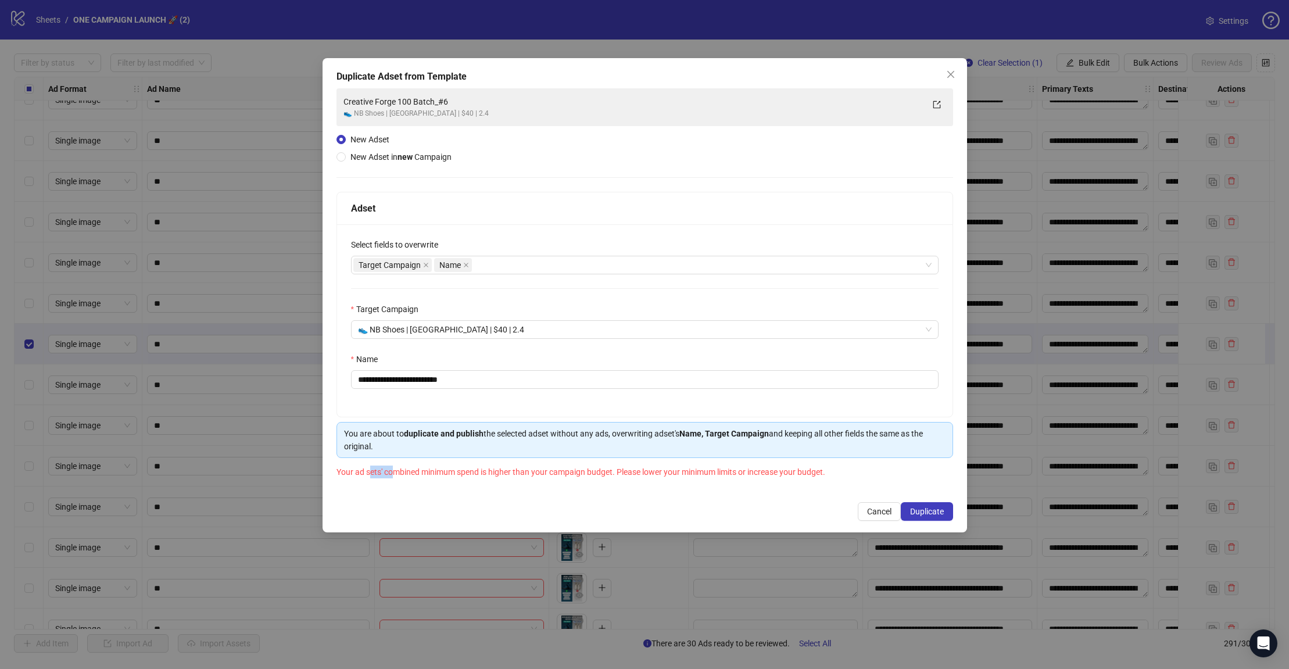
click at [393, 470] on span "Your ad sets' combined minimum spend is higher than your campaign budget. Pleas…" at bounding box center [580, 471] width 489 height 9
drag, startPoint x: 364, startPoint y: 473, endPoint x: 378, endPoint y: 473, distance: 14.5
click at [378, 473] on span "Your ad sets' combined minimum spend is higher than your campaign budget. Pleas…" at bounding box center [580, 471] width 489 height 9
click at [379, 490] on div "Your ad sets' combined minimum spend is higher than your campaign budget. Pleas…" at bounding box center [644, 479] width 617 height 33
click at [910, 511] on span "Duplicate" at bounding box center [927, 511] width 34 height 9
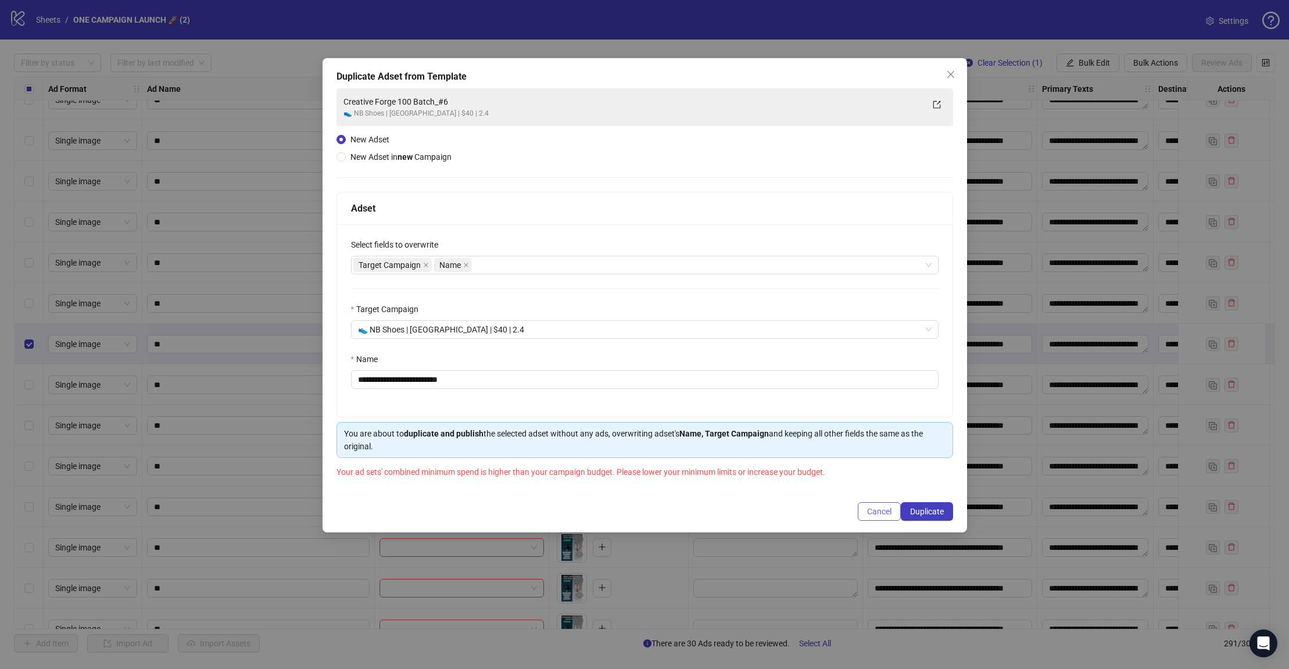
click at [877, 511] on span "Cancel" at bounding box center [879, 511] width 24 height 9
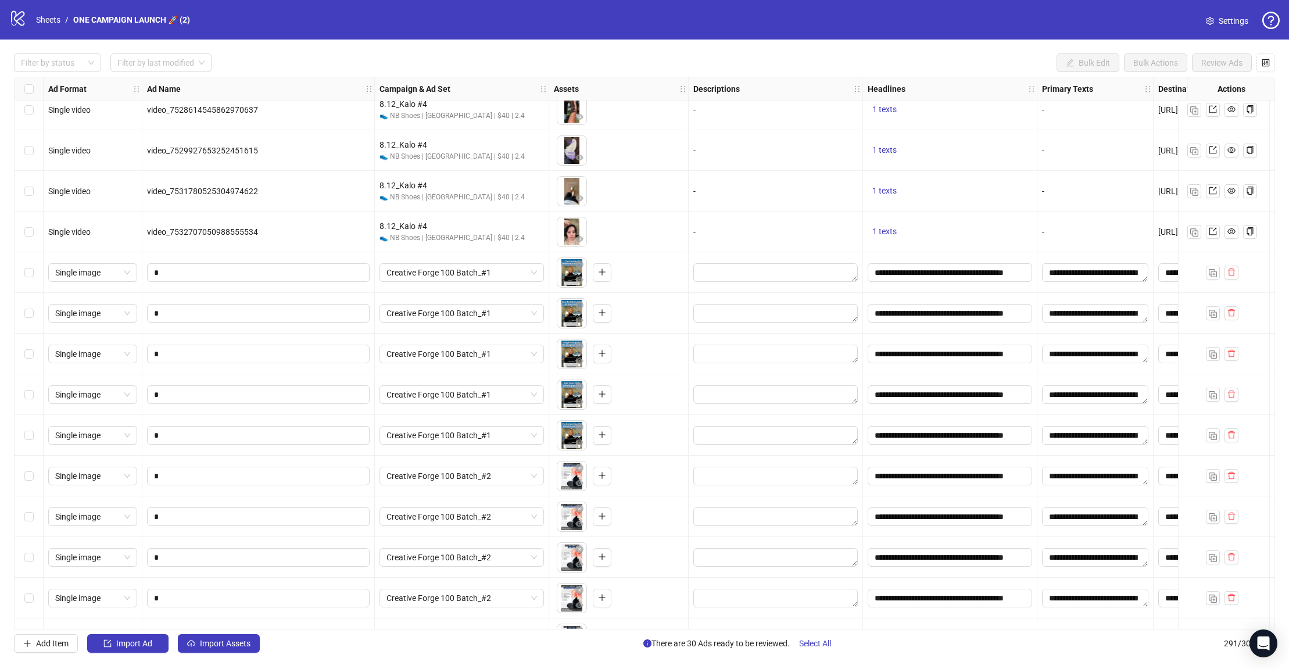
scroll to position [7581, 0]
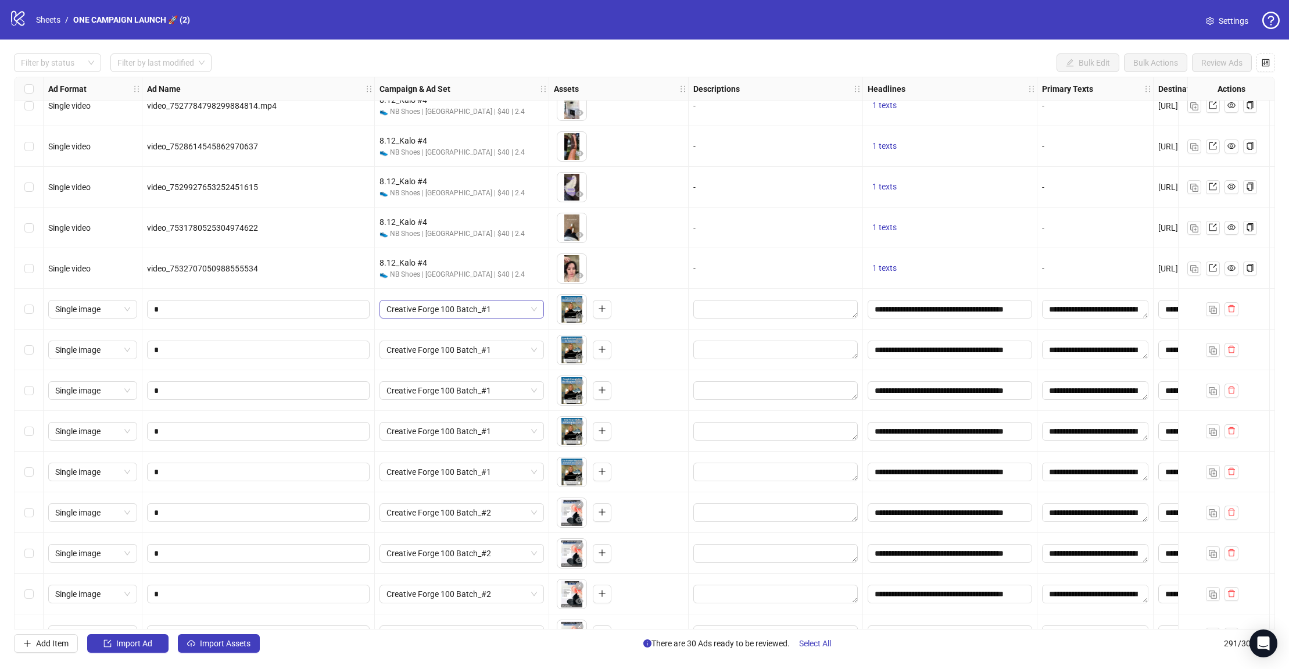
click at [476, 311] on span "Creative Forge 100 Batch_#1" at bounding box center [461, 308] width 151 height 17
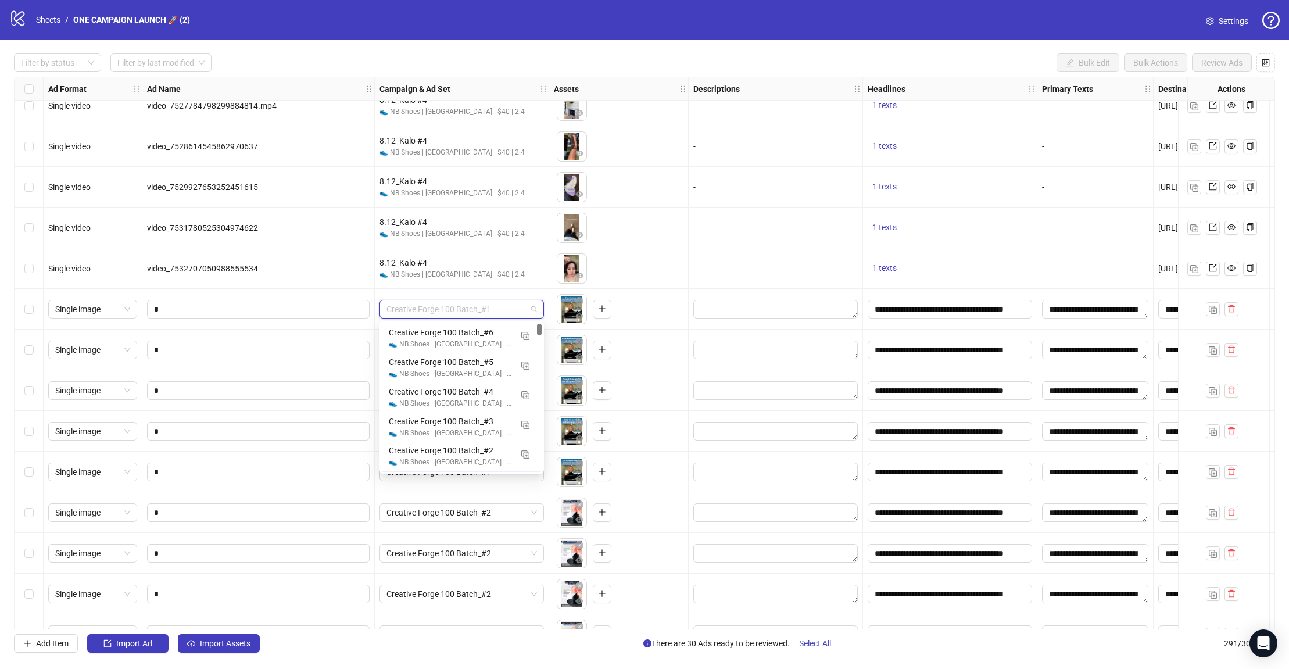
scroll to position [29, 0]
click at [476, 311] on span "Creative Forge 100 Batch_#1" at bounding box center [461, 308] width 151 height 17
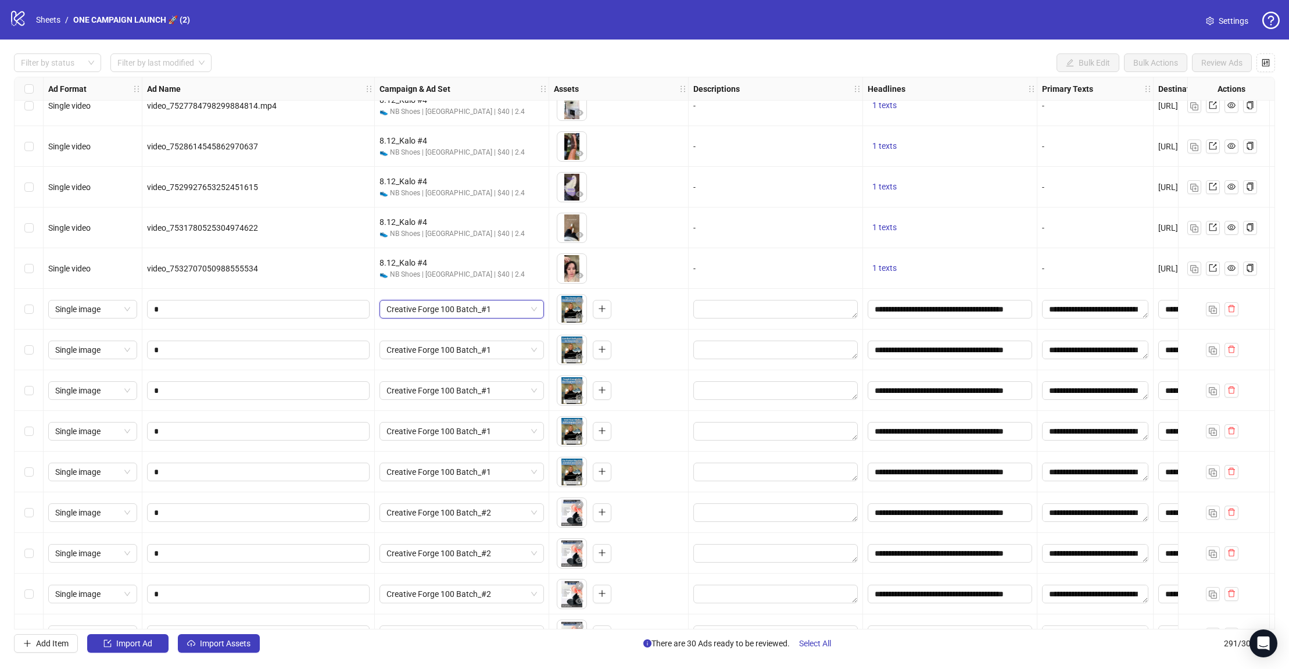
click at [531, 310] on span "Creative Forge 100 Batch_#1" at bounding box center [461, 308] width 151 height 17
click at [22, 324] on div "Select row 192" at bounding box center [29, 309] width 29 height 41
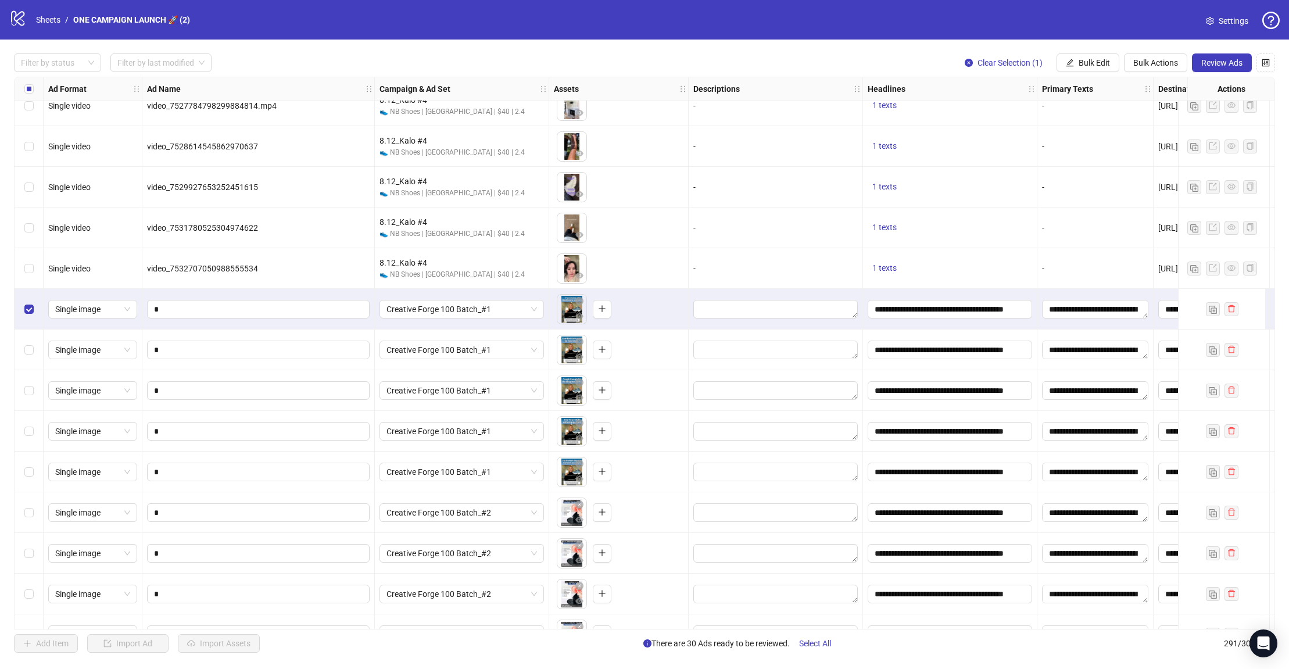
click at [24, 319] on div "Select row 192" at bounding box center [29, 309] width 29 height 41
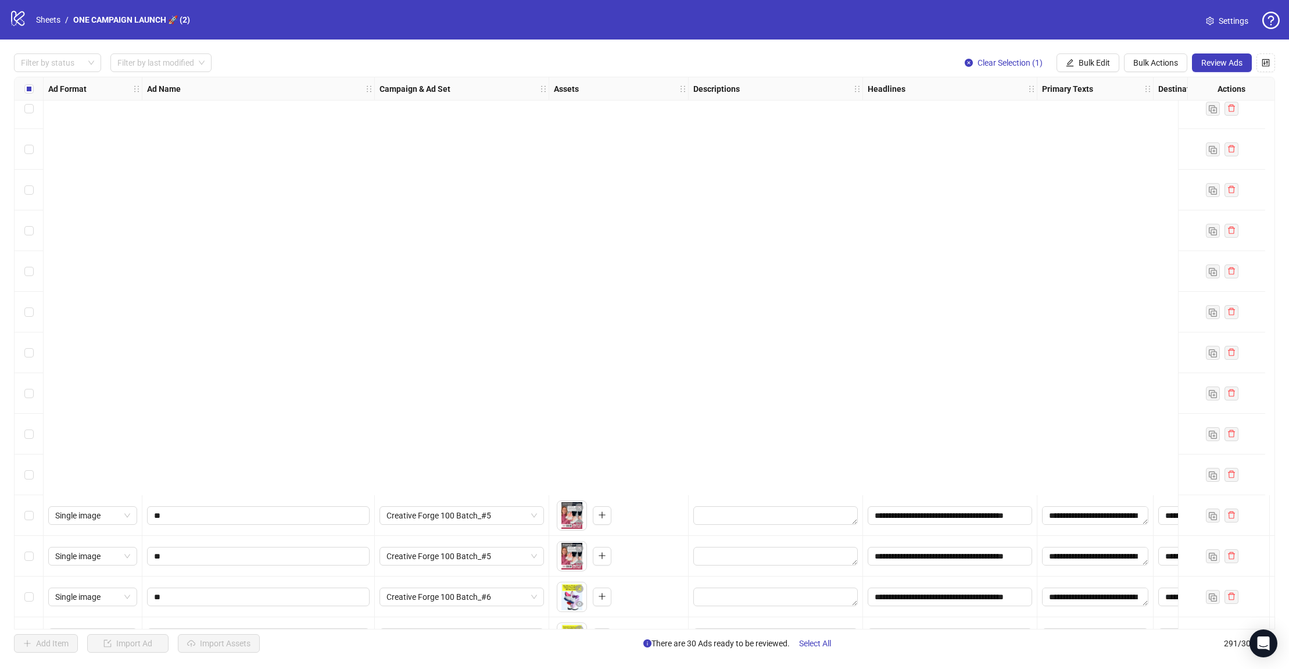
scroll to position [8793, 0]
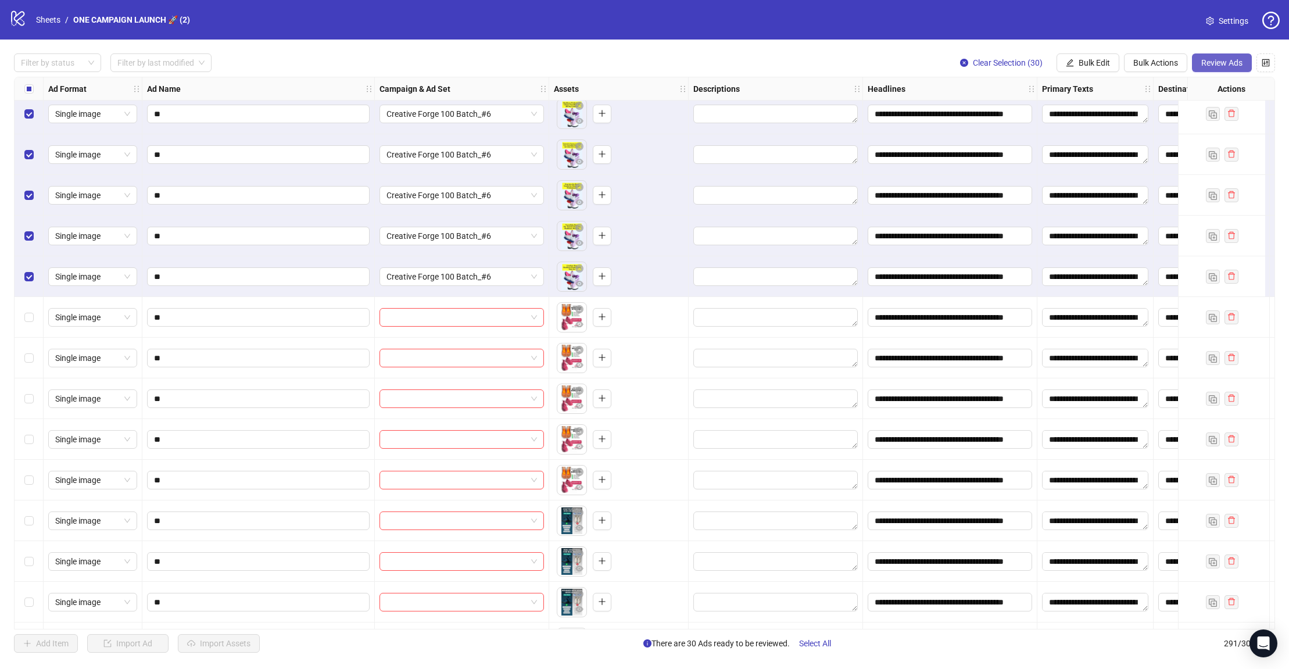
click at [1118, 68] on button "Review Ads" at bounding box center [1222, 62] width 60 height 19
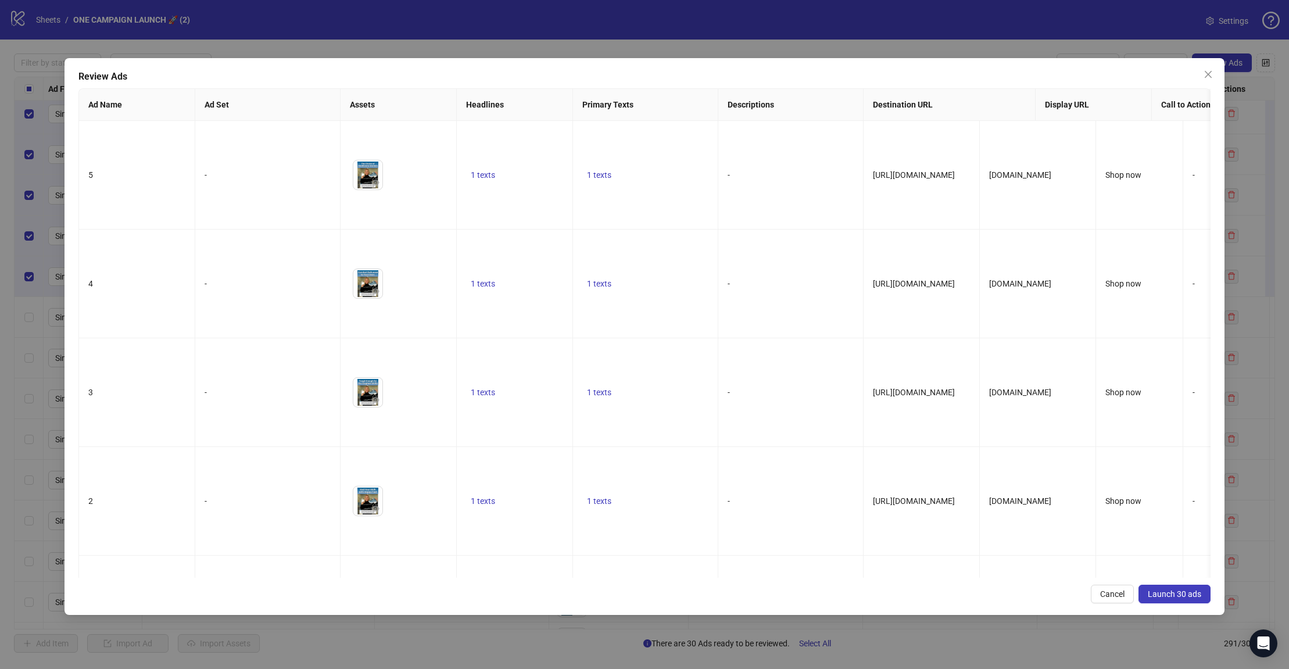
click at [1118, 597] on span "Launch 30 ads" at bounding box center [1174, 593] width 53 height 9
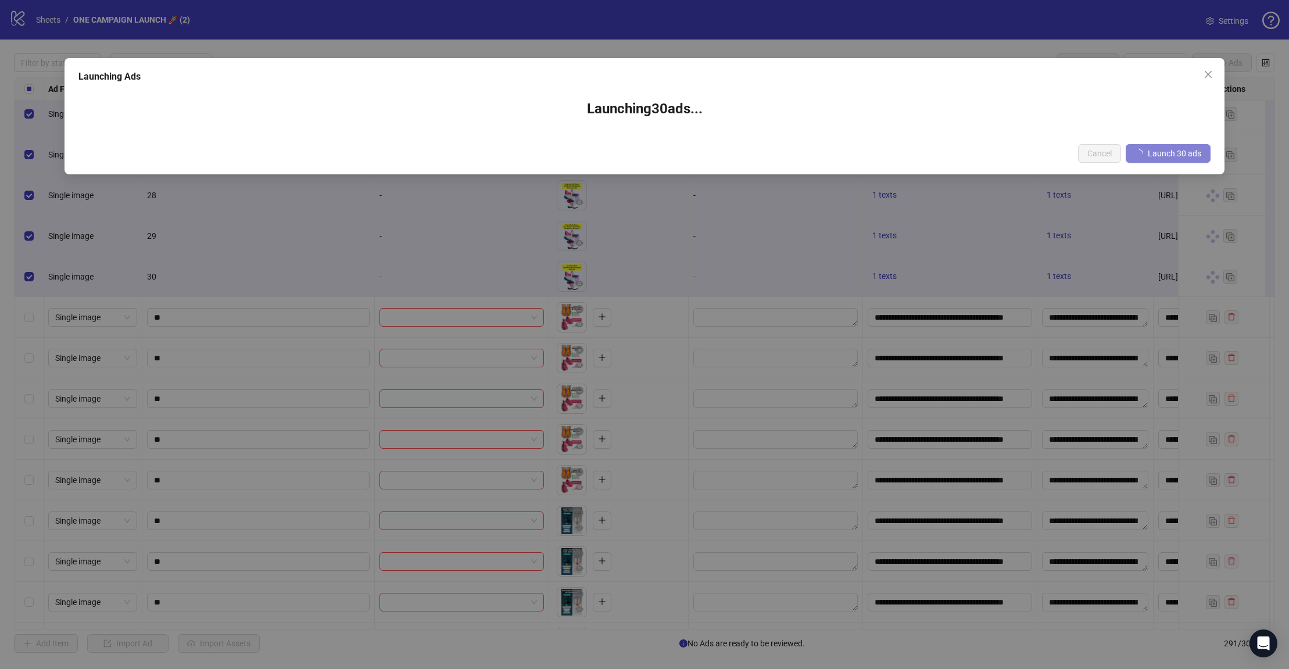
scroll to position [8796, 0]
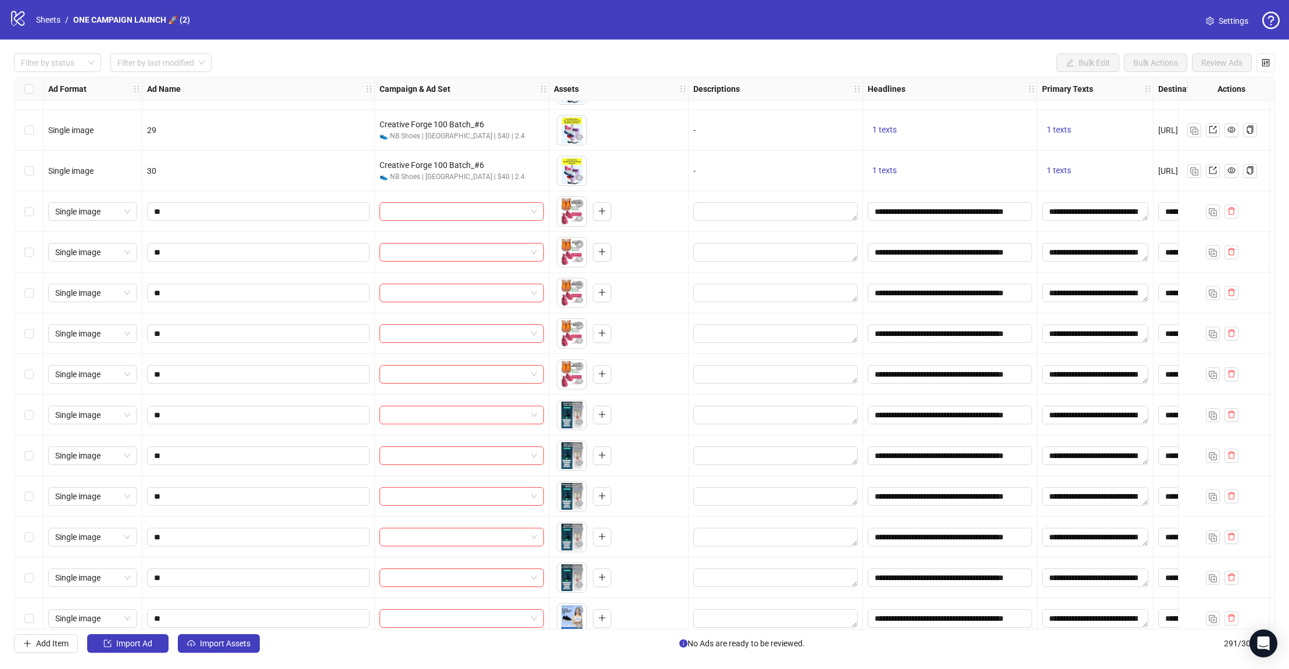
scroll to position [8897, 0]
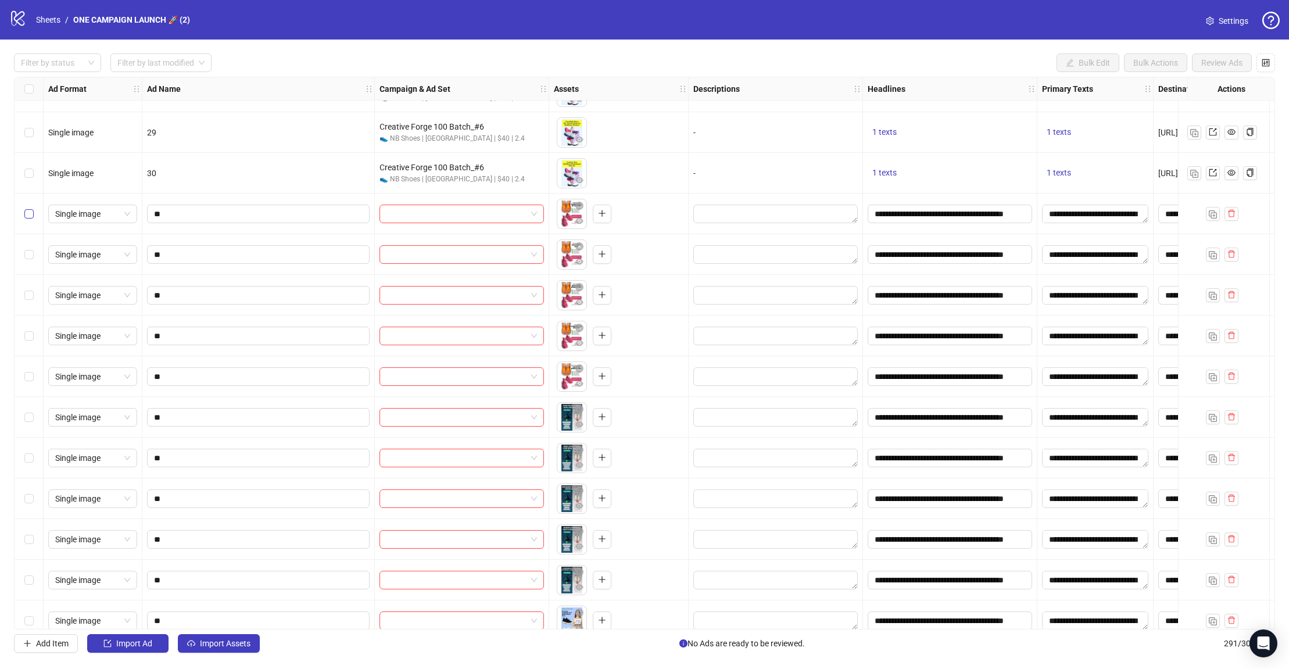
click at [33, 218] on label "Select row 222" at bounding box center [28, 213] width 9 height 13
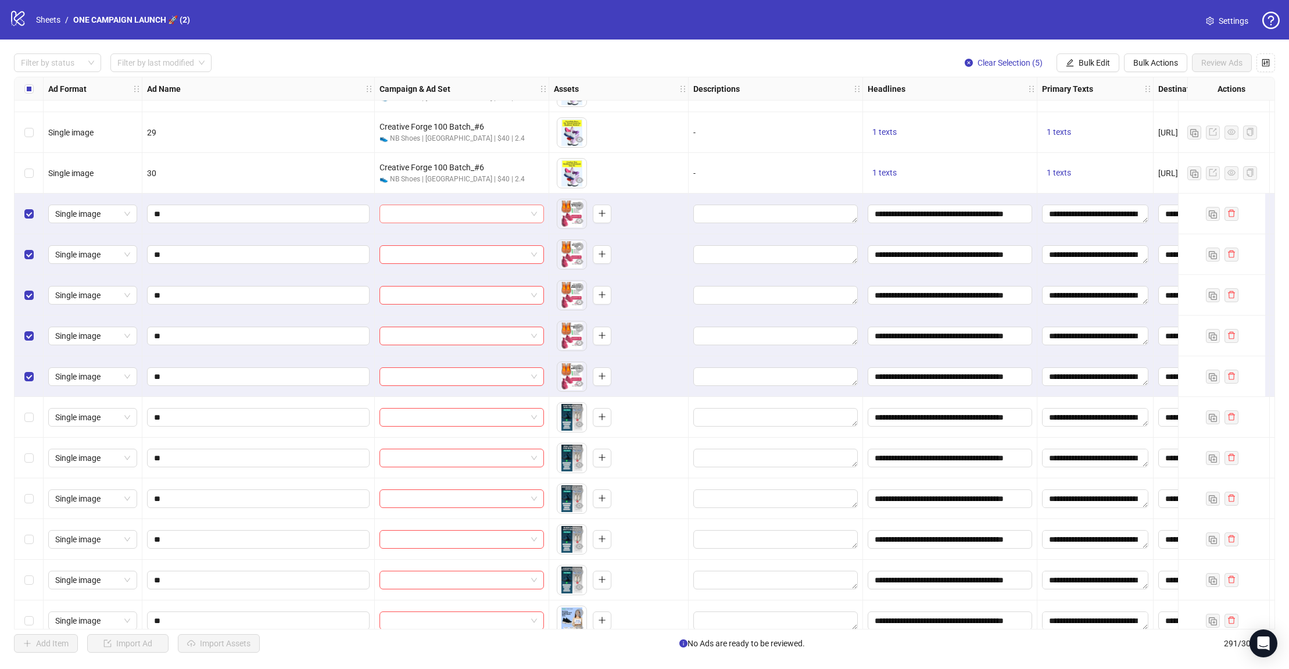
click at [532, 211] on span at bounding box center [461, 213] width 151 height 17
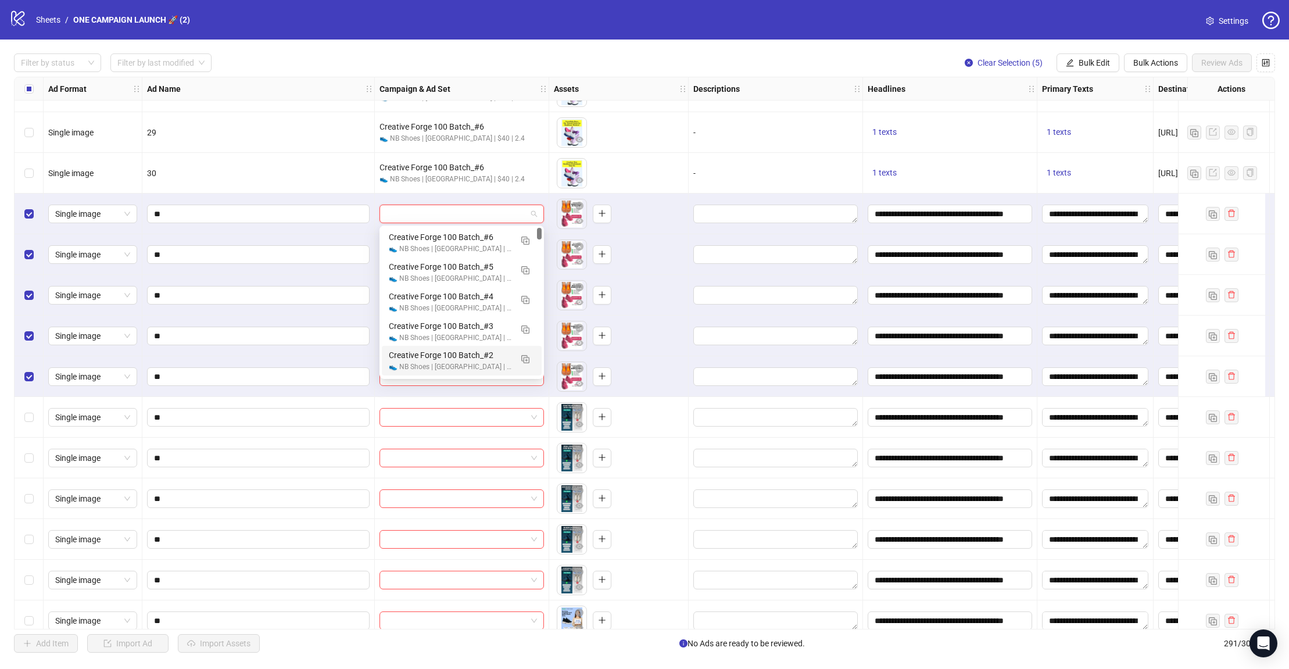
scroll to position [26, 0]
click at [526, 359] on img "button" at bounding box center [525, 362] width 8 height 8
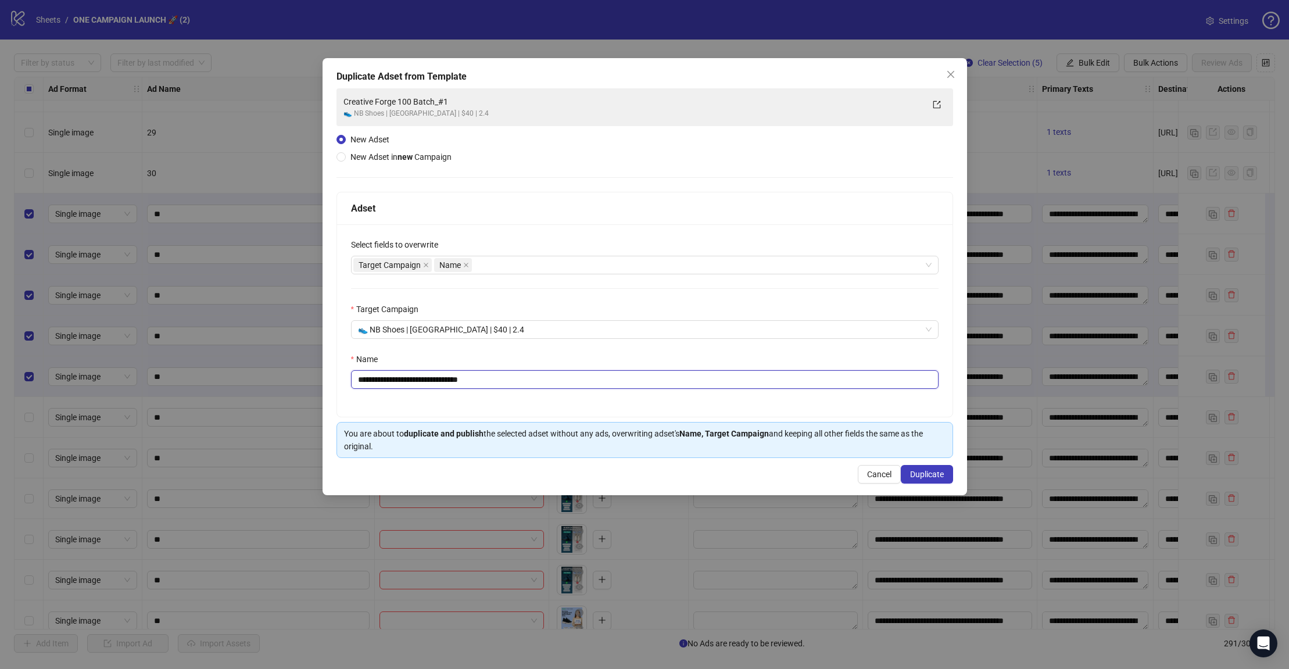
drag, startPoint x: 504, startPoint y: 384, endPoint x: 456, endPoint y: 382, distance: 48.8
click at [456, 382] on input "**********" at bounding box center [644, 379] width 587 height 19
type input "**********"
click at [922, 476] on span "Duplicate" at bounding box center [927, 474] width 34 height 9
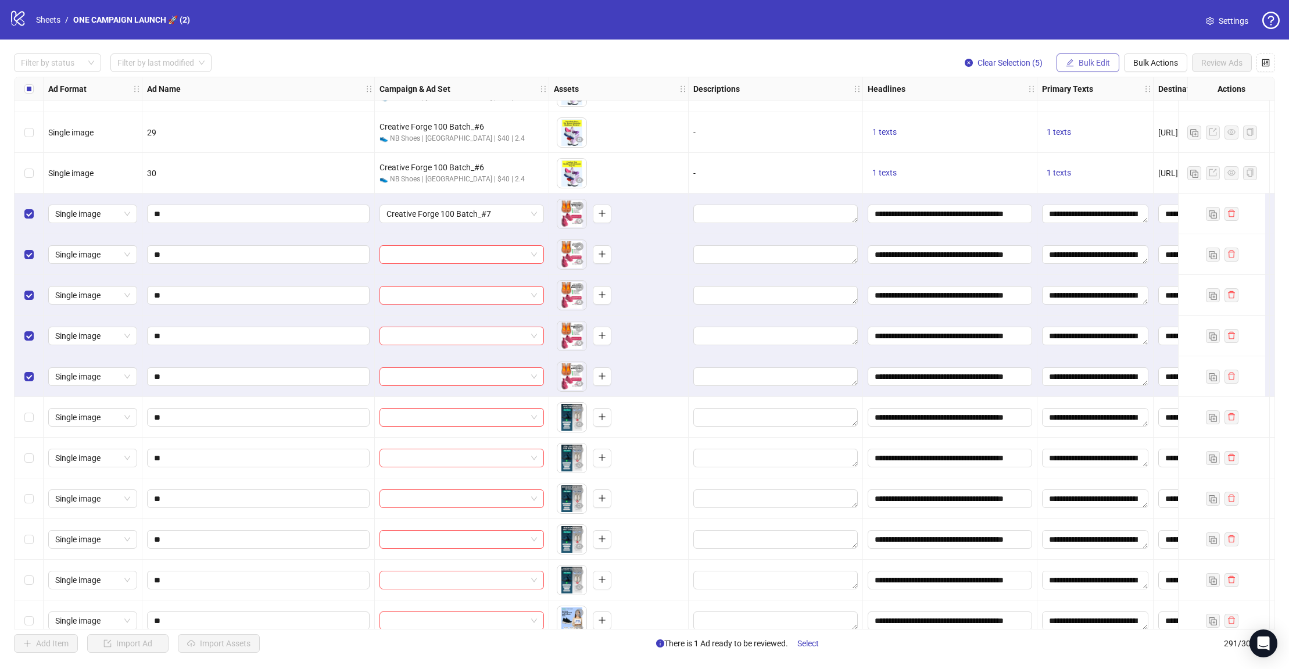
click at [1081, 58] on span "Bulk Edit" at bounding box center [1094, 62] width 31 height 9
click at [1109, 127] on span "Campaign & Ad Set" at bounding box center [1099, 123] width 69 height 13
click at [1129, 139] on button "submit" at bounding box center [1136, 143] width 14 height 14
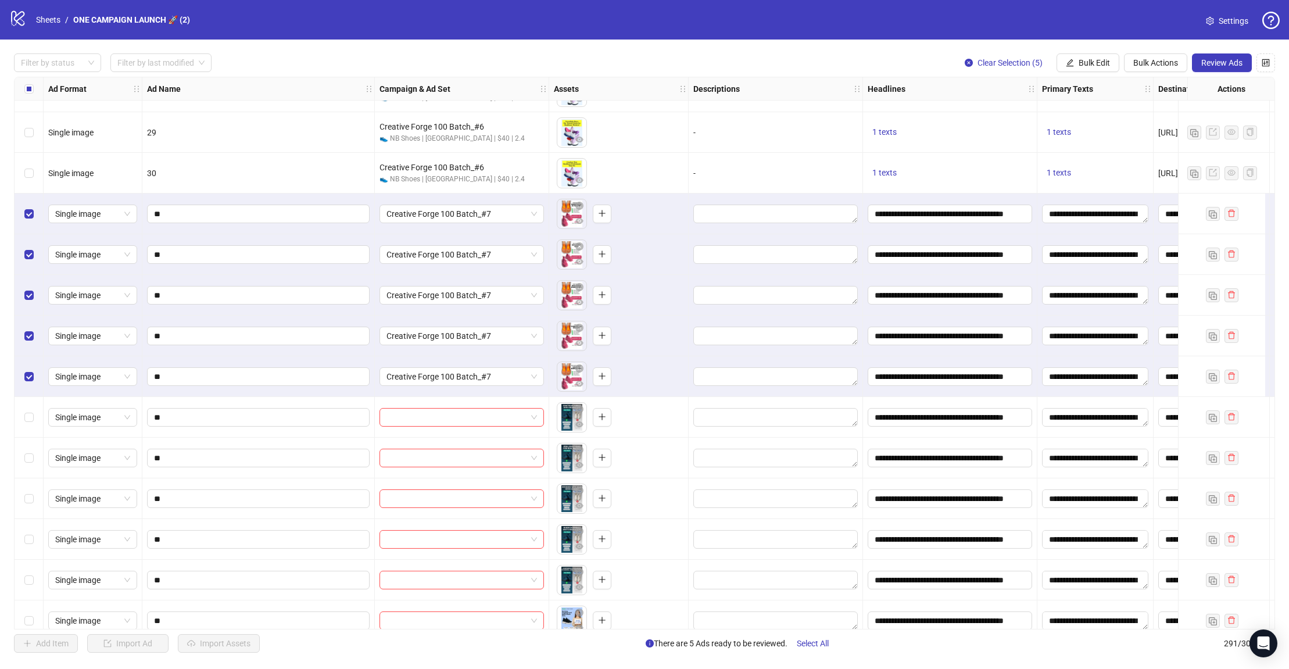
click at [1176, 28] on div "logo/logo-mobile Sheets / ONE CAMPAIGN LAUNCH 🚀 (2) Settings" at bounding box center [644, 19] width 1270 height 21
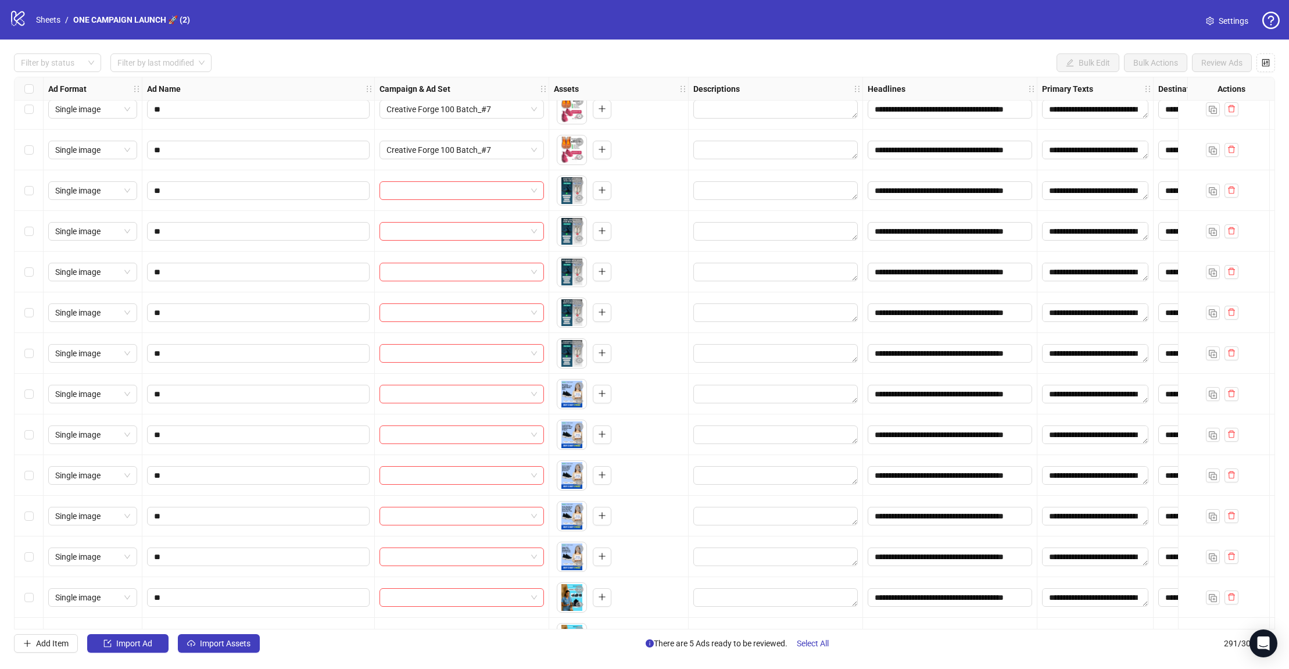
scroll to position [9128, 0]
